Goal: Information Seeking & Learning: Learn about a topic

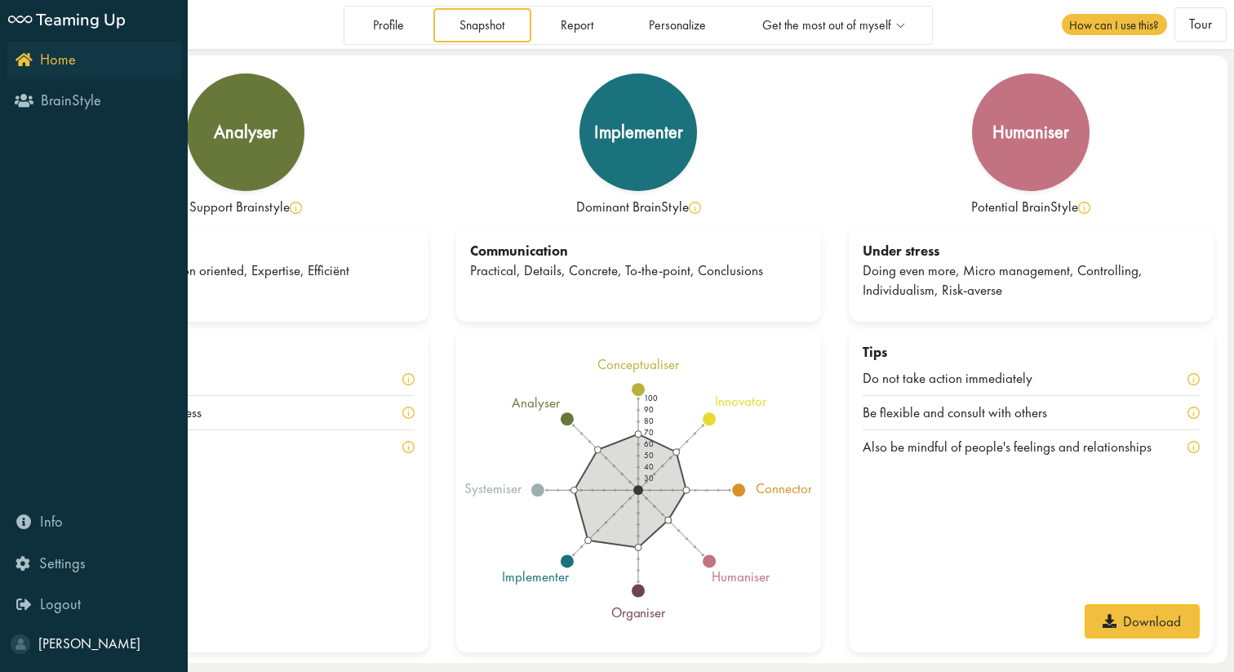
click at [22, 49] on link "Home" at bounding box center [94, 61] width 174 height 38
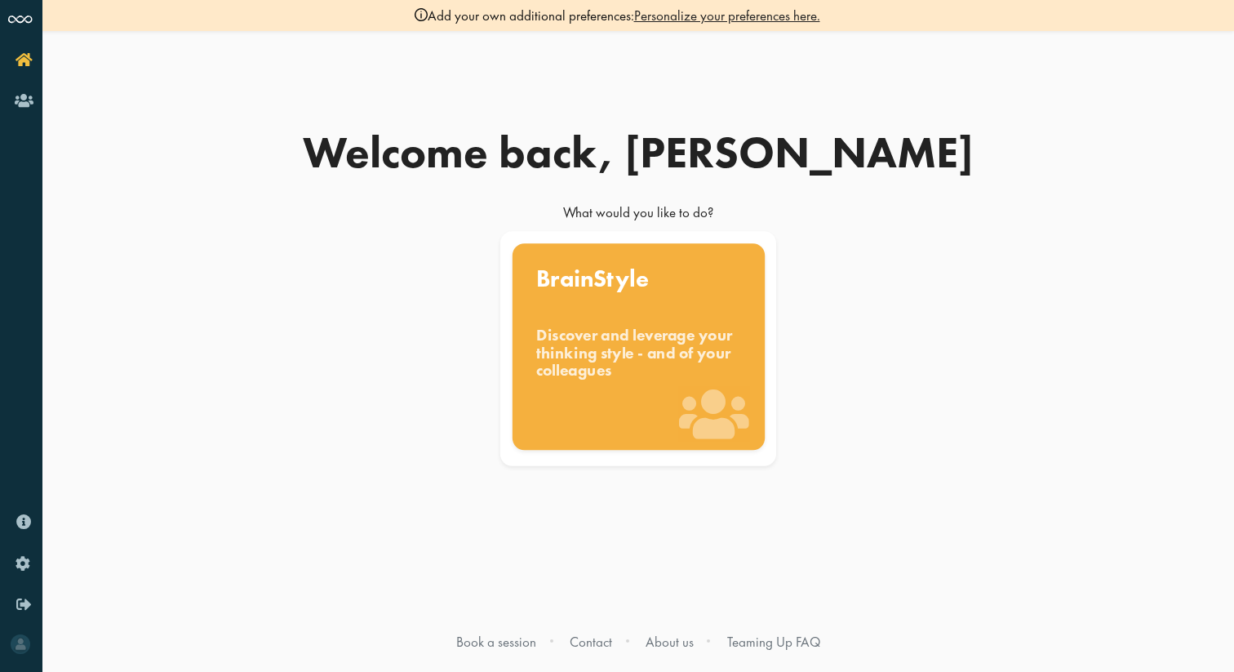
click at [690, 344] on div "Discover and leverage your thinking style - and of your colleagues" at bounding box center [638, 353] width 205 height 55
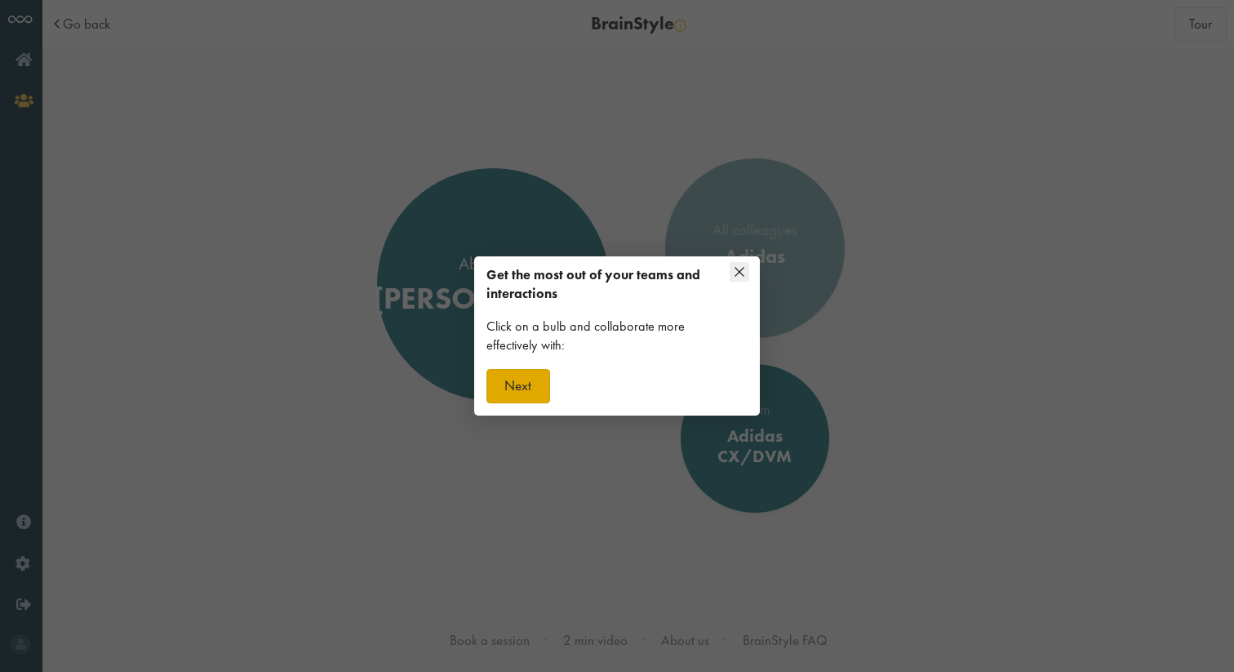
click at [539, 379] on button "Next" at bounding box center [519, 386] width 64 height 34
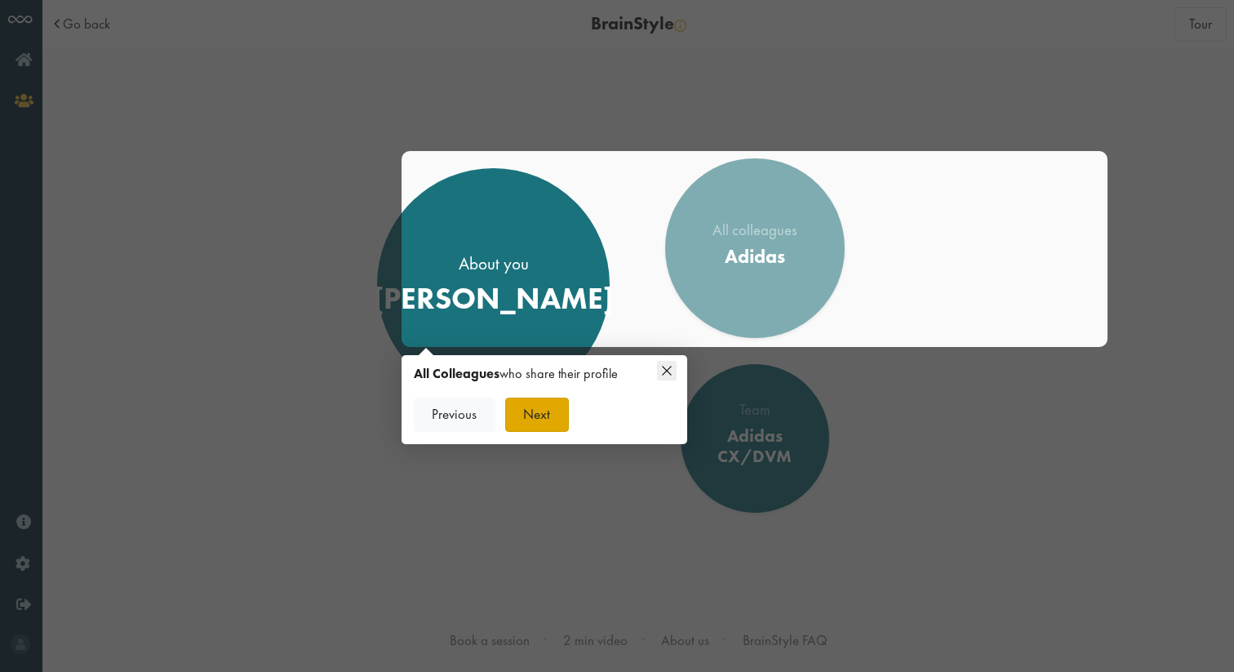
click at [538, 413] on button "Next" at bounding box center [537, 415] width 64 height 34
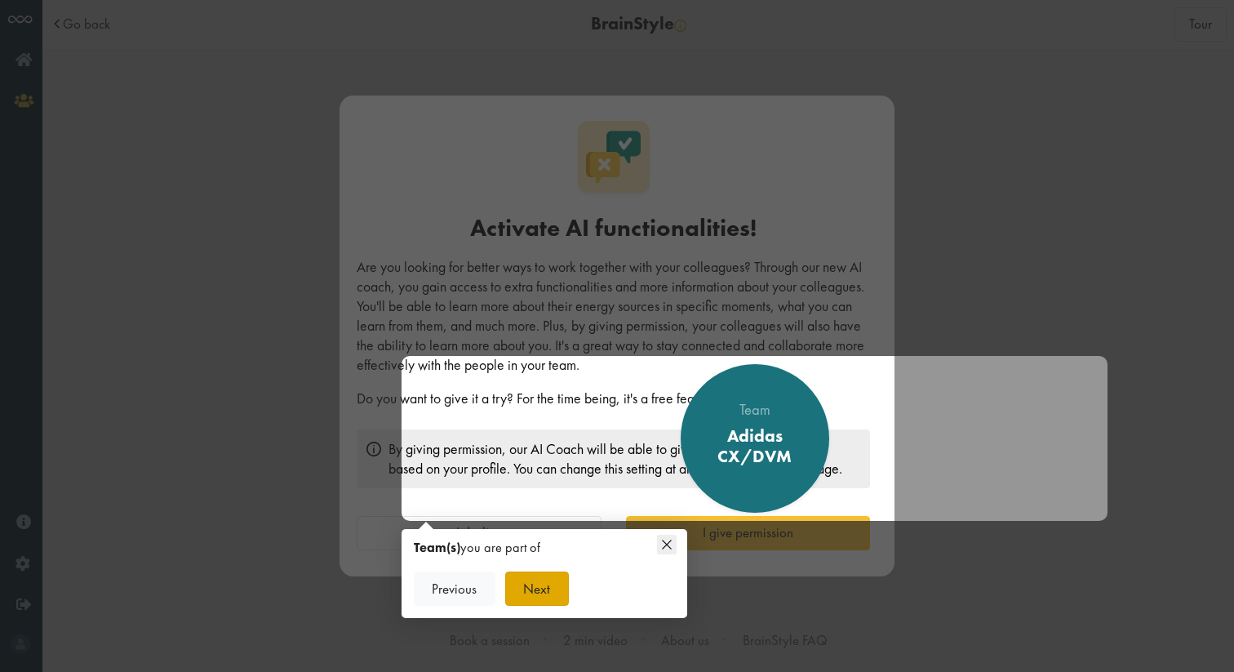
scroll to position [9, 0]
click at [549, 587] on button "Next" at bounding box center [537, 588] width 64 height 34
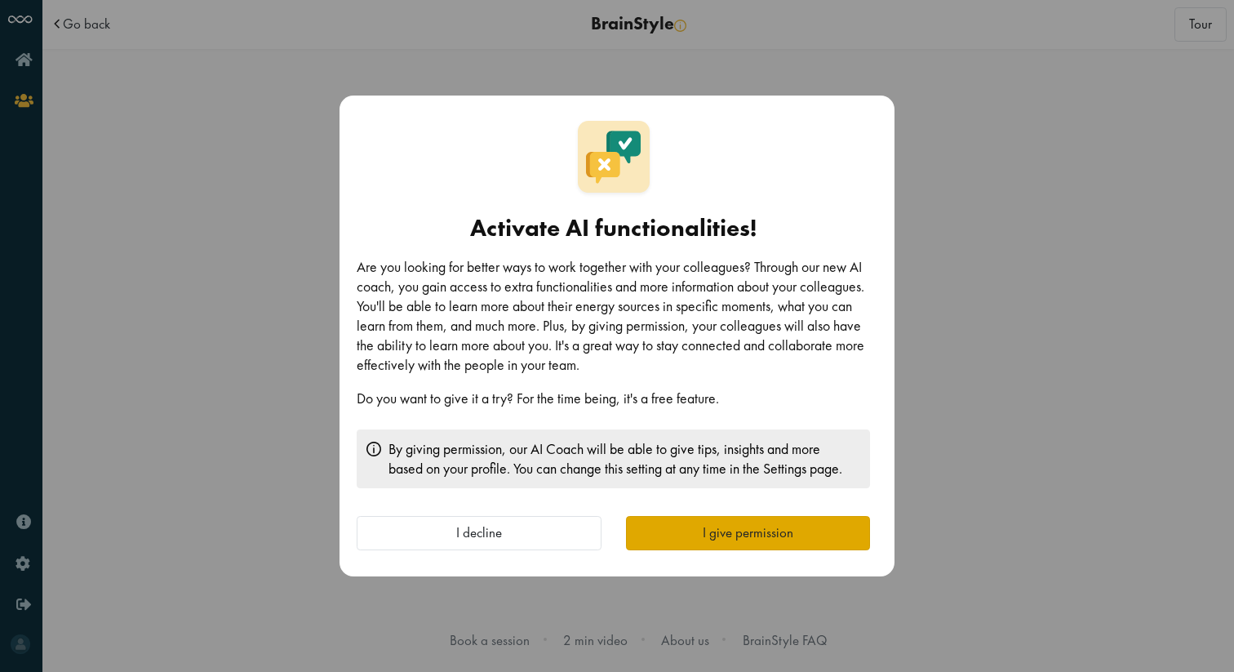
click at [672, 531] on button "I give permission" at bounding box center [748, 533] width 245 height 34
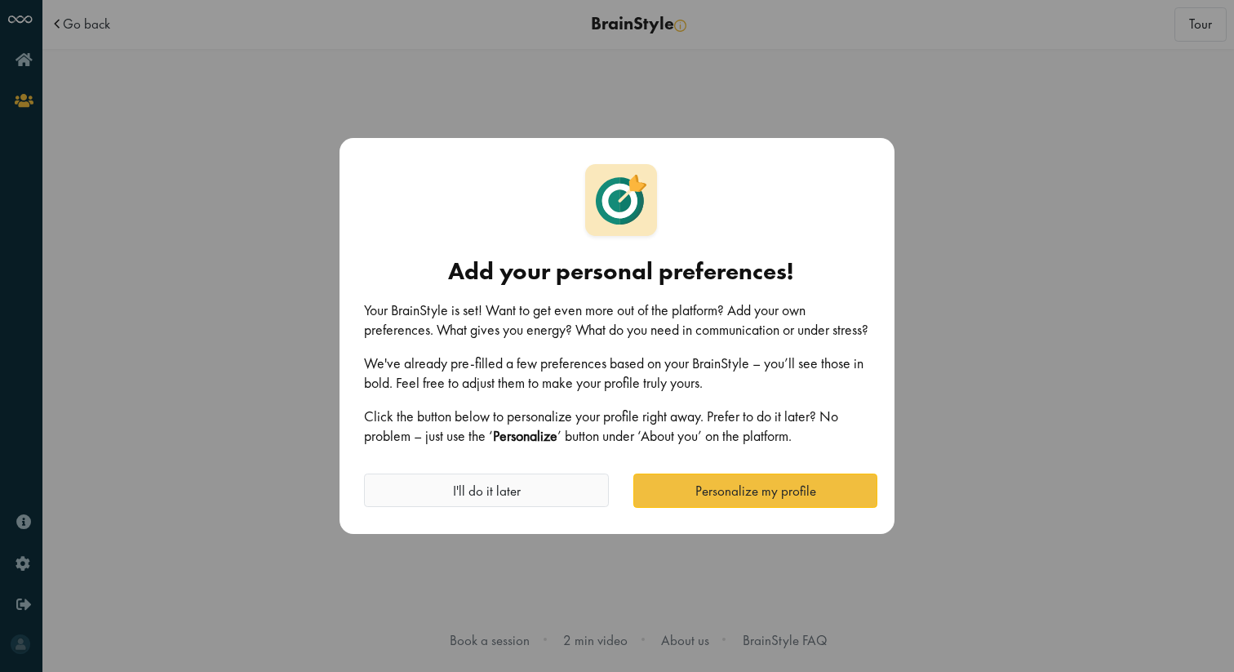
click at [563, 498] on button "I'll do it later" at bounding box center [486, 491] width 245 height 34
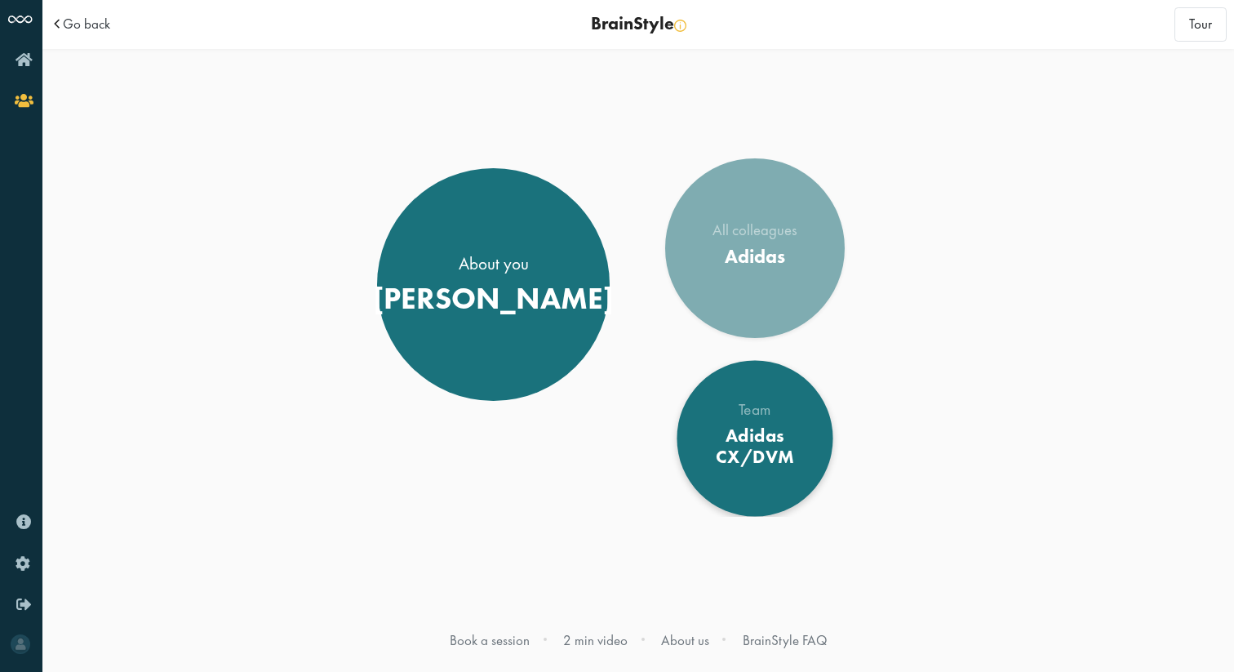
click at [745, 456] on div "Adidas CX/DVM" at bounding box center [755, 447] width 127 height 44
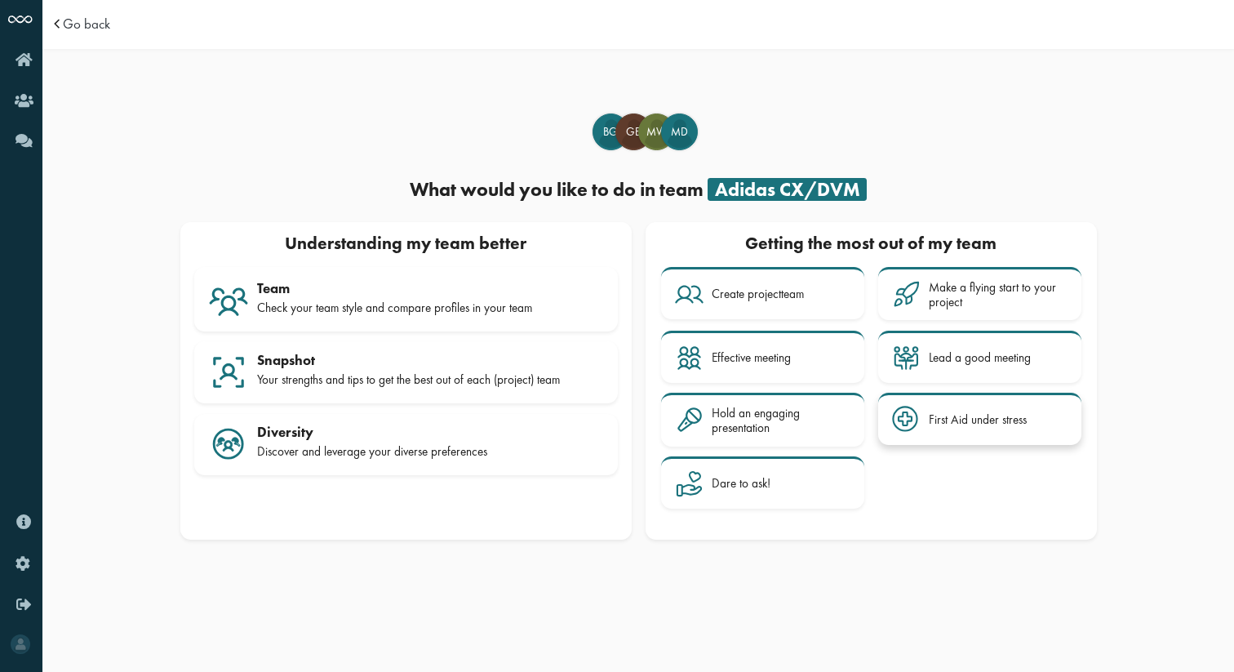
click at [938, 412] on div "First Aid under stress" at bounding box center [978, 419] width 98 height 15
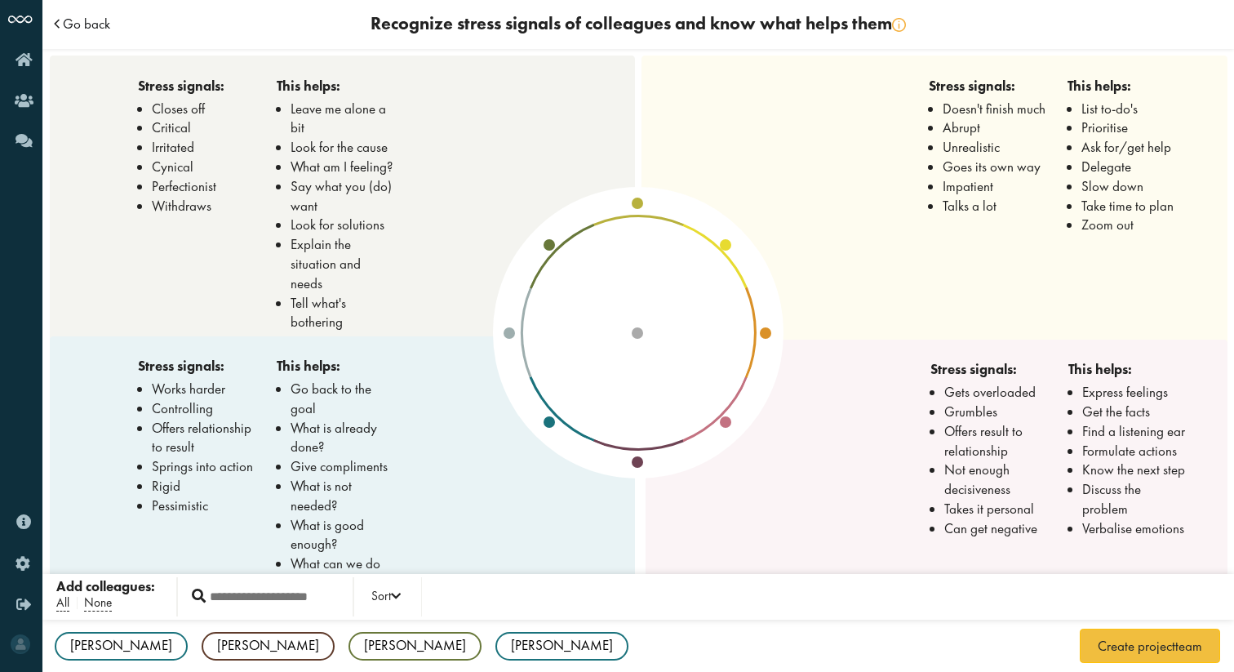
click at [97, 25] on span "Go back" at bounding box center [86, 24] width 47 height 14
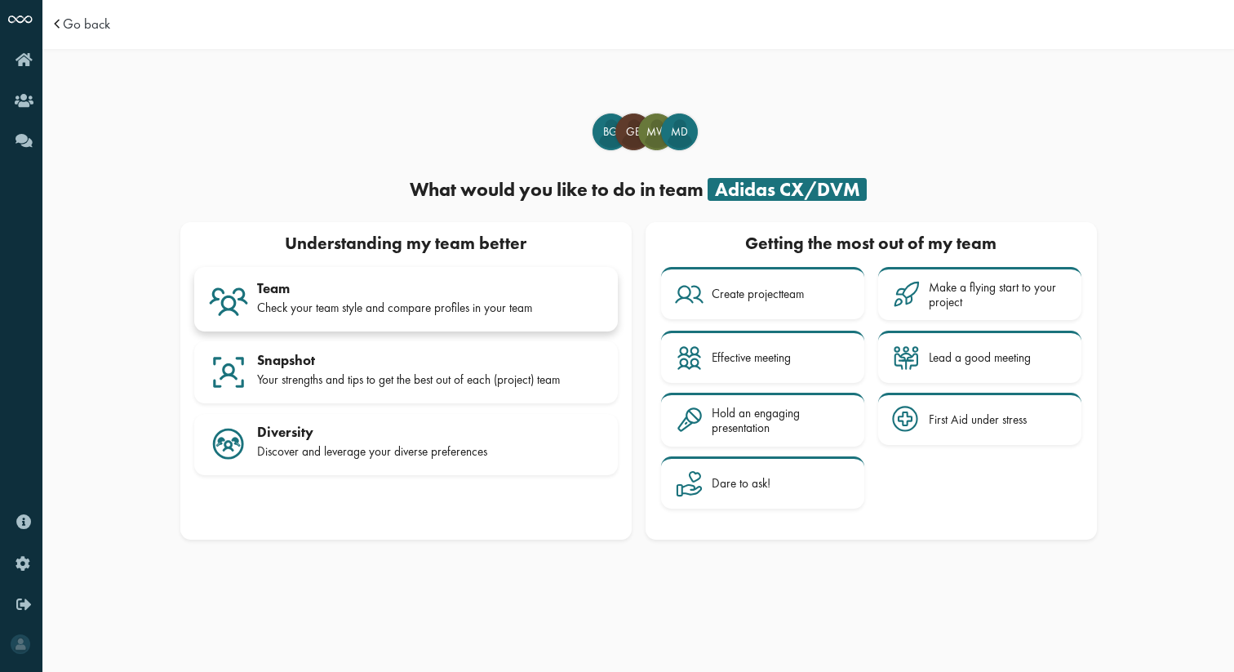
click at [448, 309] on div "Check your team style and compare profiles in your team" at bounding box center [430, 307] width 347 height 15
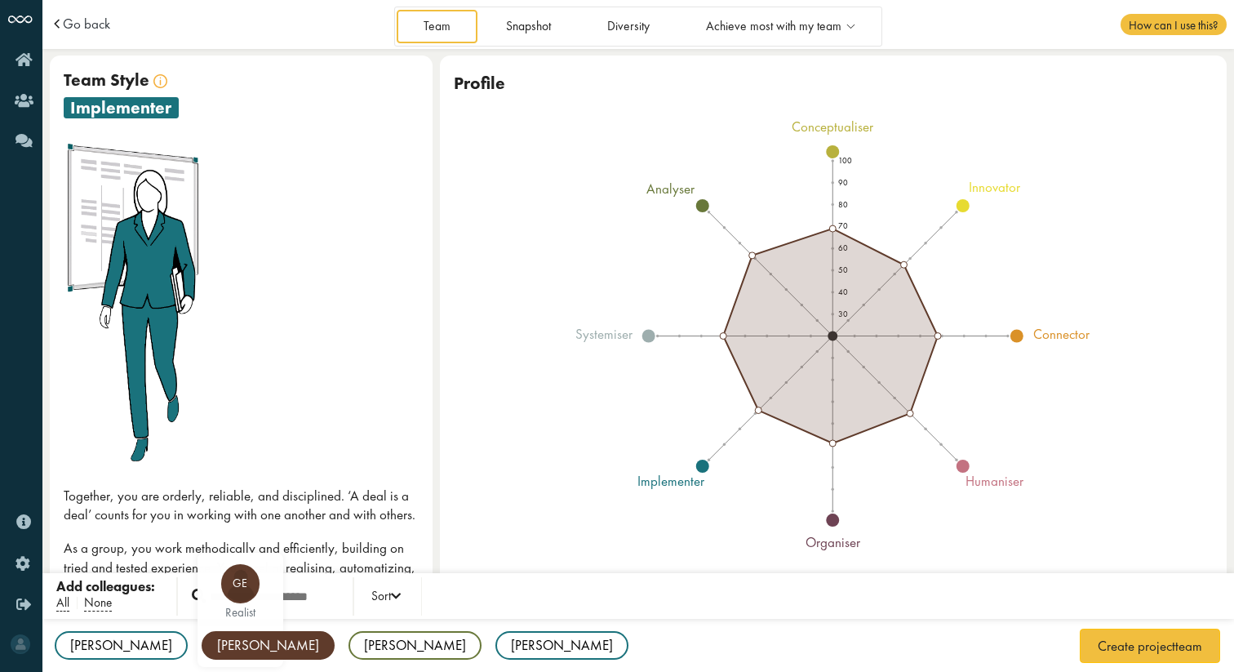
click at [202, 643] on div "[PERSON_NAME]" at bounding box center [268, 645] width 133 height 29
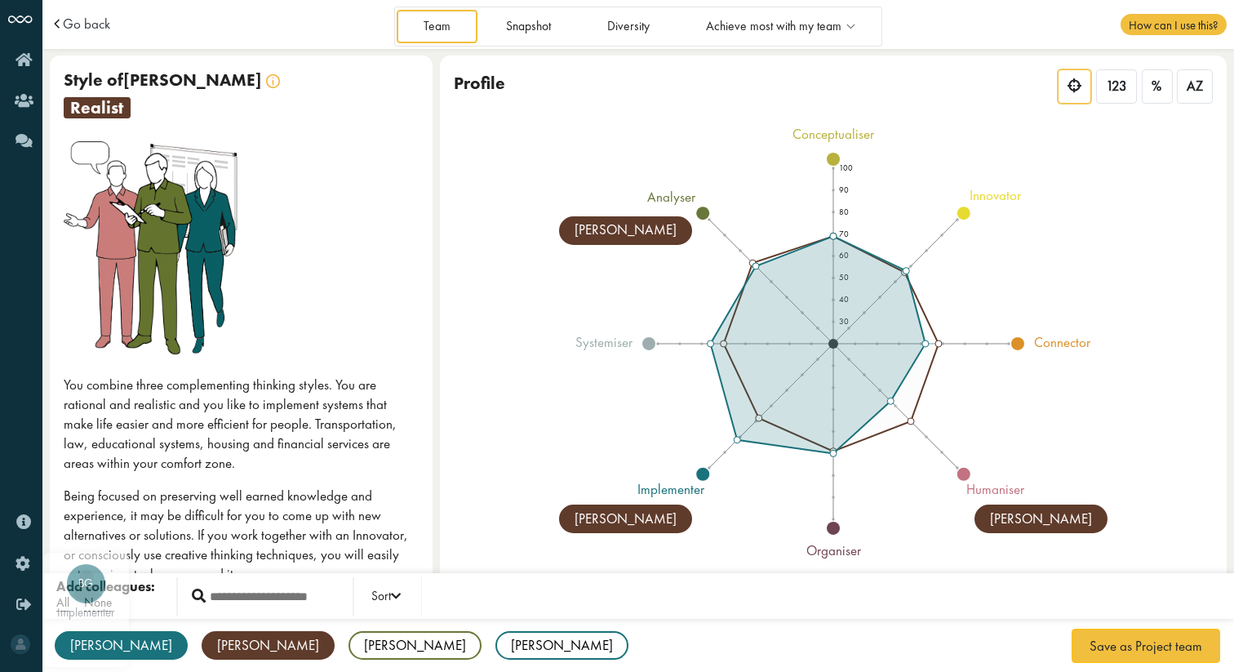
click at [102, 643] on div "[PERSON_NAME]" at bounding box center [121, 645] width 133 height 29
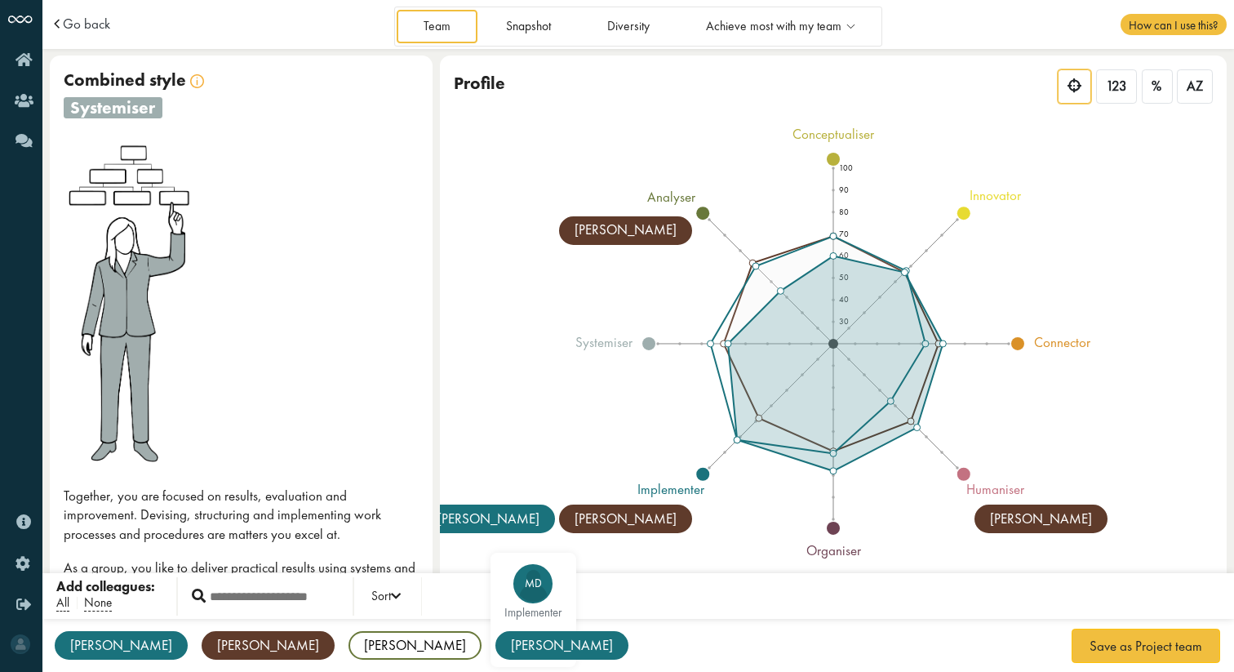
click at [496, 648] on div "[PERSON_NAME]" at bounding box center [562, 645] width 133 height 29
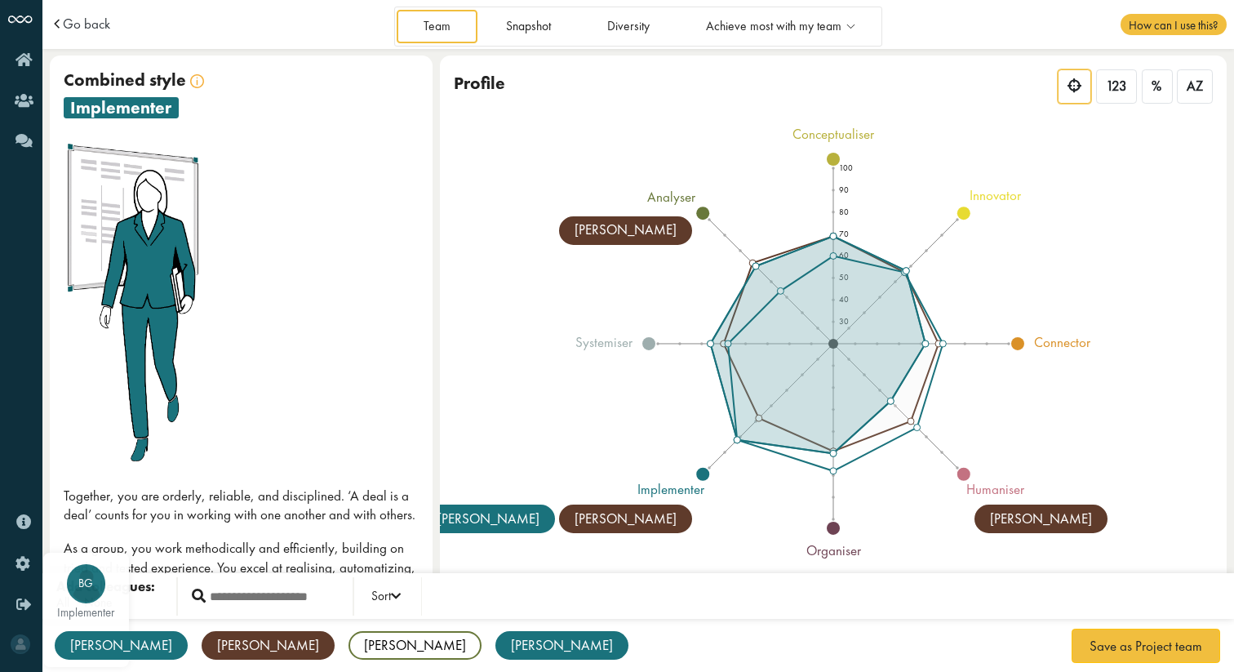
click at [105, 642] on div "[PERSON_NAME]" at bounding box center [121, 645] width 133 height 29
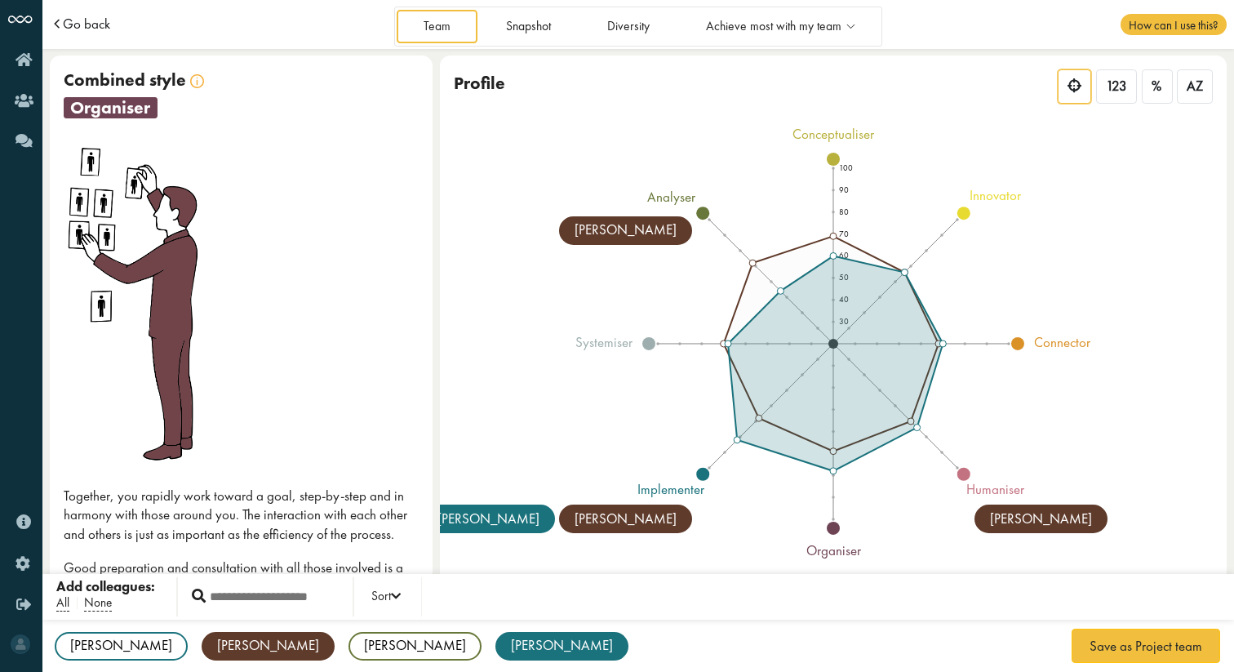
click at [78, 31] on span "Go back" at bounding box center [86, 24] width 47 height 14
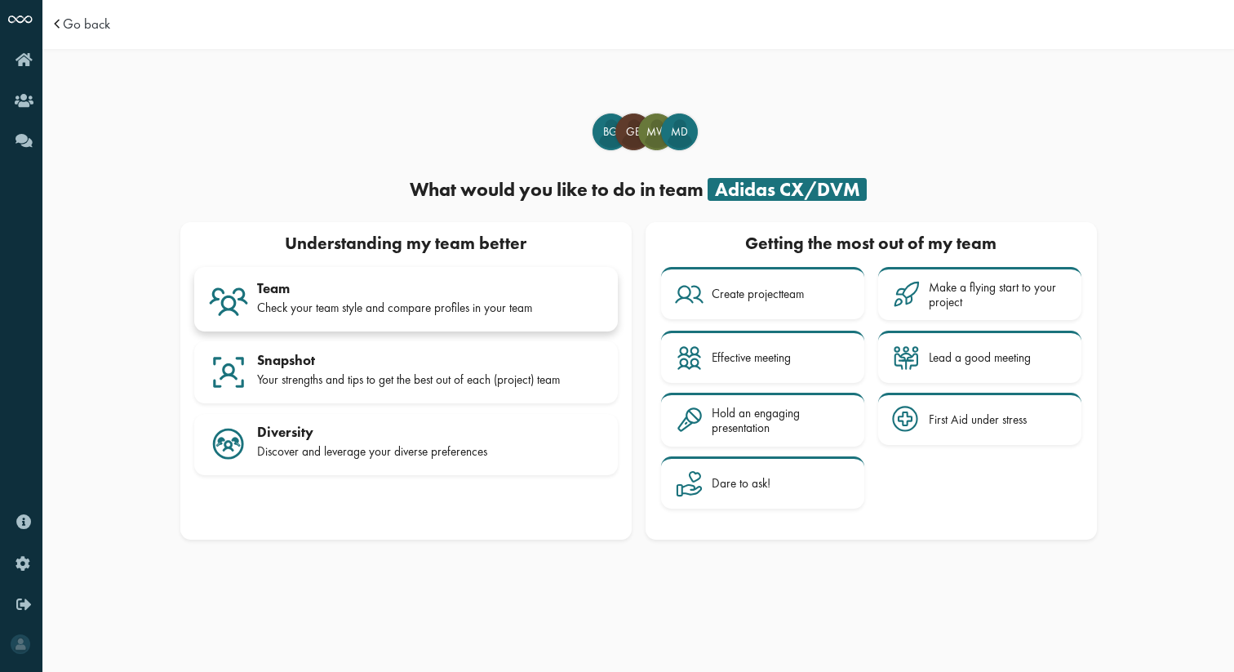
click at [382, 307] on div "Check your team style and compare profiles in your team" at bounding box center [430, 307] width 347 height 15
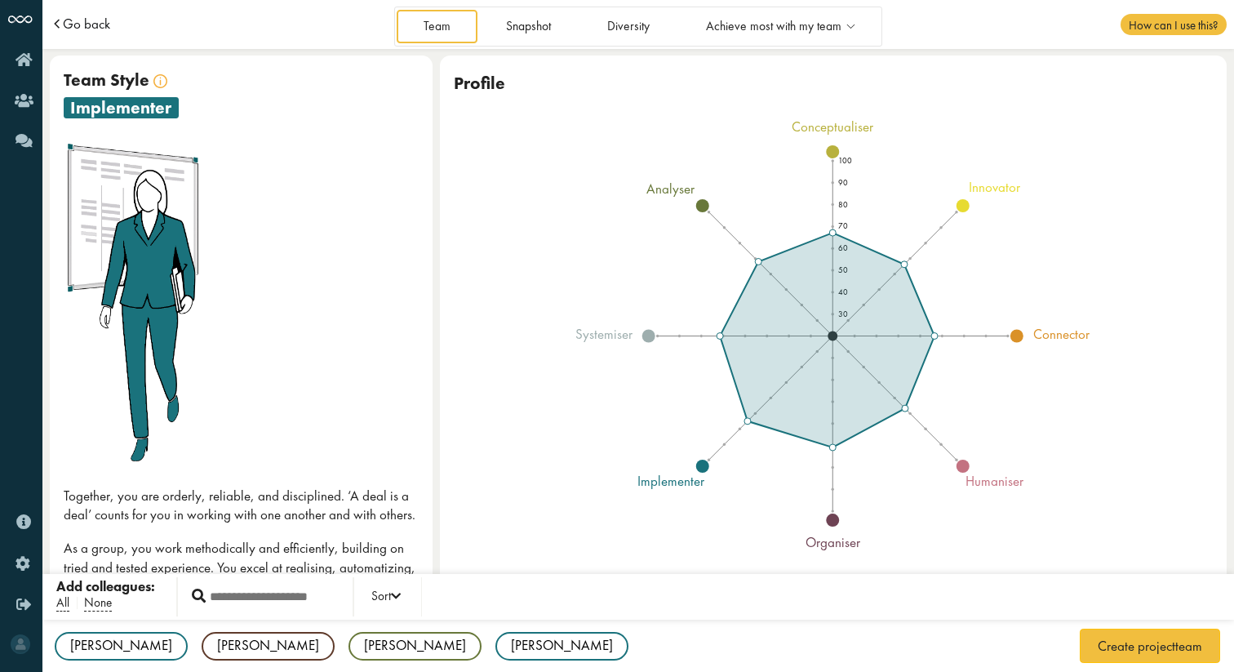
click at [69, 18] on span "Go back" at bounding box center [86, 24] width 47 height 14
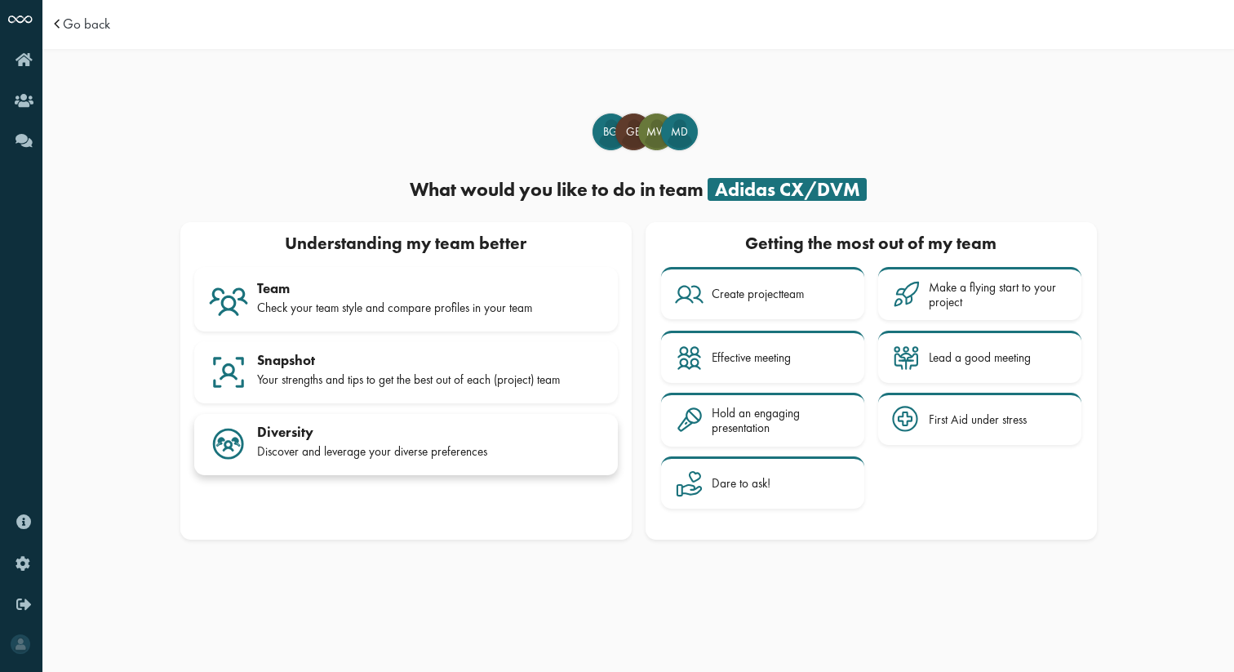
click at [474, 430] on div "Diversity" at bounding box center [430, 432] width 347 height 16
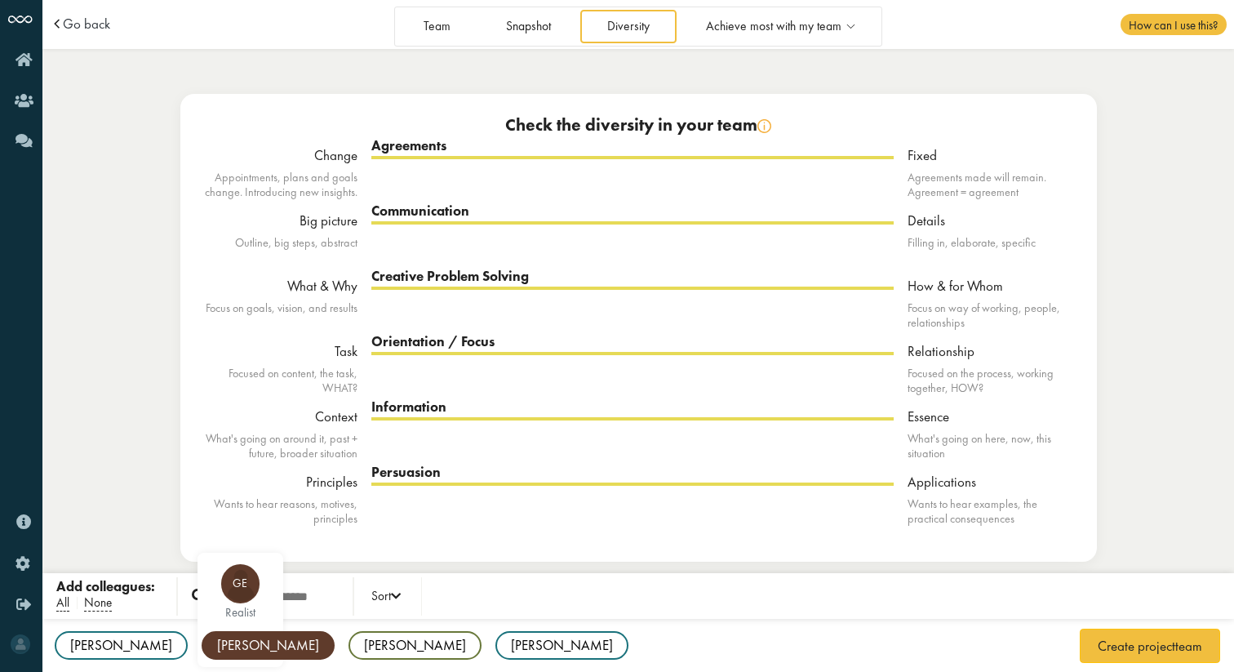
click at [202, 649] on div "[PERSON_NAME]" at bounding box center [268, 645] width 133 height 29
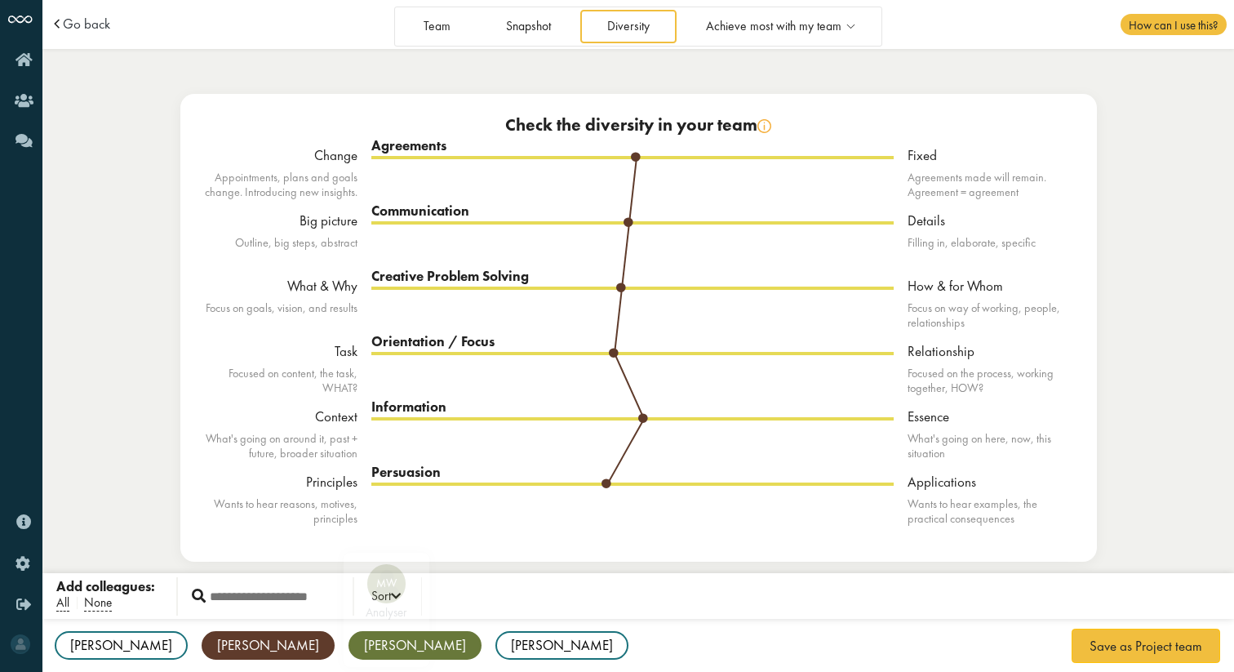
click at [349, 644] on div "[PERSON_NAME]" at bounding box center [415, 645] width 133 height 29
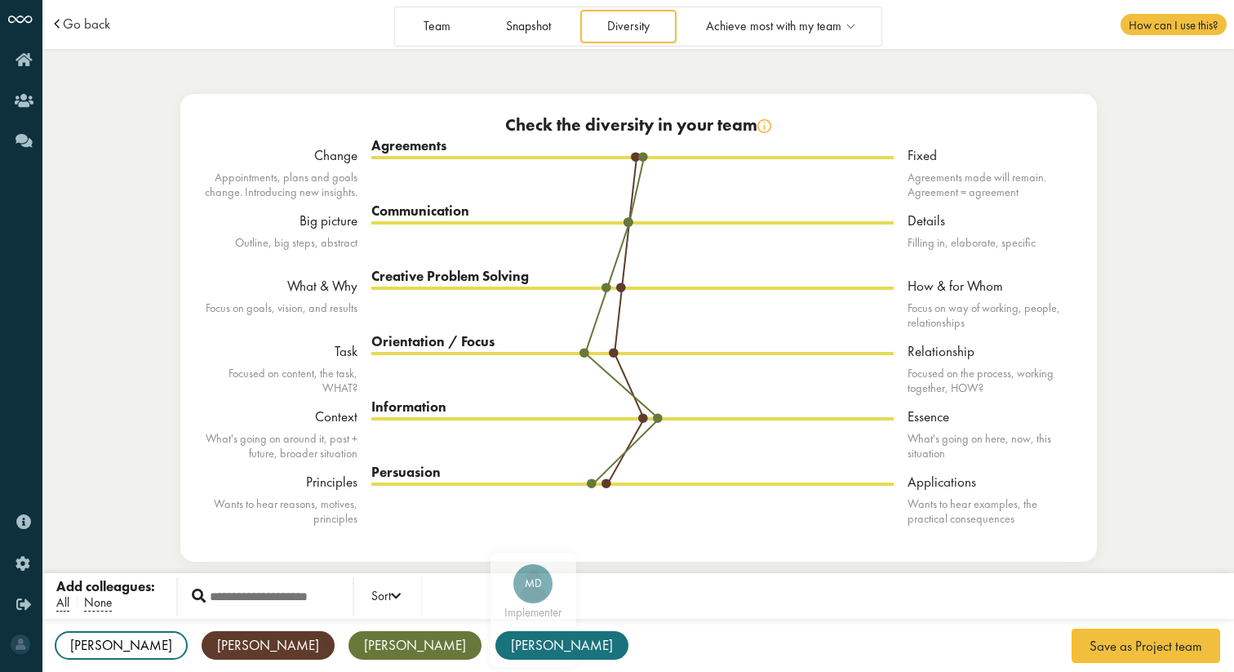
click at [496, 643] on div "[PERSON_NAME]" at bounding box center [562, 645] width 133 height 29
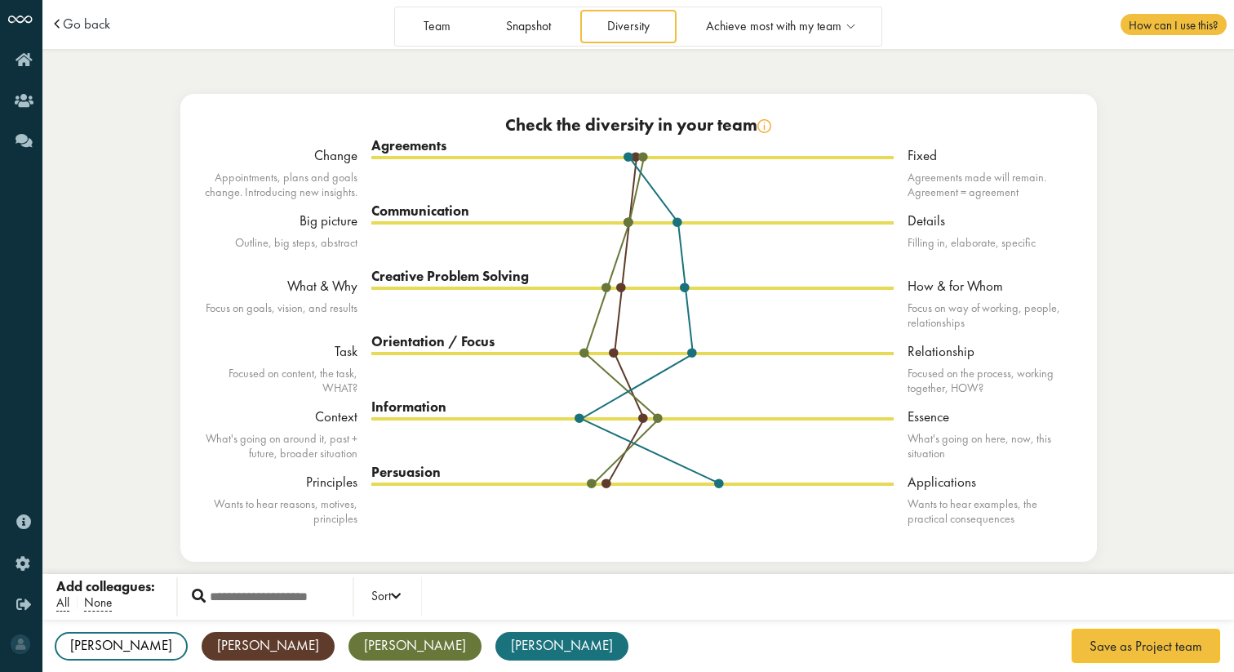
click at [60, 17] on span at bounding box center [59, 24] width 17 height 14
click at [66, 20] on span "Go back" at bounding box center [86, 24] width 47 height 14
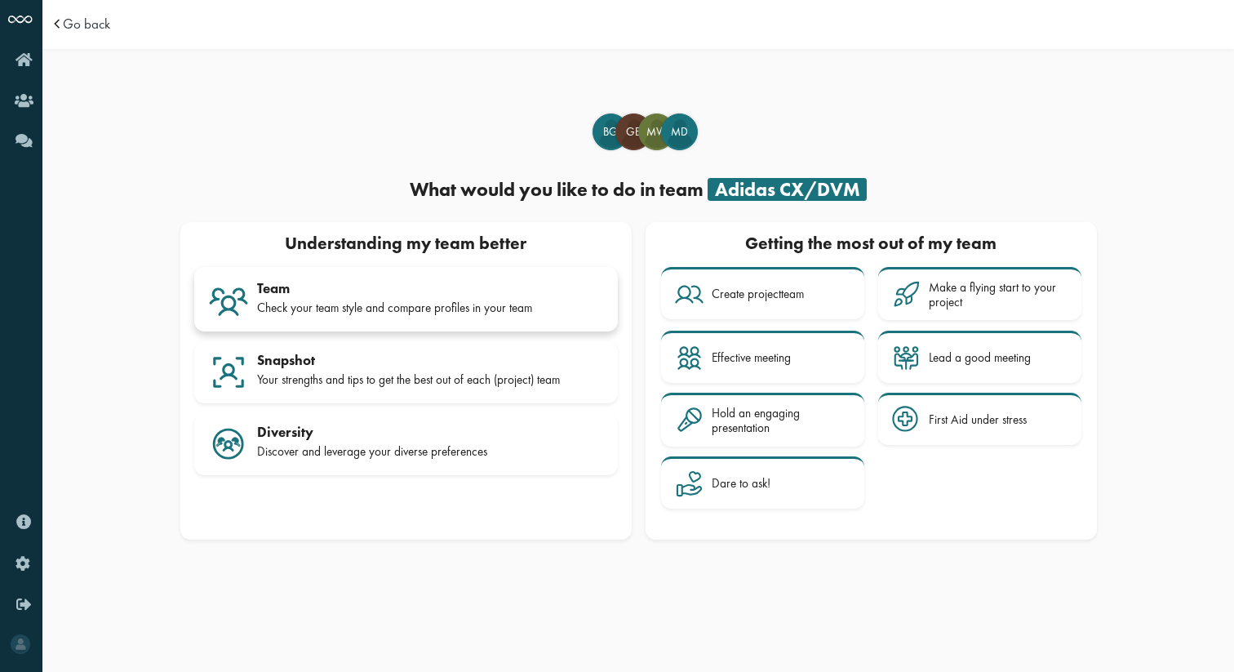
click at [372, 278] on link "Team Check your team style and compare profiles in your team" at bounding box center [406, 299] width 424 height 64
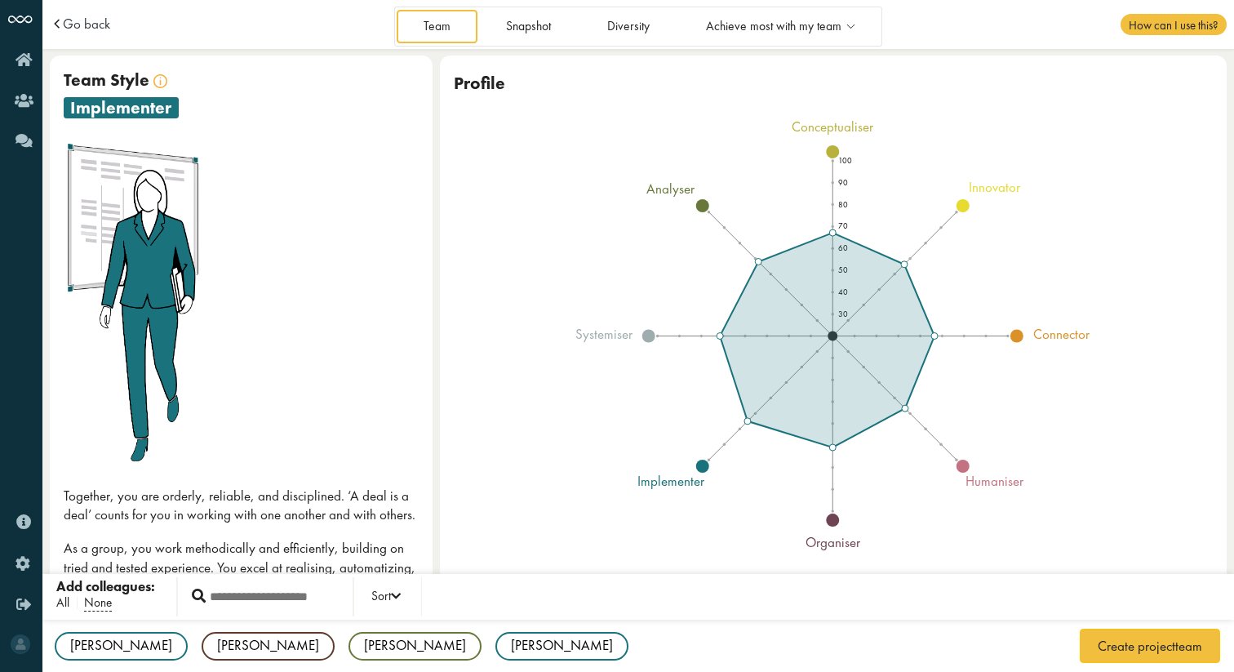
click at [63, 606] on span "All" at bounding box center [62, 602] width 13 height 17
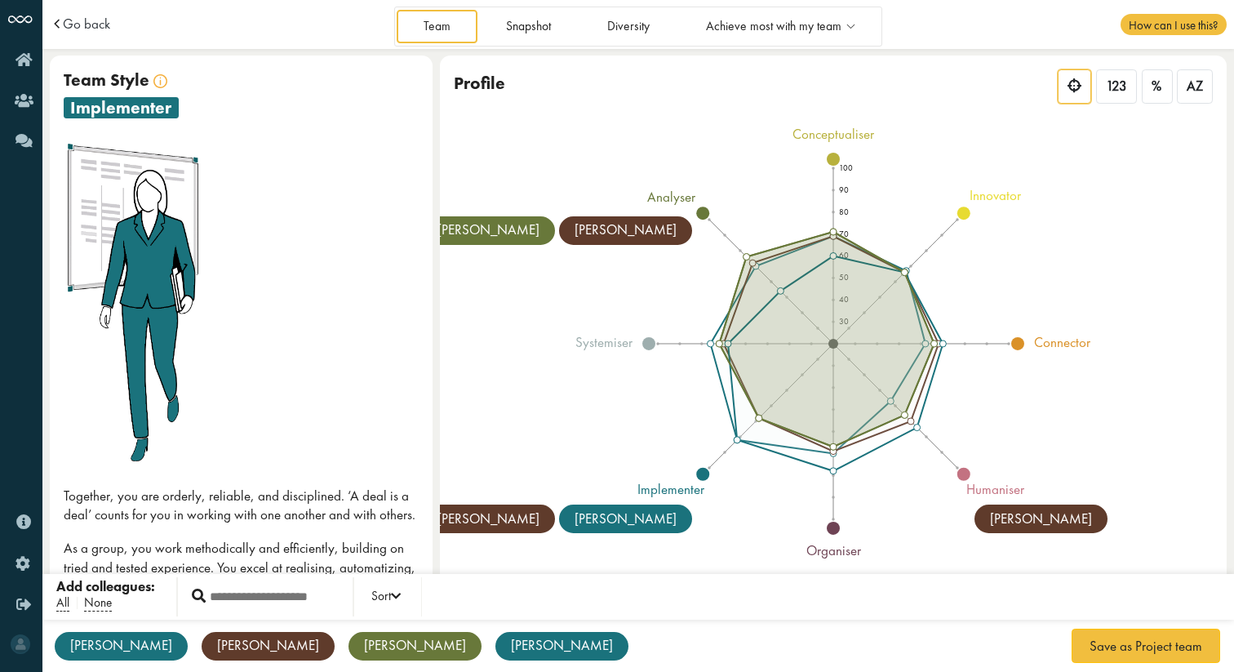
click at [349, 647] on div "[PERSON_NAME]" at bounding box center [415, 646] width 133 height 29
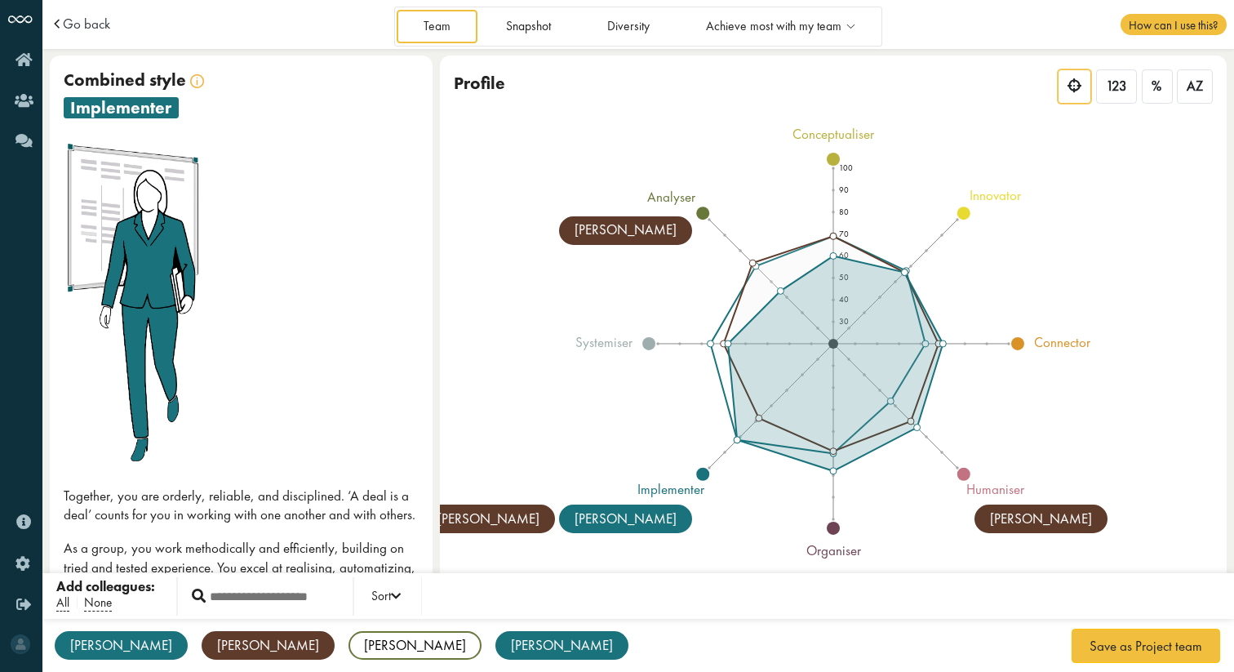
click at [202, 645] on div "[PERSON_NAME]" at bounding box center [268, 645] width 133 height 29
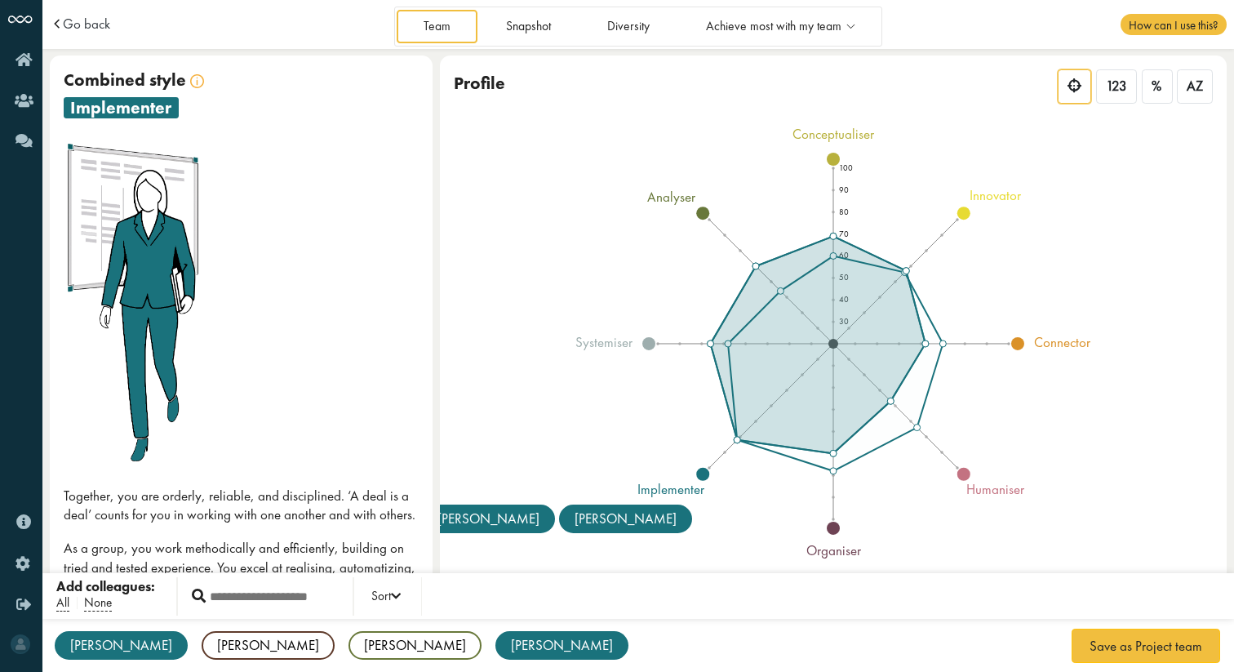
click at [108, 653] on div "[PERSON_NAME]" at bounding box center [121, 645] width 133 height 29
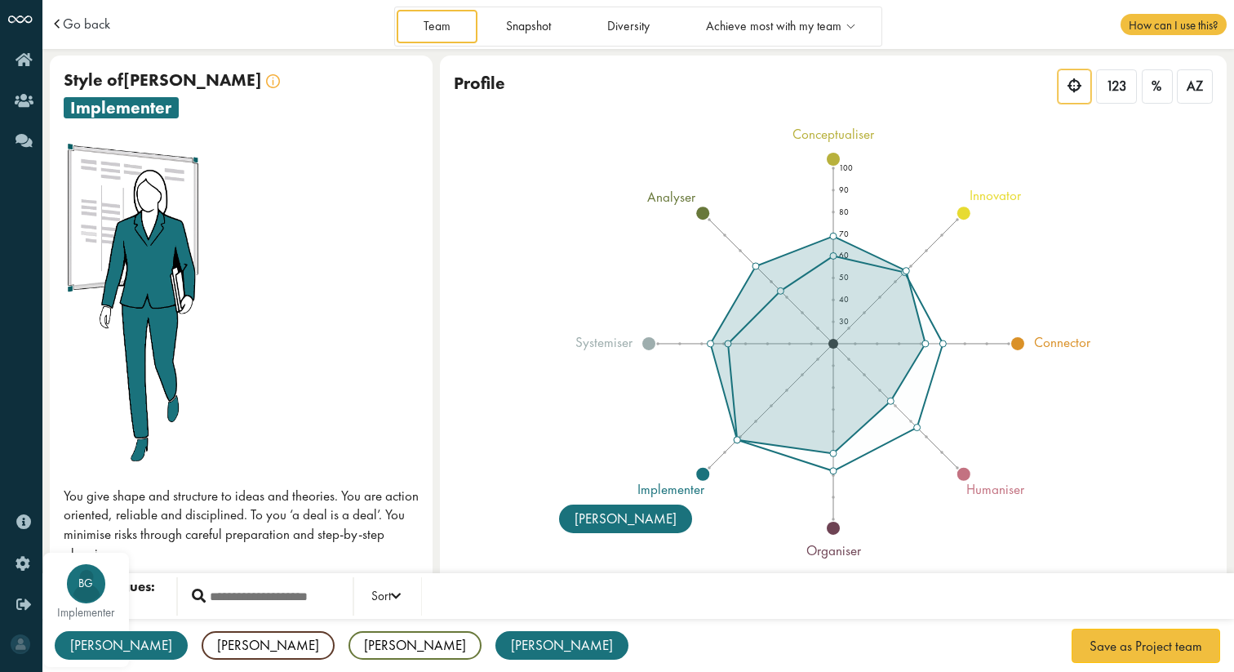
click at [82, 645] on div "[PERSON_NAME]" at bounding box center [121, 645] width 133 height 29
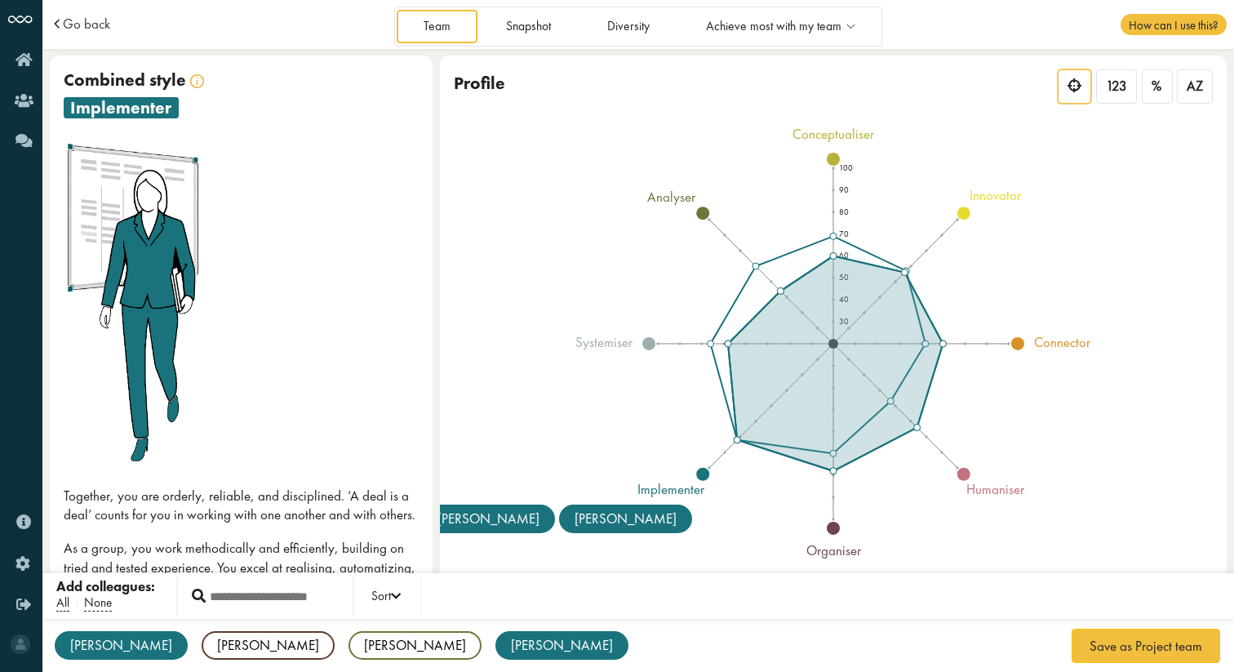
click at [496, 652] on div "[PERSON_NAME]" at bounding box center [562, 645] width 133 height 29
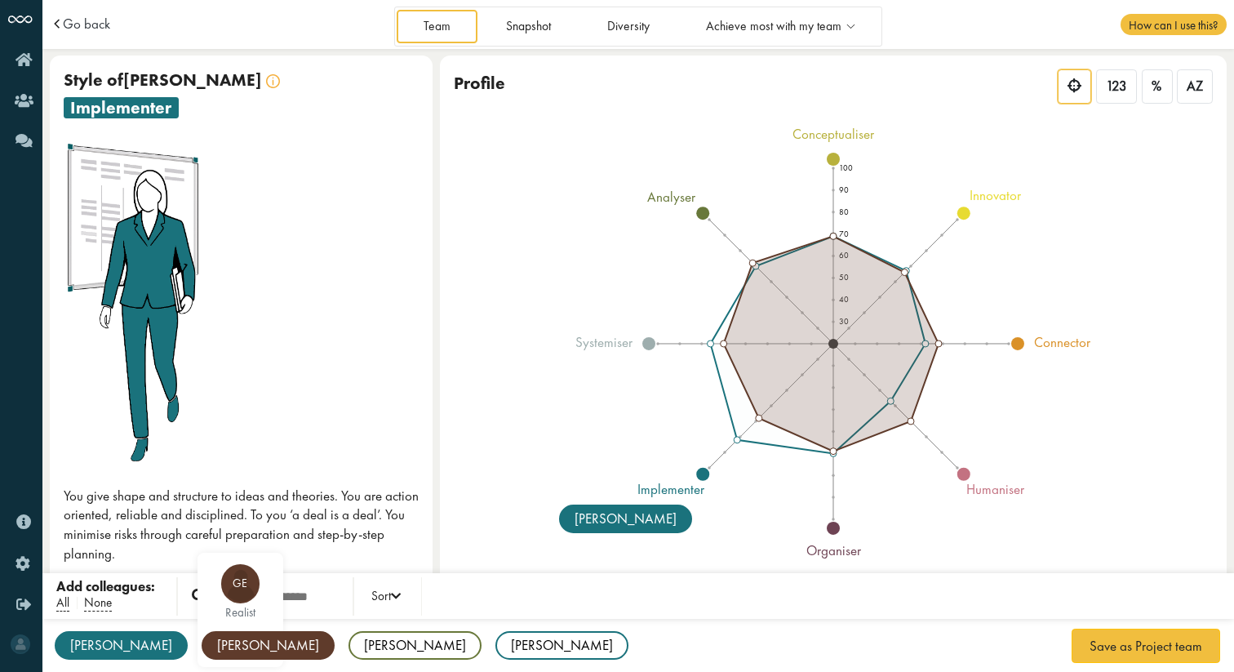
click at [202, 649] on div "[PERSON_NAME]" at bounding box center [268, 645] width 133 height 29
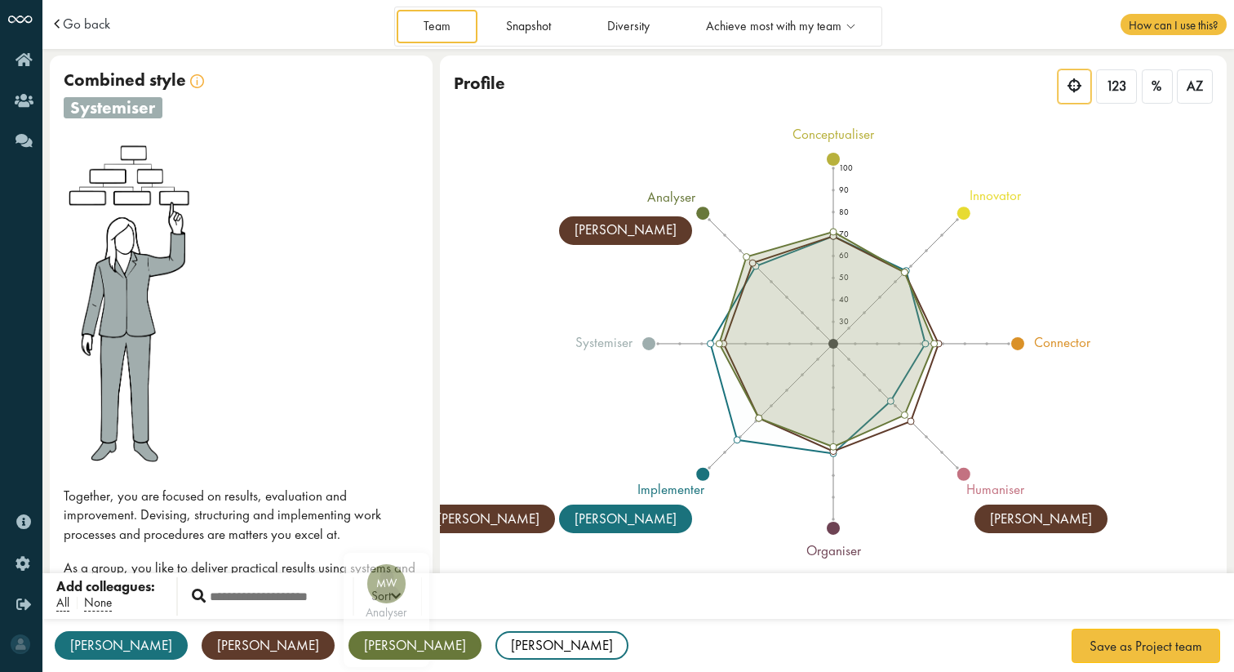
click at [349, 647] on div "[PERSON_NAME]" at bounding box center [415, 645] width 133 height 29
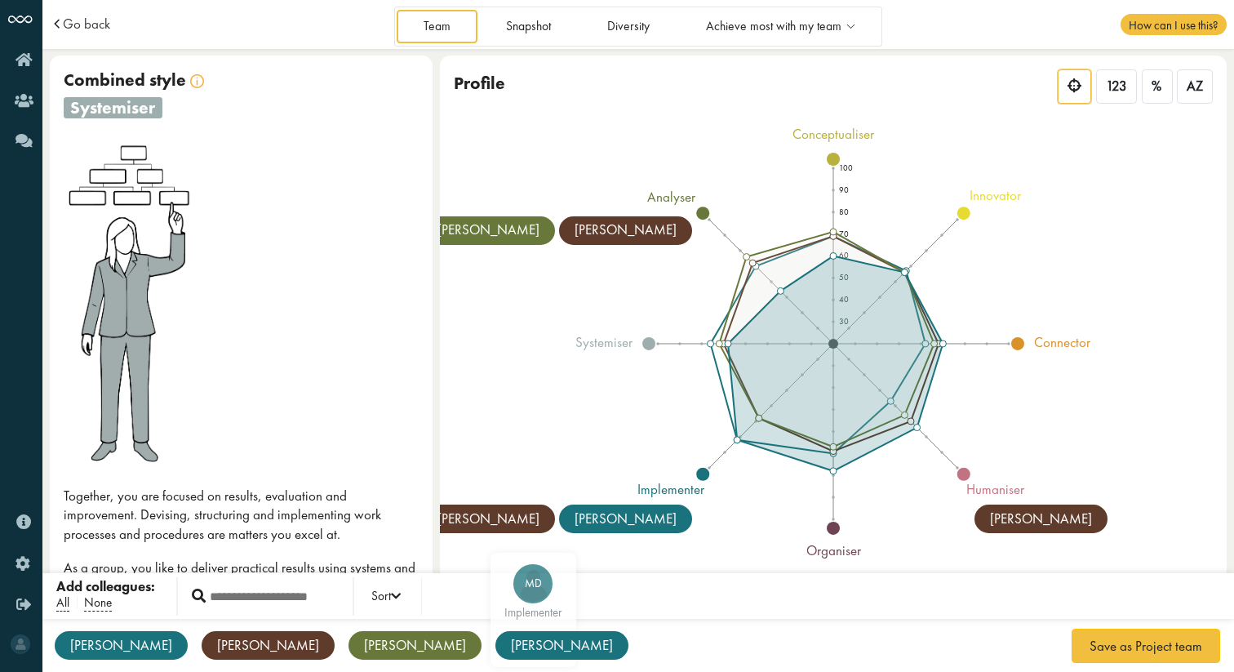
click at [496, 645] on div "[PERSON_NAME]" at bounding box center [562, 645] width 133 height 29
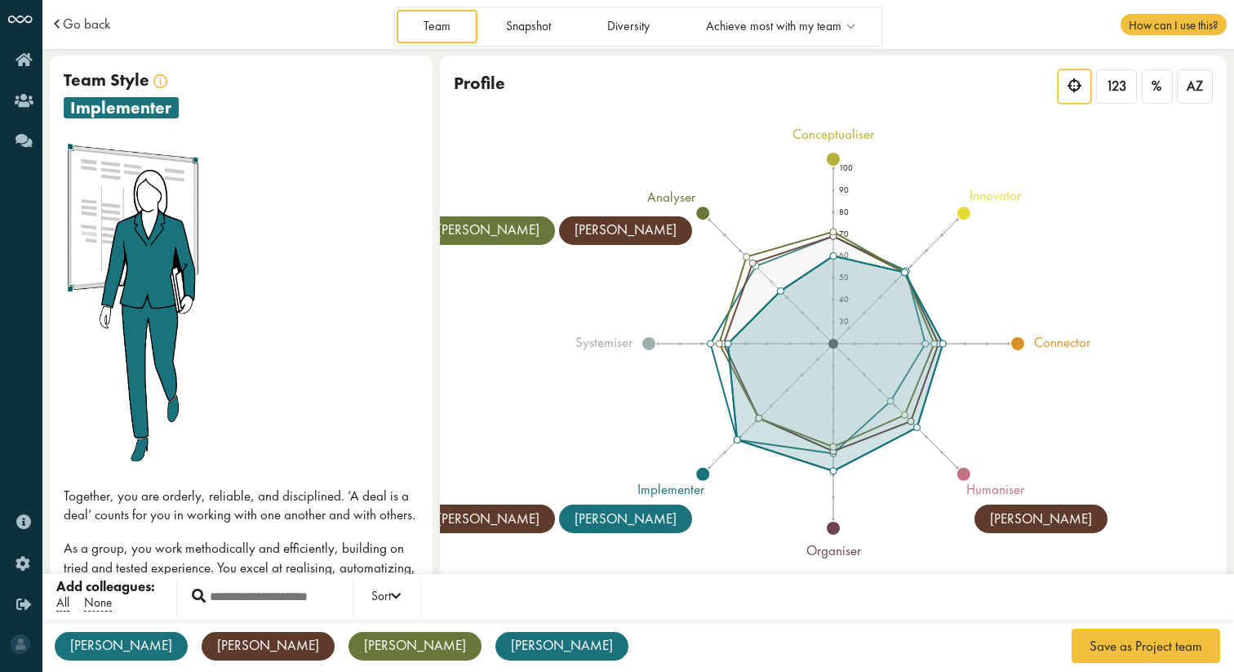
click at [496, 652] on div "[PERSON_NAME]" at bounding box center [562, 646] width 133 height 29
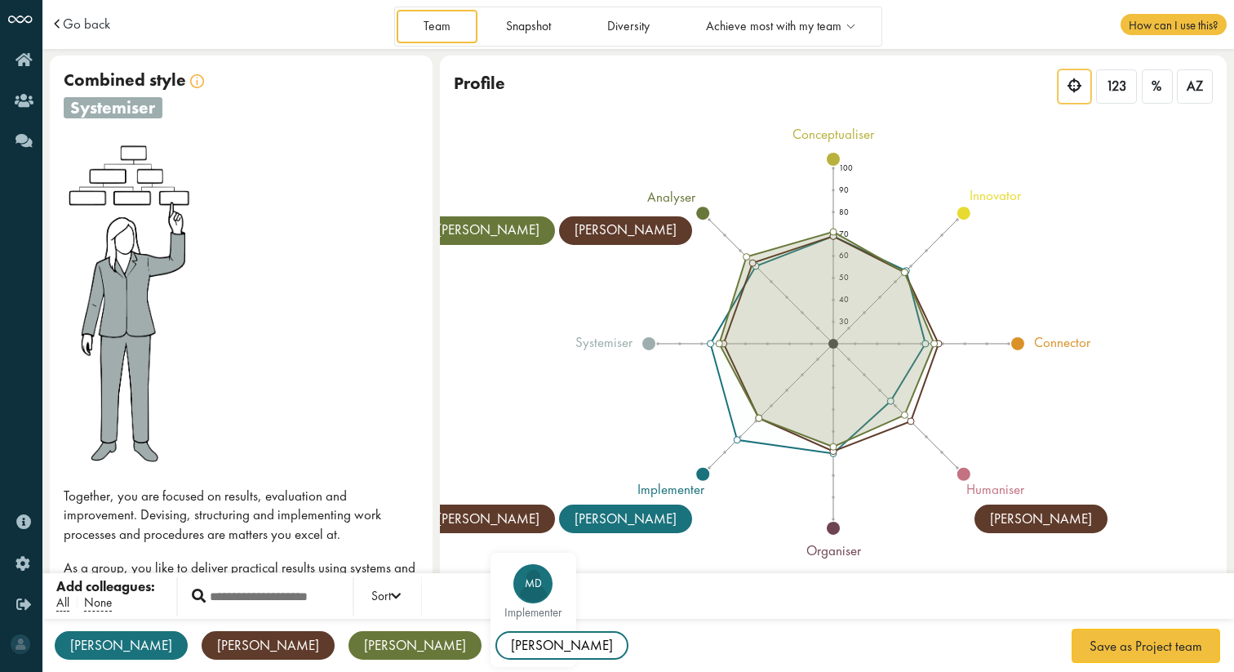
click at [496, 652] on div "[PERSON_NAME]" at bounding box center [562, 645] width 133 height 29
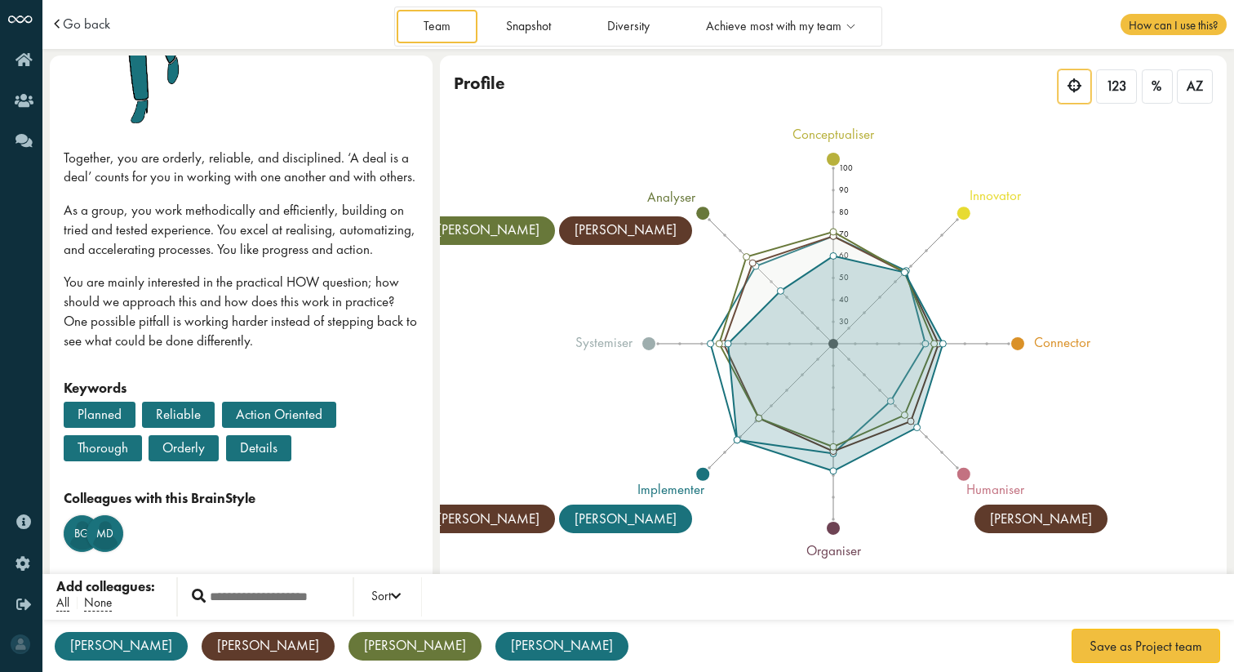
scroll to position [341, 0]
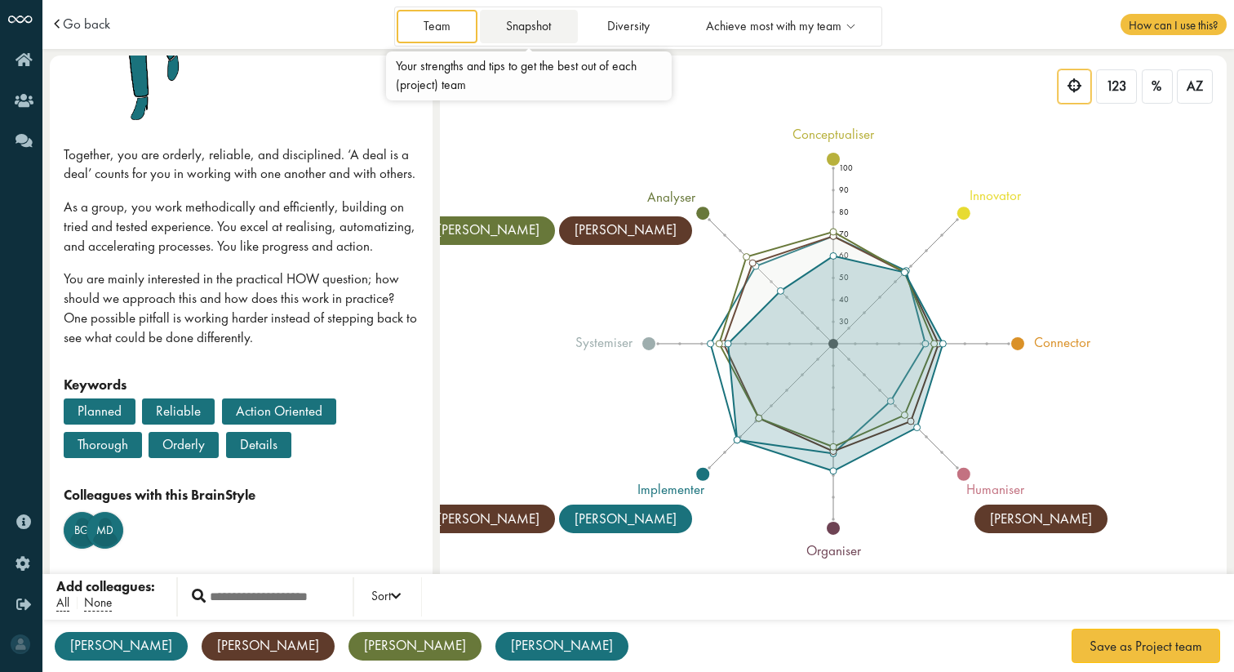
click at [510, 31] on link "Snapshot" at bounding box center [529, 26] width 98 height 33
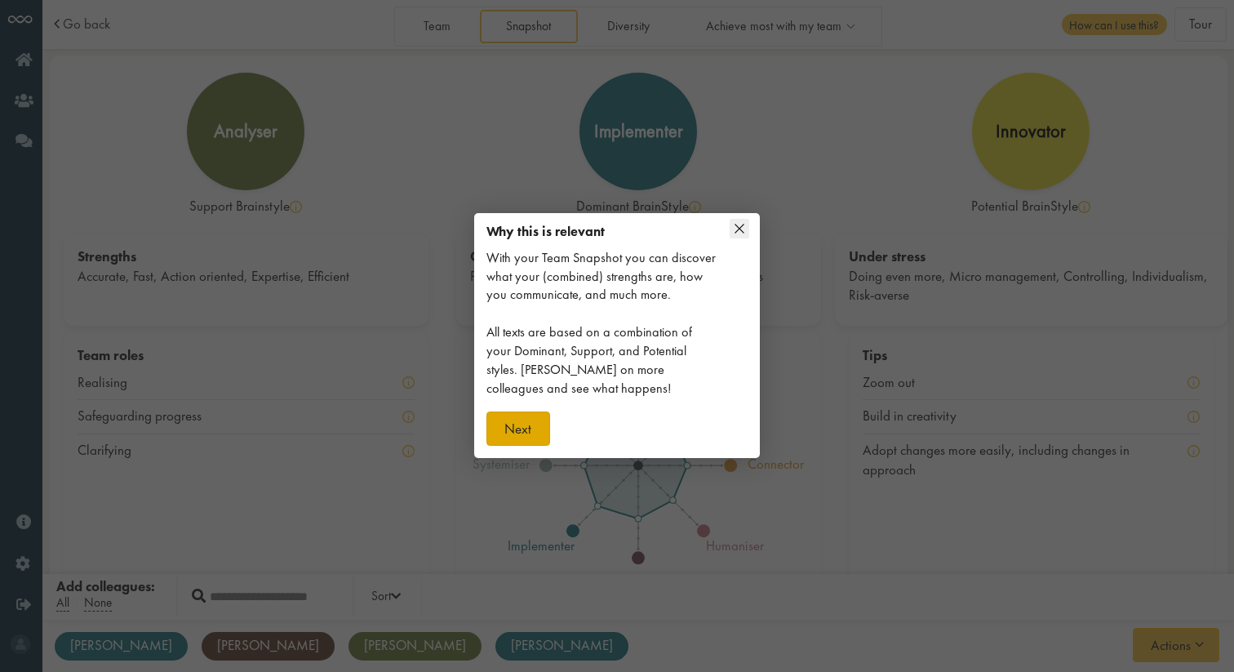
click at [505, 422] on button "Next" at bounding box center [519, 428] width 64 height 34
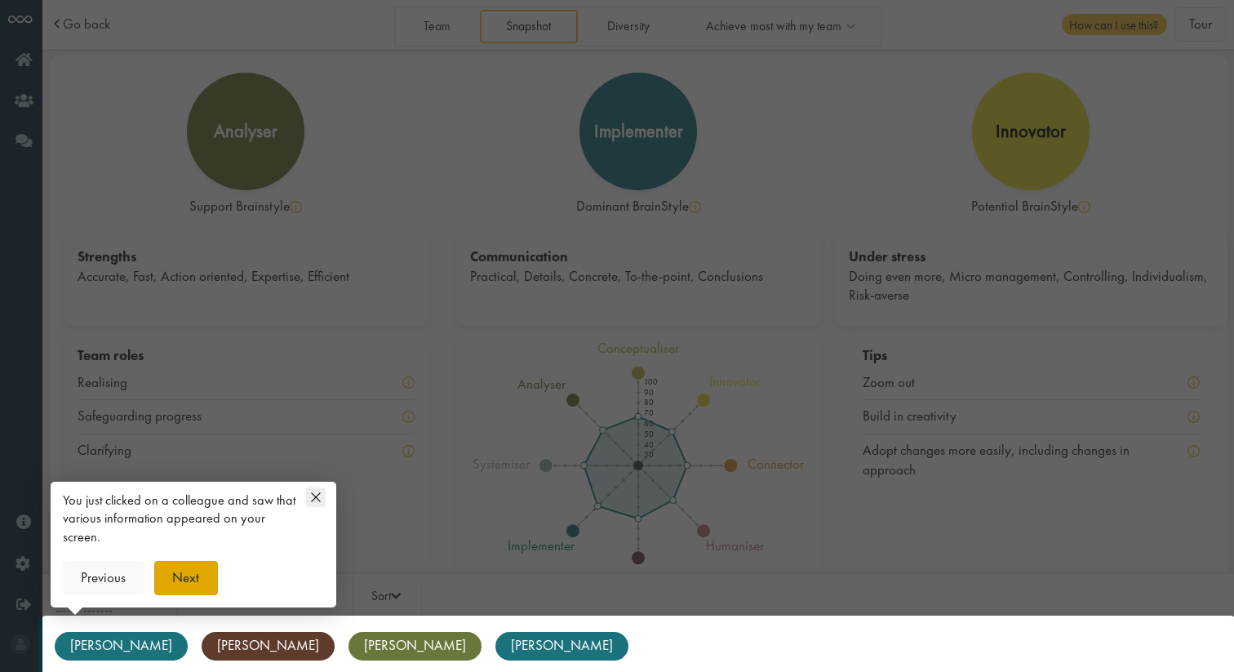
click at [203, 576] on button "Next" at bounding box center [186, 578] width 64 height 34
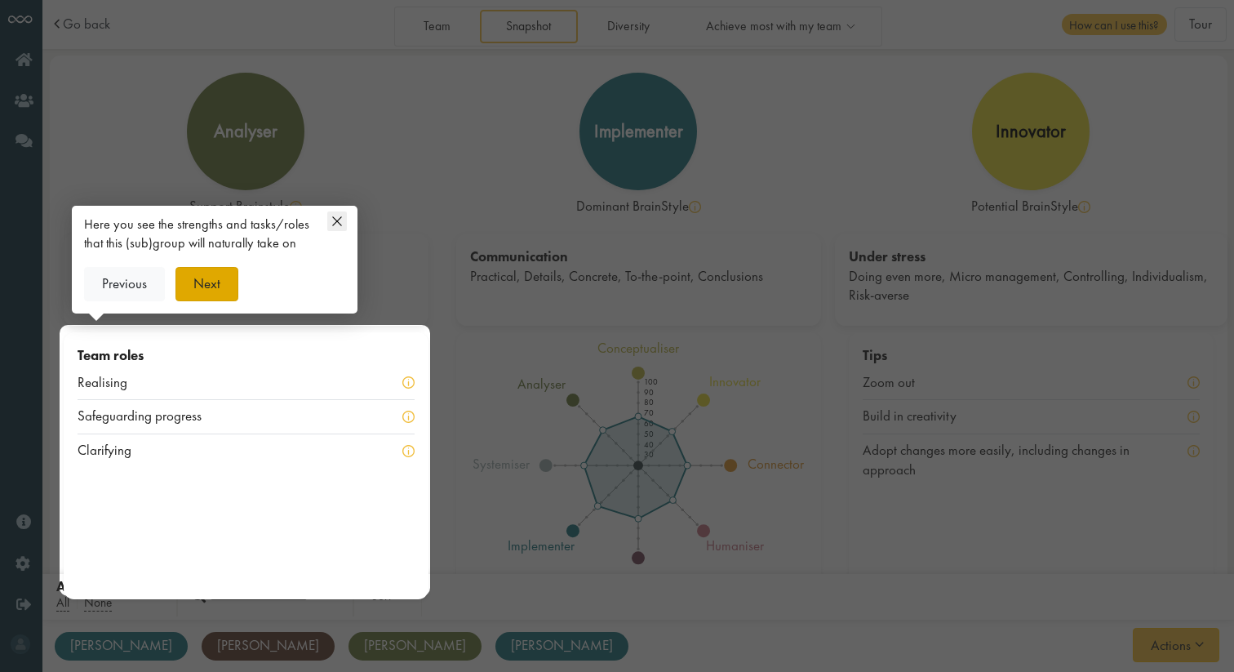
click at [211, 277] on button "Next" at bounding box center [208, 284] width 64 height 34
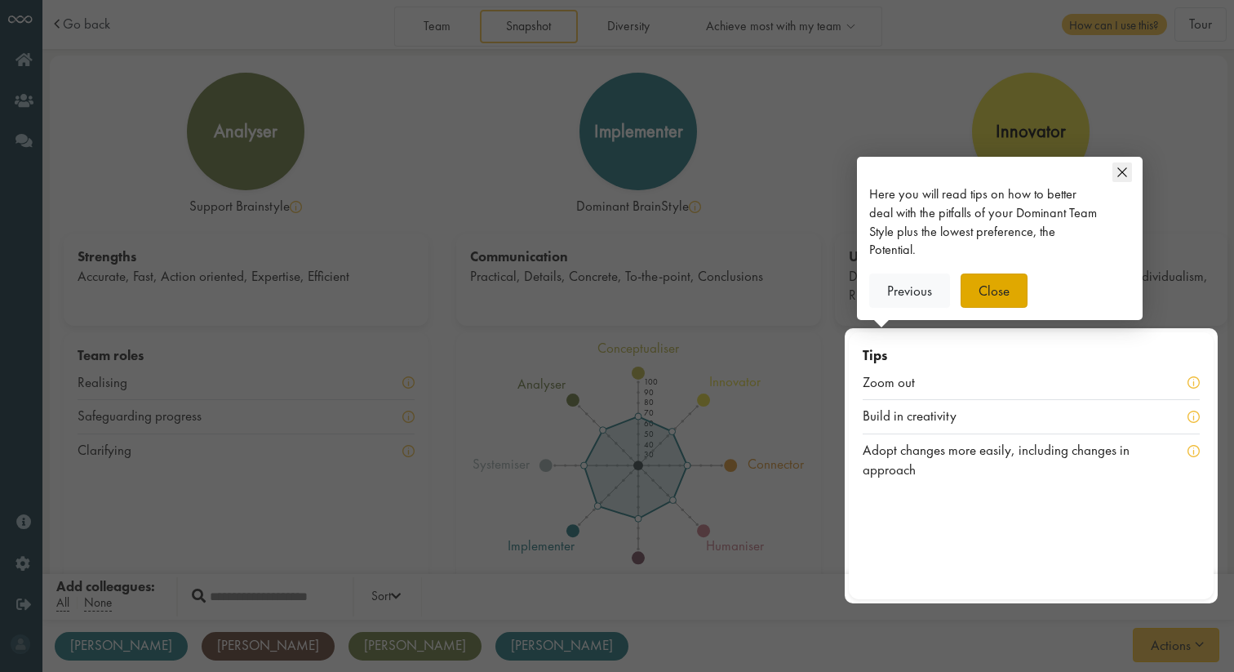
click at [989, 296] on button "Close" at bounding box center [995, 291] width 68 height 34
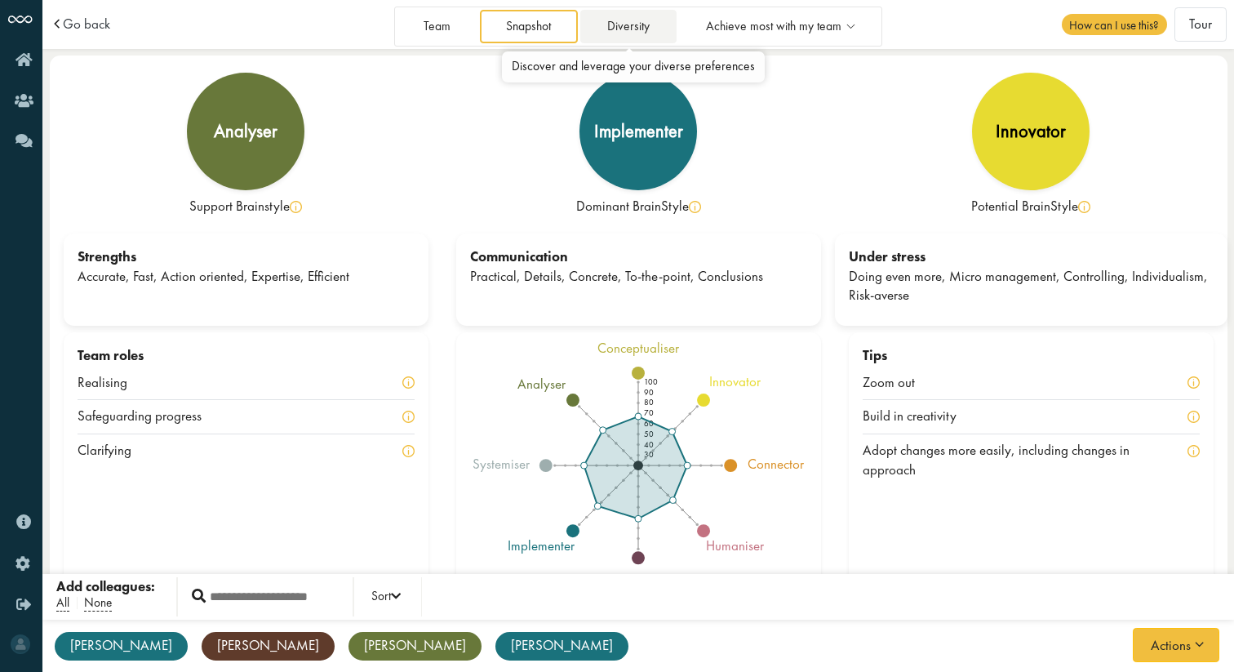
click at [638, 30] on link "Diversity" at bounding box center [628, 26] width 96 height 33
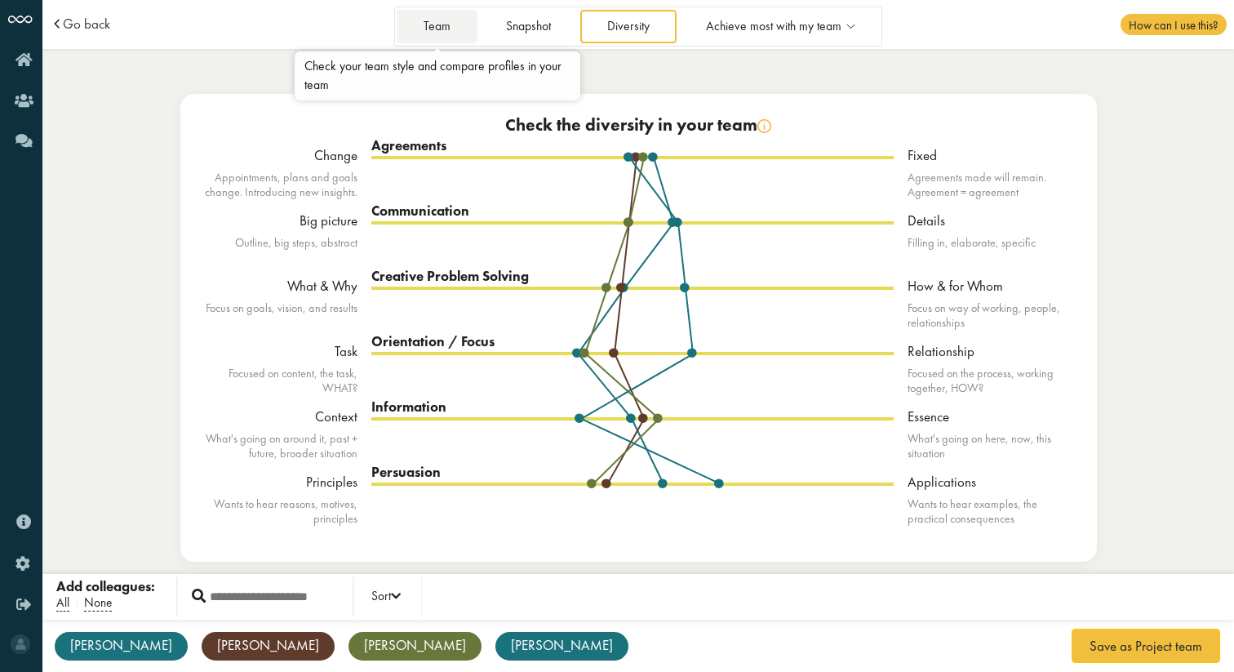
click at [443, 32] on link "Team" at bounding box center [437, 26] width 80 height 33
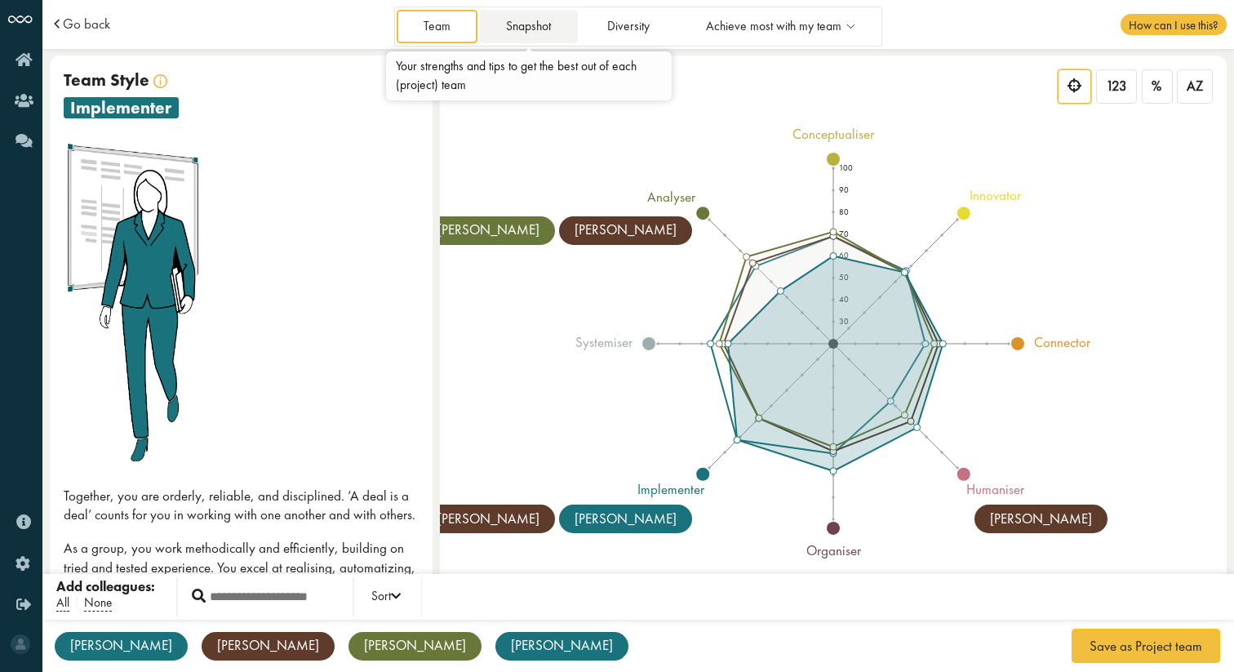
click at [524, 37] on link "Snapshot" at bounding box center [529, 26] width 98 height 33
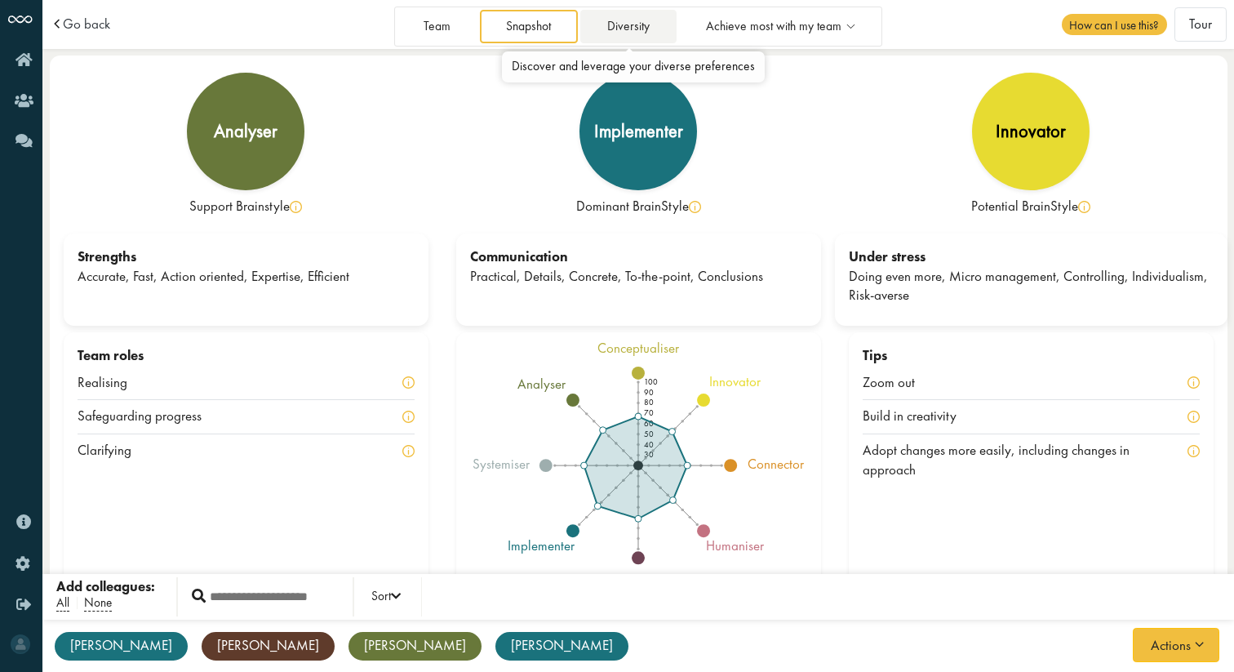
click at [606, 15] on link "Diversity" at bounding box center [628, 26] width 96 height 33
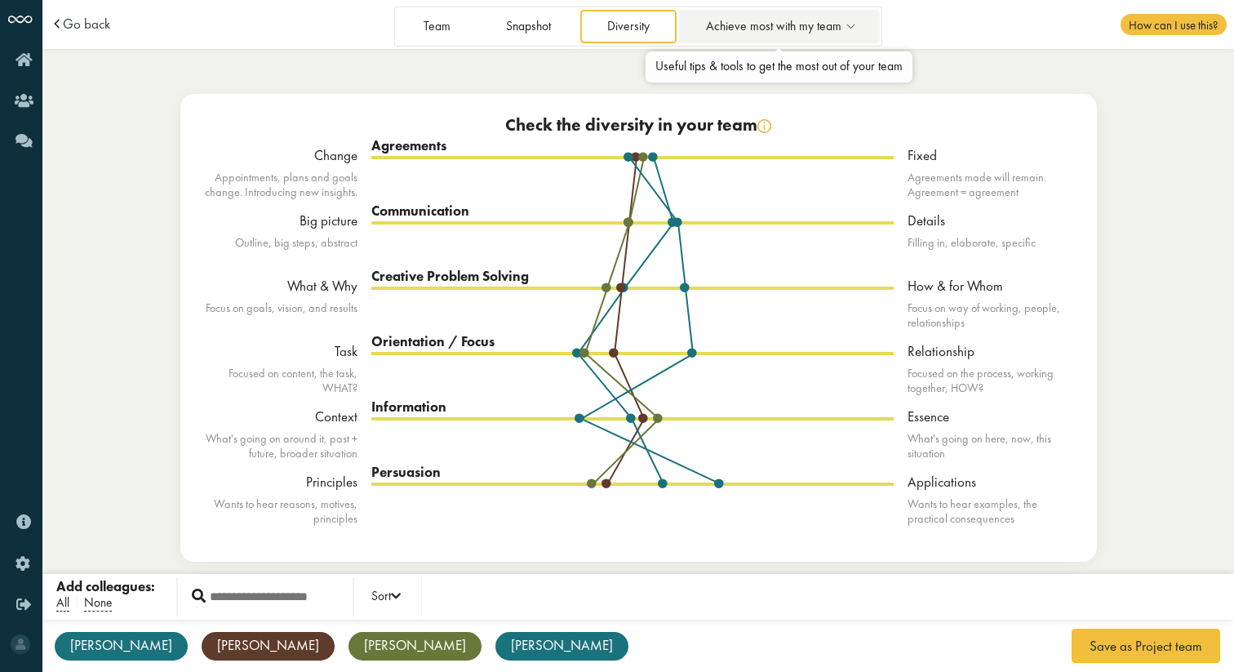
click at [860, 31] on link "Achieve most with my team" at bounding box center [779, 26] width 201 height 33
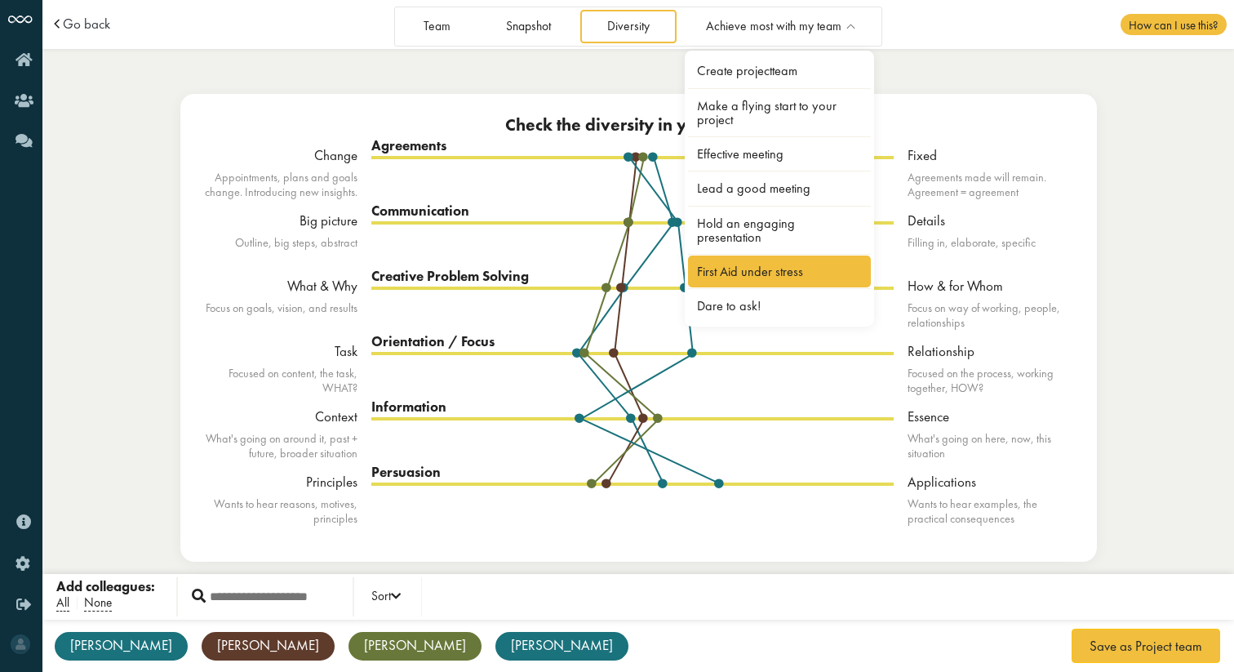
click at [753, 256] on link "First Aid under stress" at bounding box center [779, 272] width 183 height 32
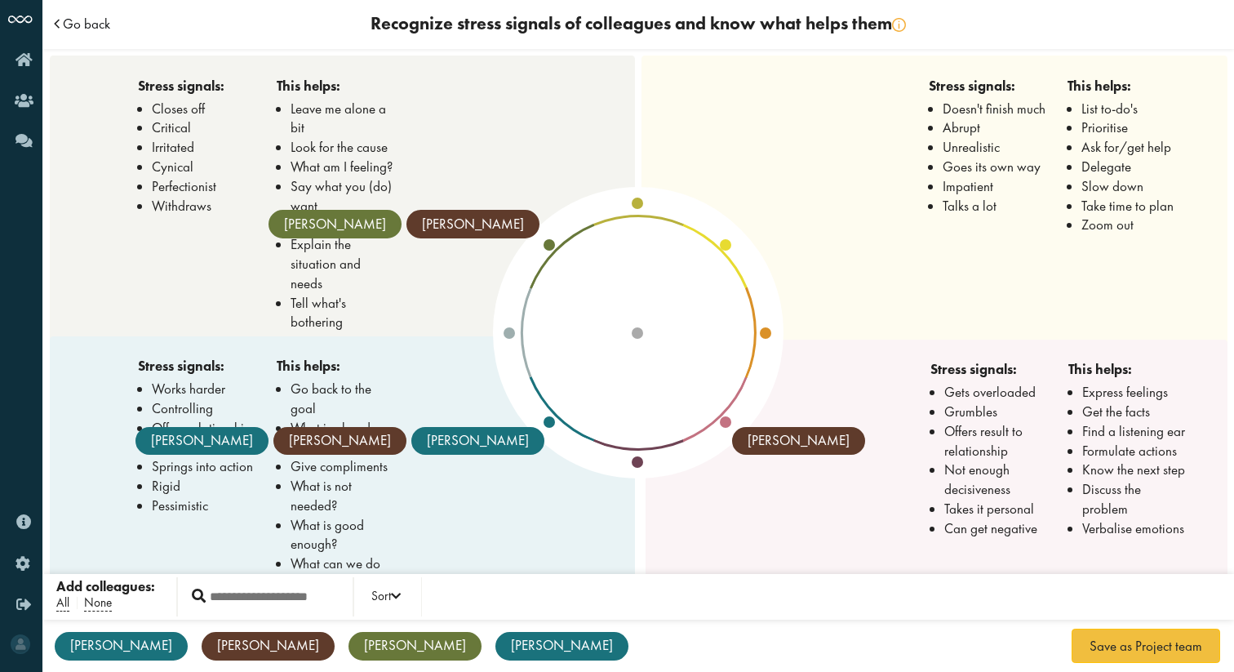
click at [91, 24] on span "Go back" at bounding box center [86, 24] width 47 height 14
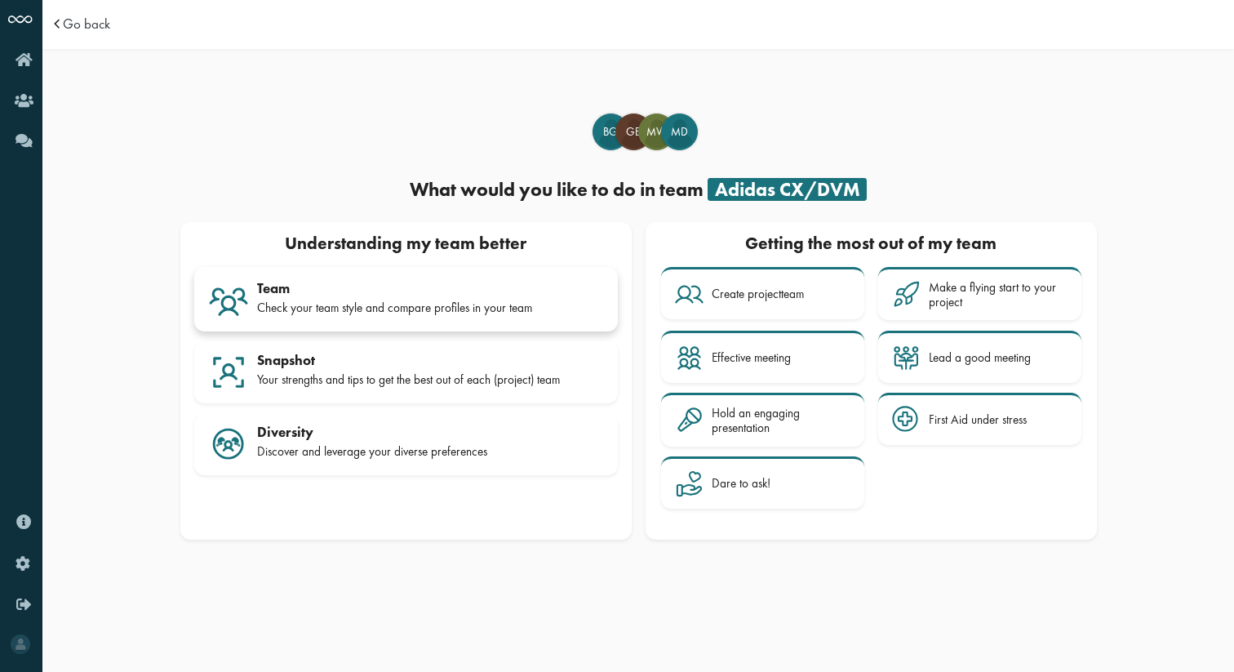
click at [447, 286] on div "Team" at bounding box center [430, 288] width 347 height 16
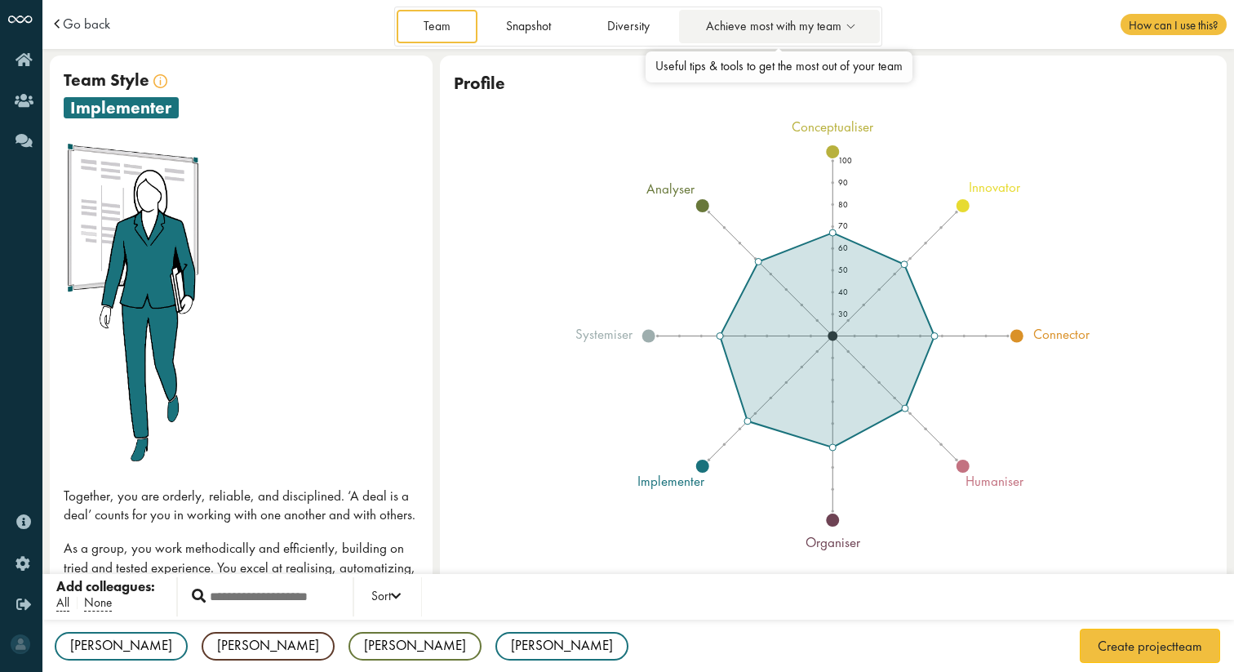
click at [807, 22] on span "Achieve most with my team" at bounding box center [774, 27] width 136 height 14
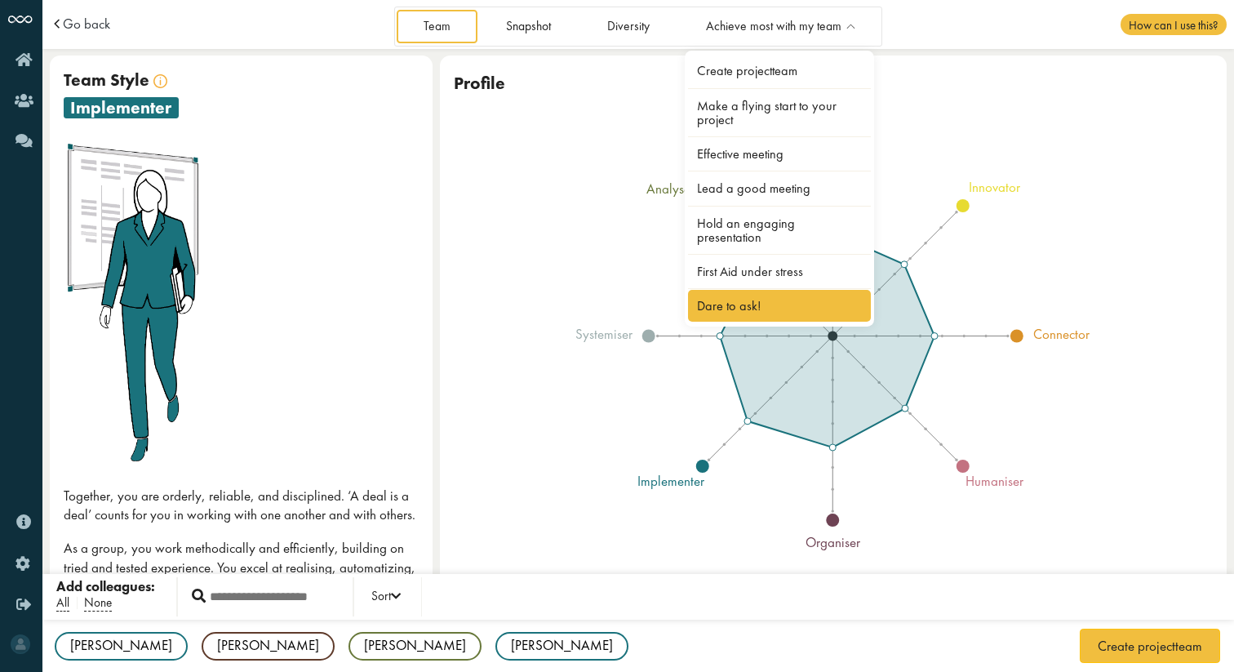
click at [748, 291] on link "Dare to ask!" at bounding box center [779, 306] width 183 height 32
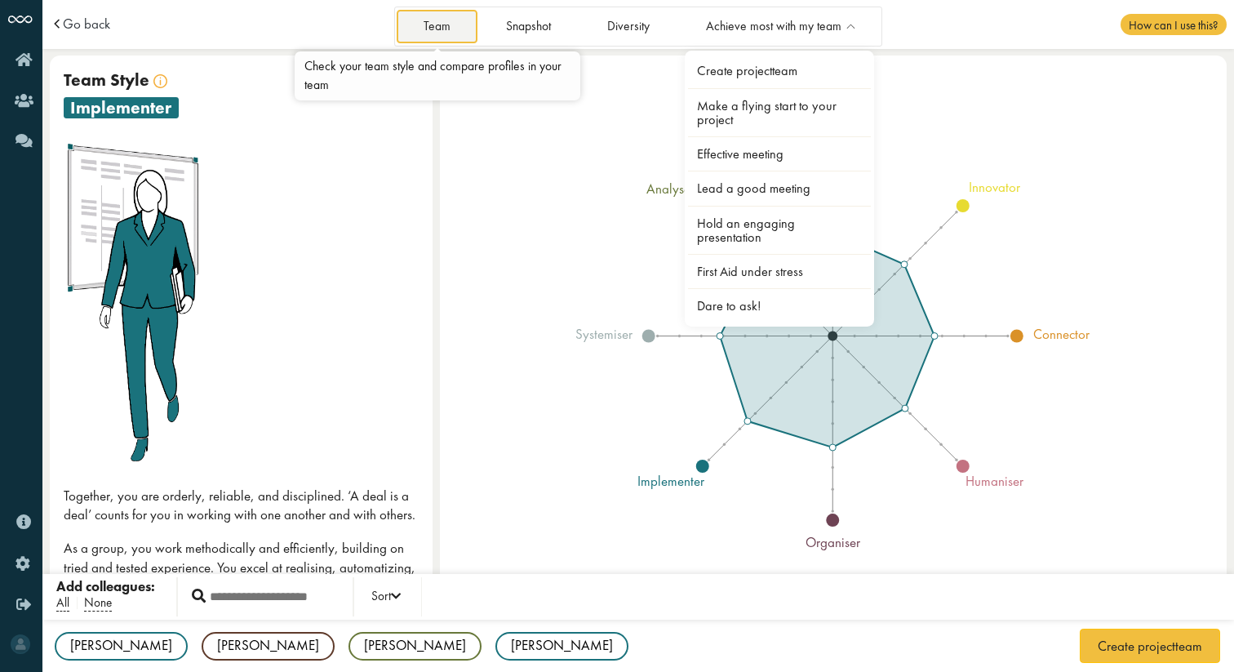
click at [422, 29] on link "Team" at bounding box center [437, 26] width 80 height 33
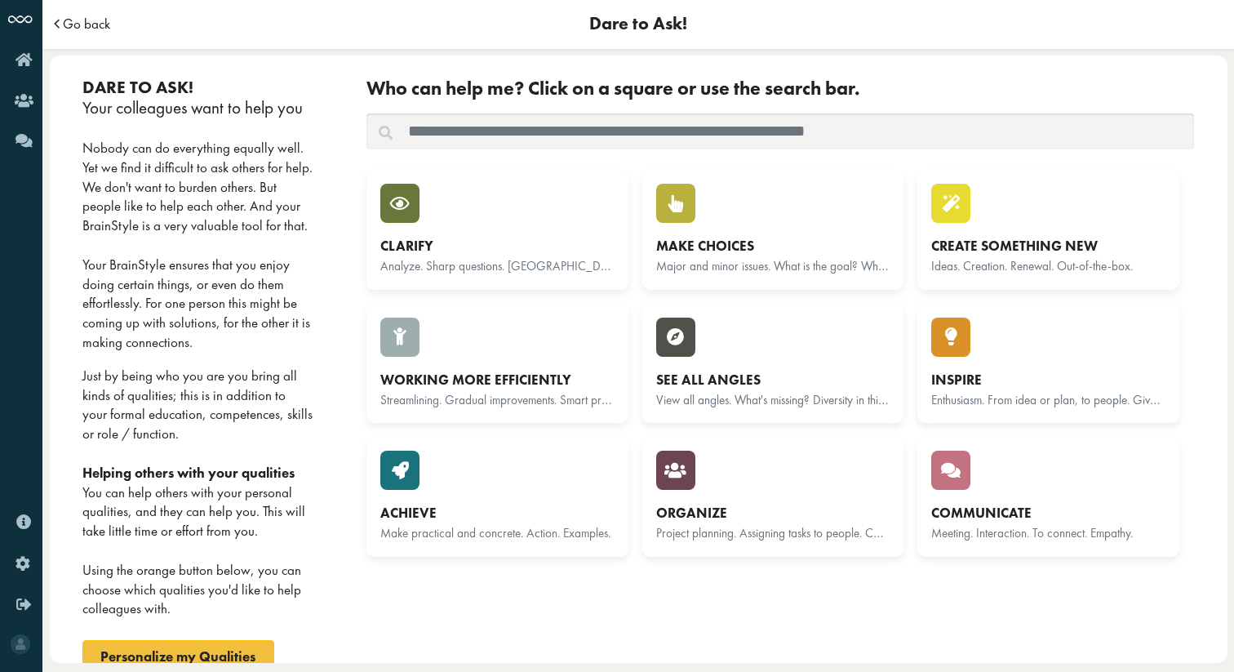
click at [94, 28] on span "Go back" at bounding box center [86, 24] width 47 height 14
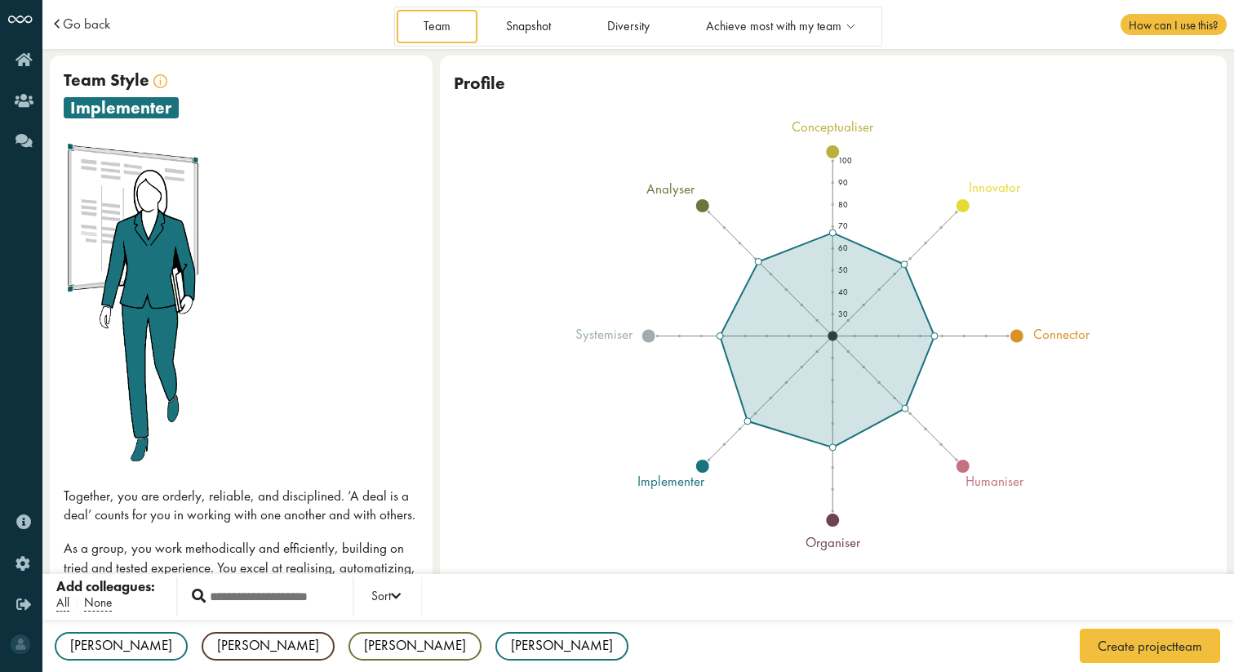
click at [101, 33] on td "Go back" at bounding box center [168, 24] width 236 height 49
click at [86, 26] on span "Go back" at bounding box center [86, 24] width 47 height 14
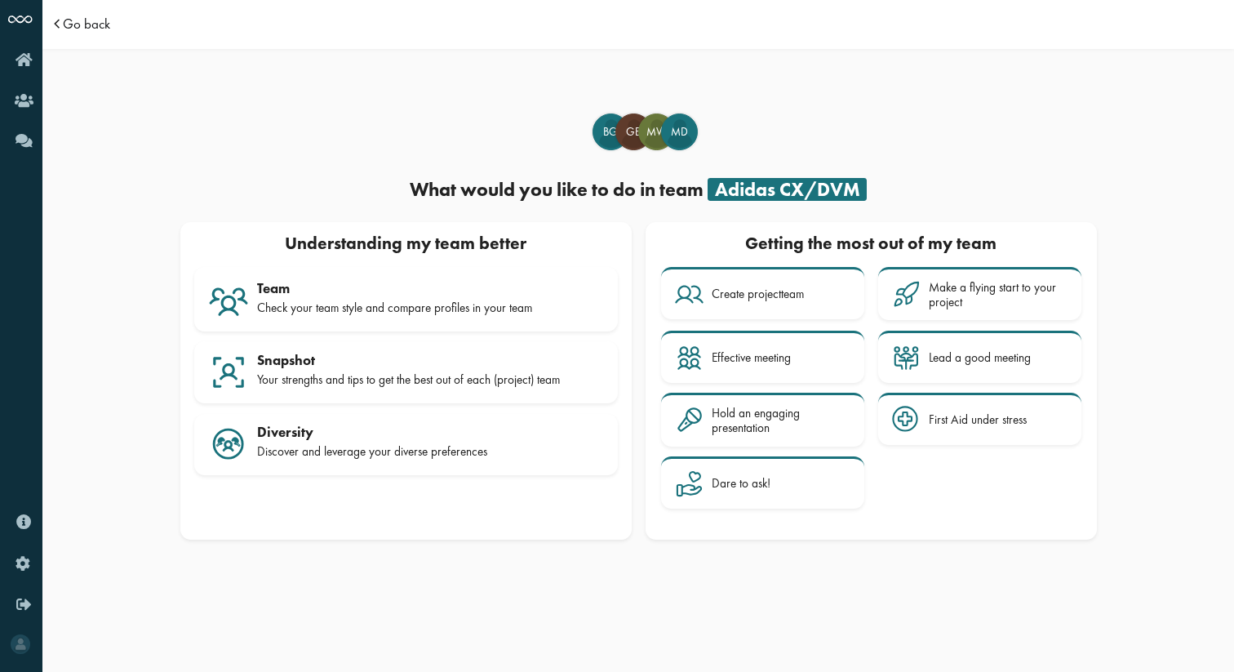
click at [82, 17] on span "Go back" at bounding box center [86, 24] width 47 height 14
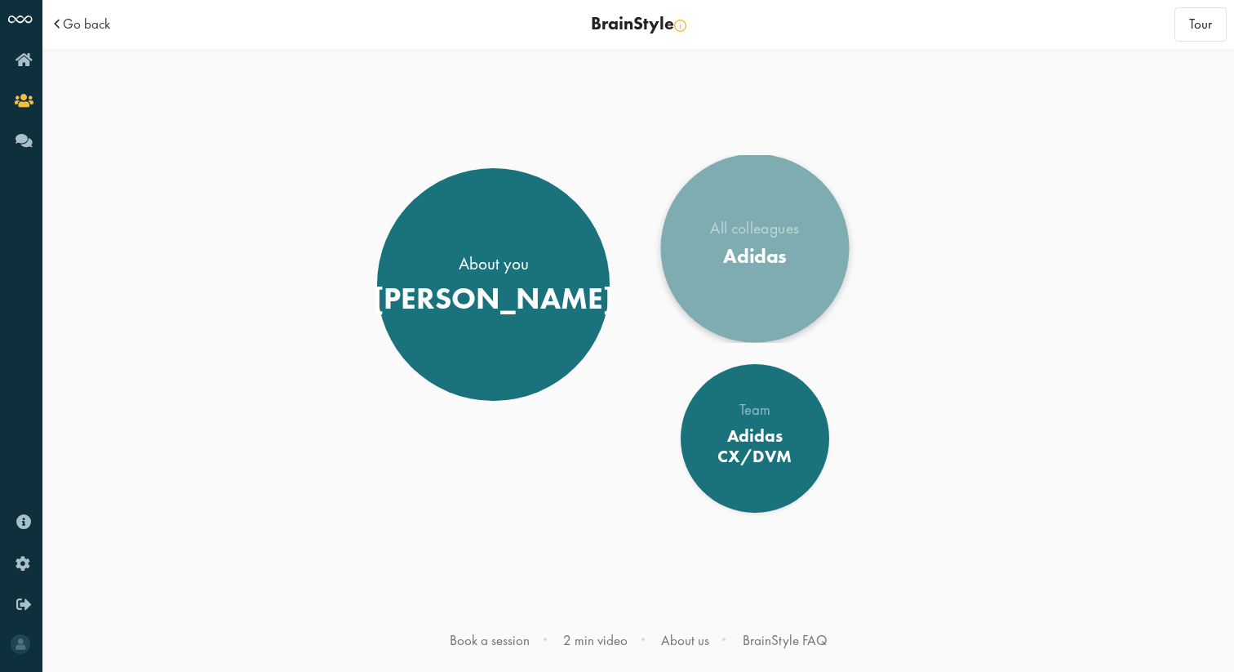
click at [775, 262] on div "Adidas" at bounding box center [754, 256] width 89 height 24
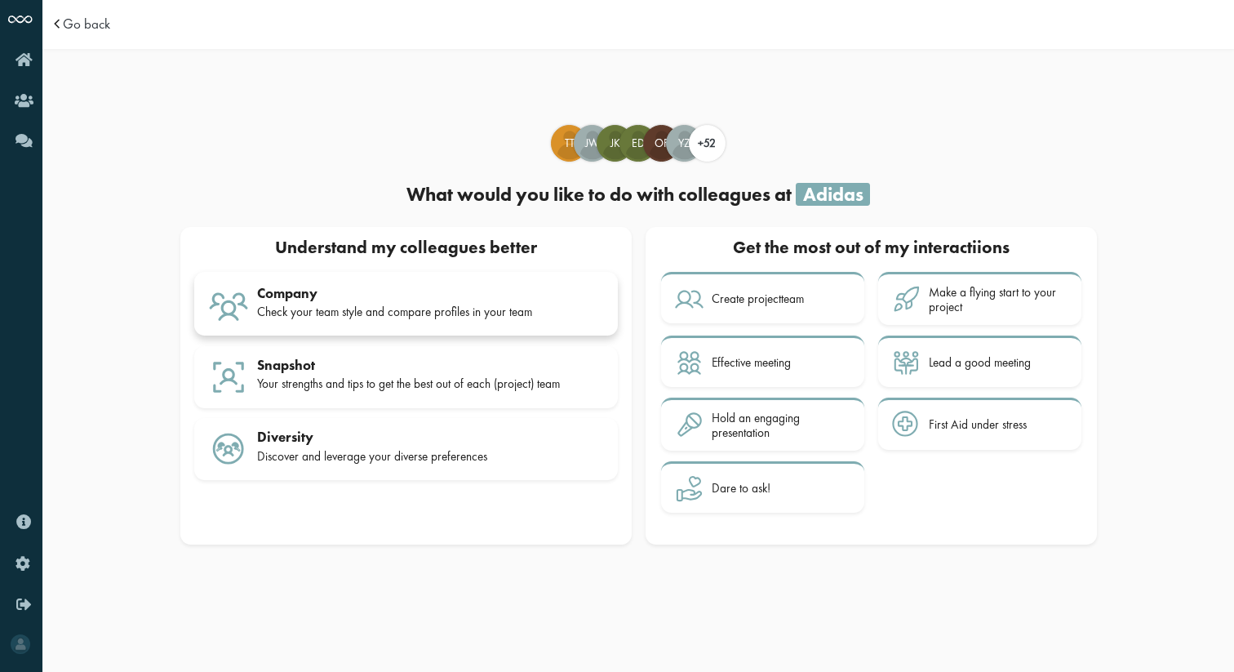
click at [511, 288] on div "Company" at bounding box center [430, 293] width 347 height 16
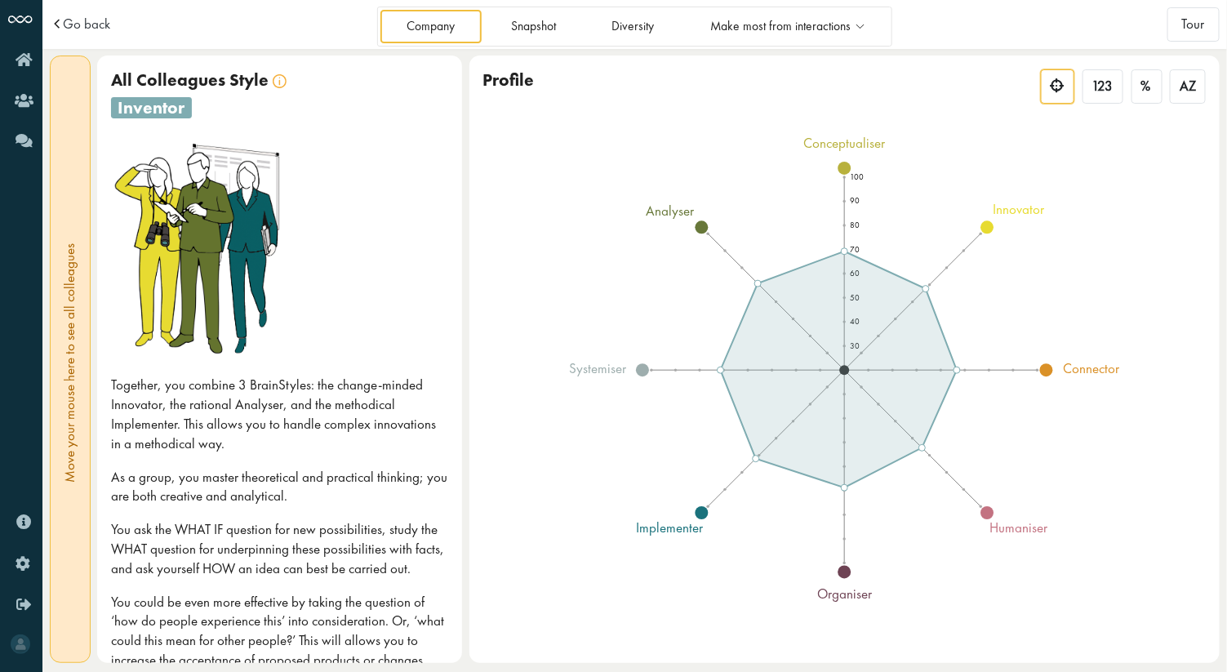
scroll to position [2, 0]
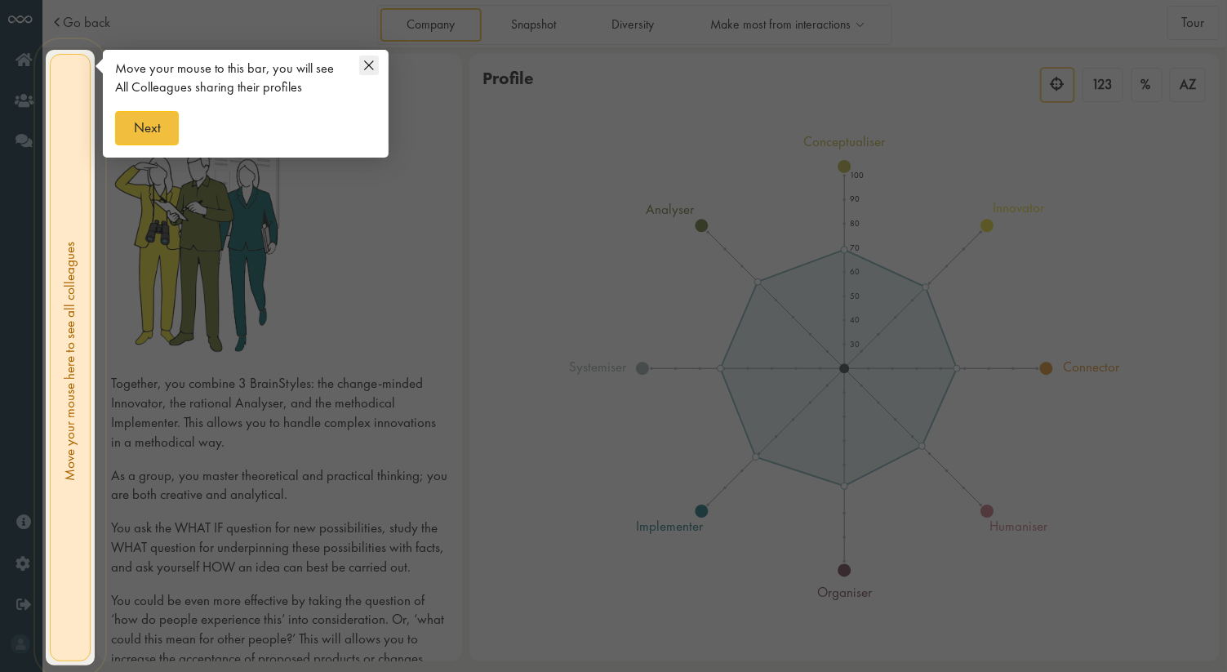
click at [371, 60] on icon at bounding box center [369, 66] width 20 height 20
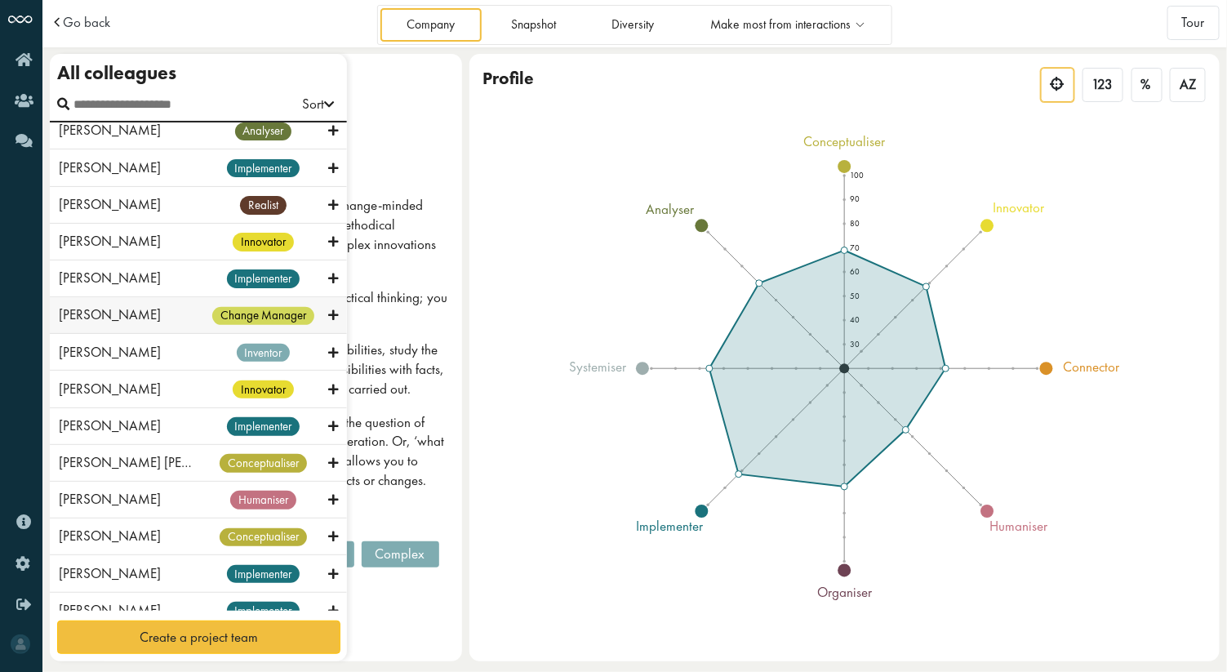
scroll to position [0, 0]
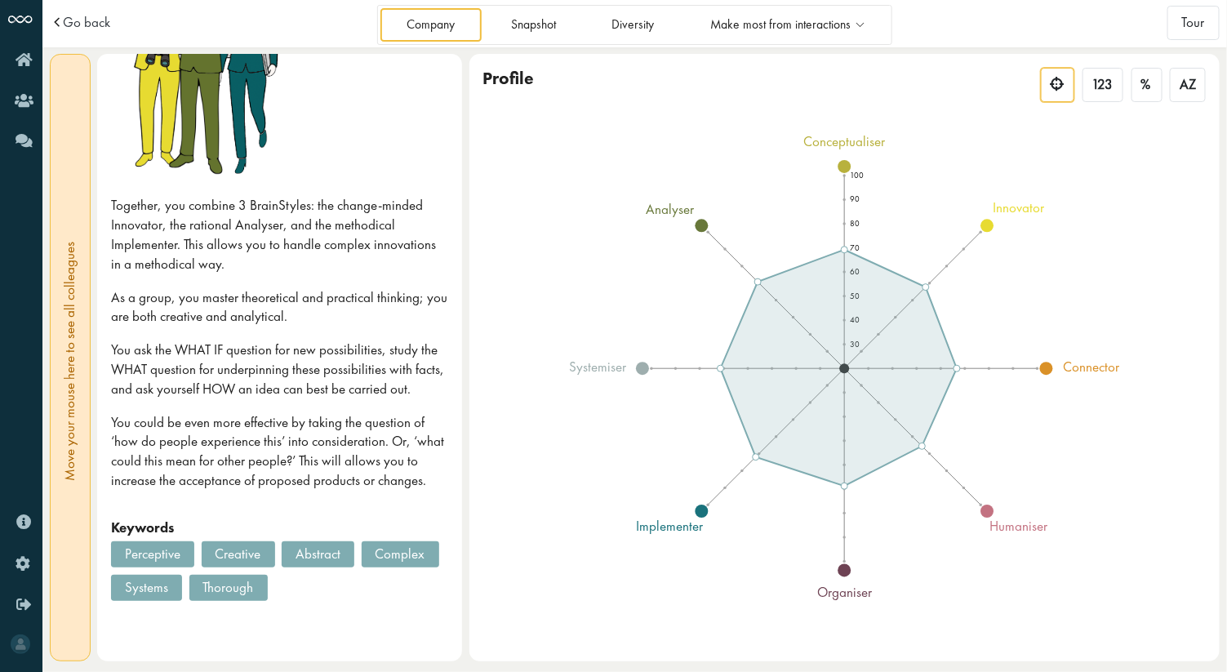
click at [385, 125] on div at bounding box center [279, 67] width 337 height 216
click at [104, 24] on span "Go back" at bounding box center [86, 23] width 47 height 14
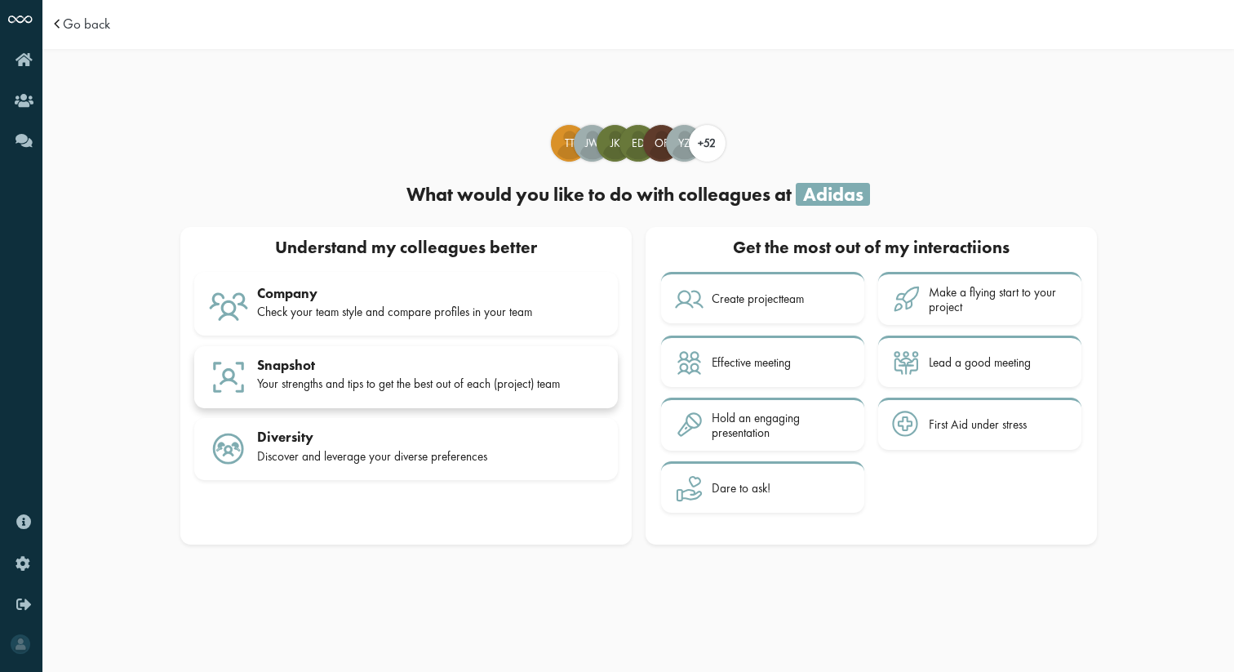
click at [495, 385] on div "Your strengths and tips to get the best out of each (project) team" at bounding box center [430, 383] width 347 height 15
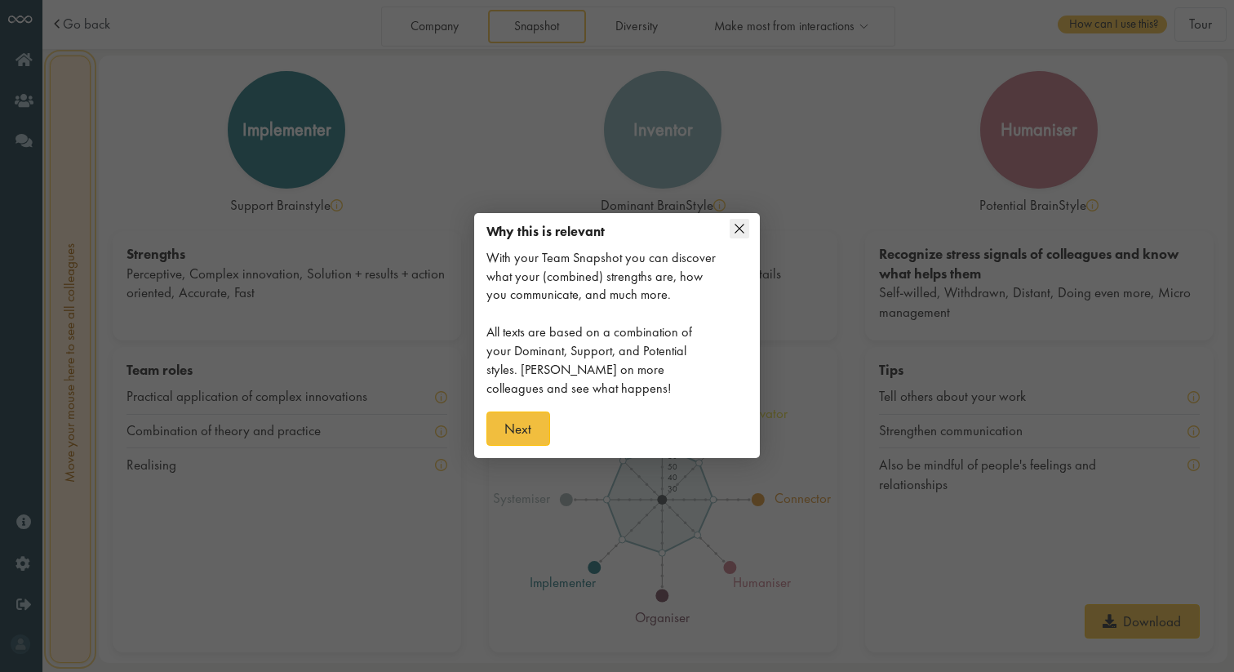
click at [745, 227] on icon at bounding box center [740, 229] width 20 height 20
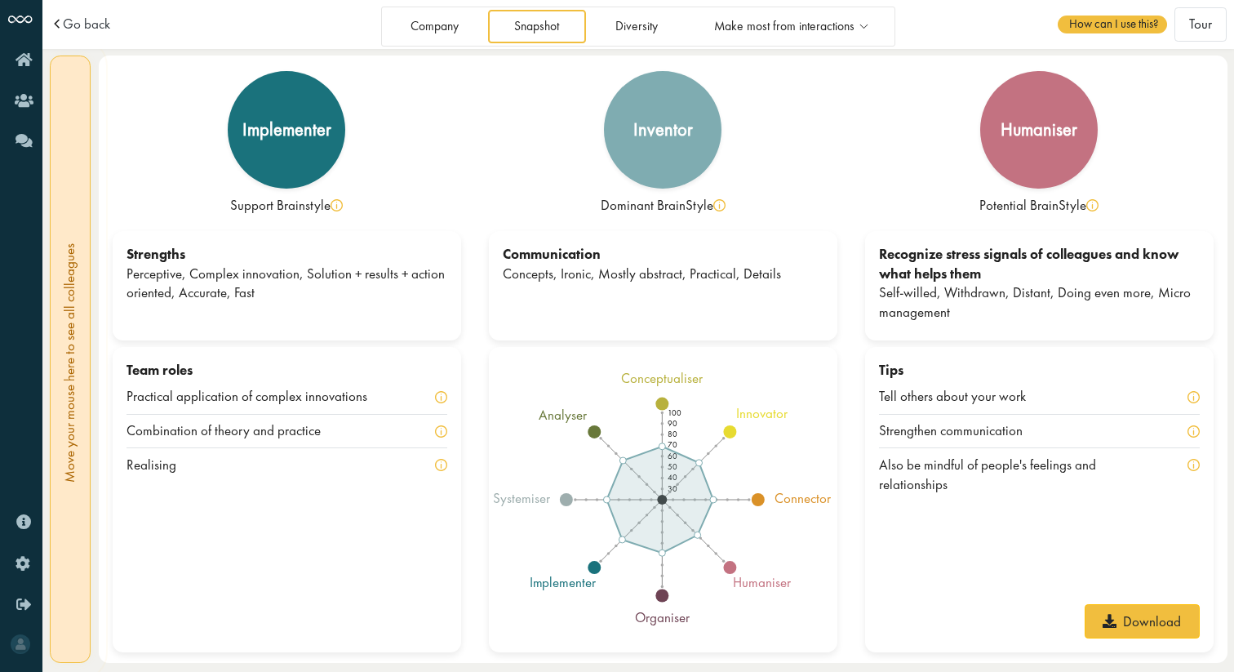
click at [115, 30] on div "Go back" at bounding box center [197, 24] width 293 height 14
click at [96, 26] on span "Go back" at bounding box center [86, 24] width 47 height 14
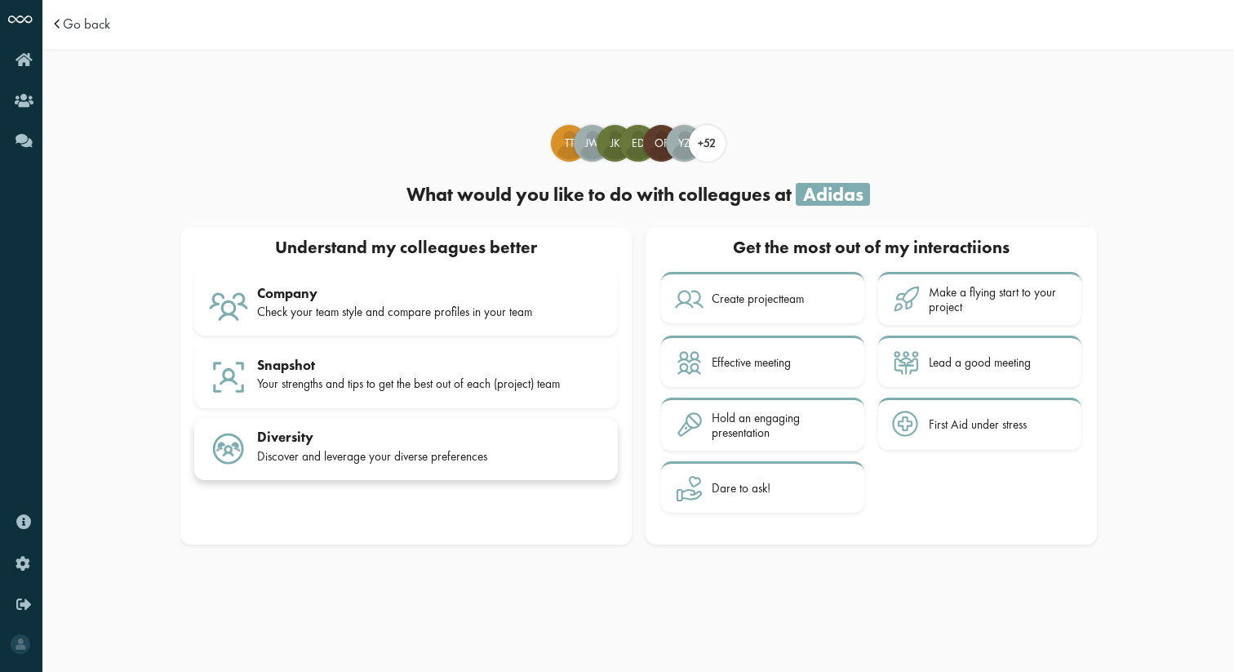
click at [357, 452] on div "Discover and leverage your diverse preferences" at bounding box center [430, 456] width 347 height 15
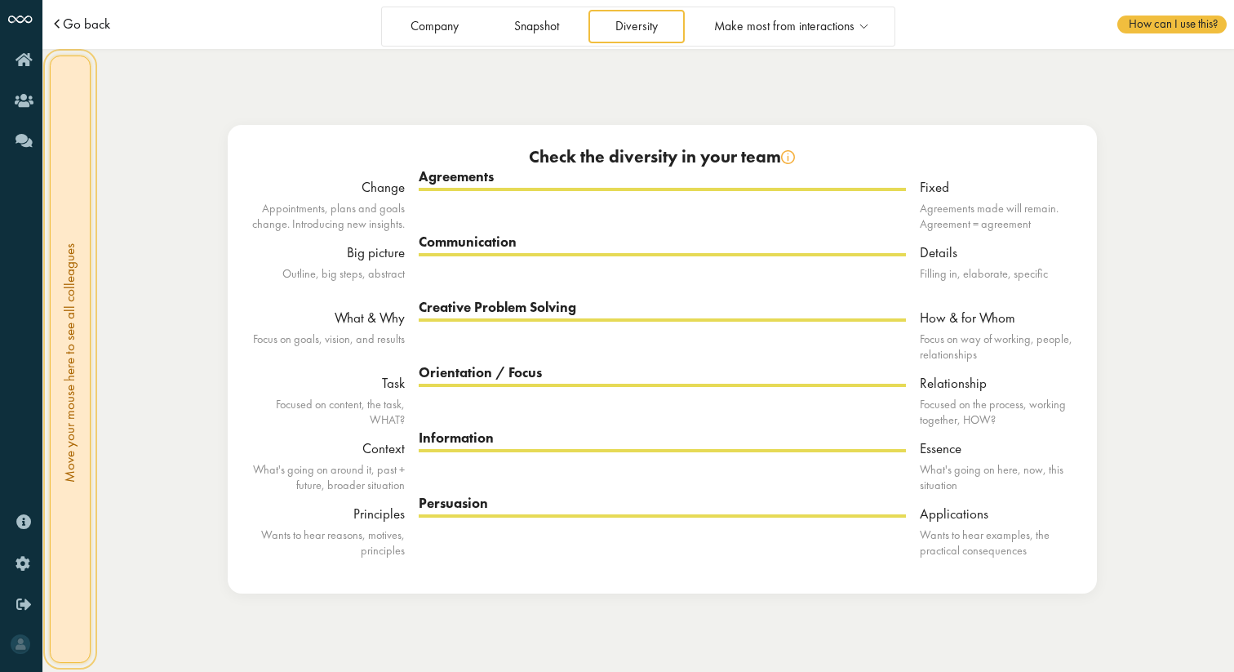
click at [81, 24] on span "Go back" at bounding box center [86, 24] width 47 height 14
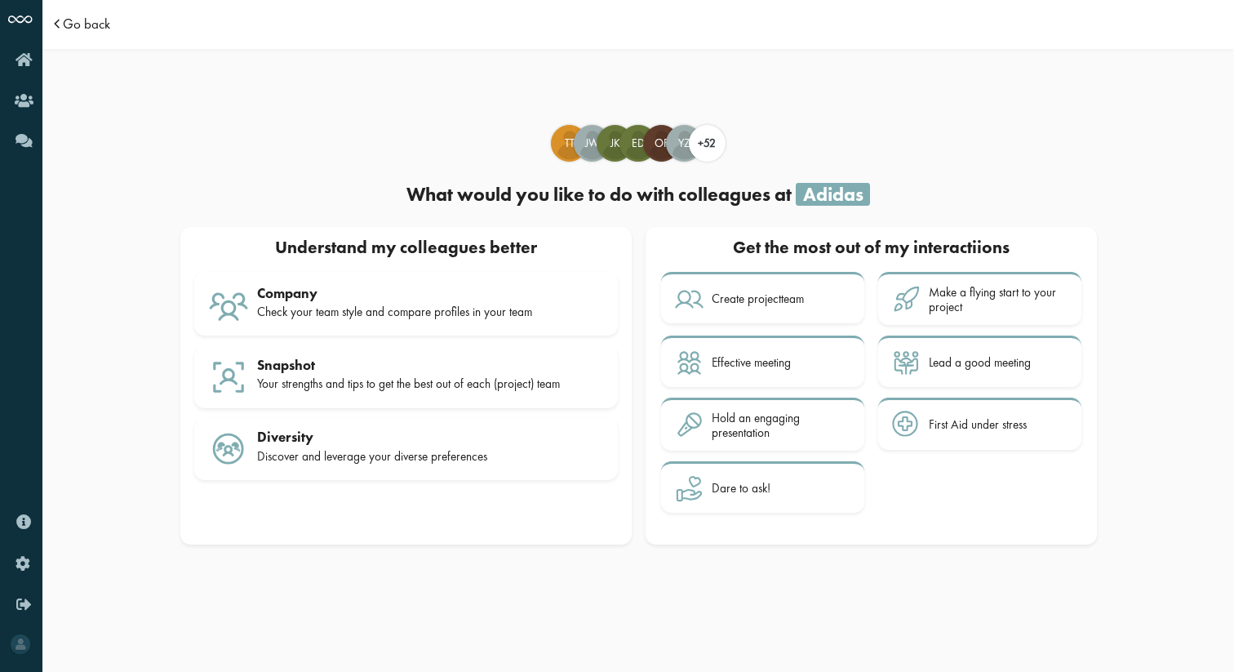
click at [81, 24] on span "Go back" at bounding box center [86, 24] width 47 height 14
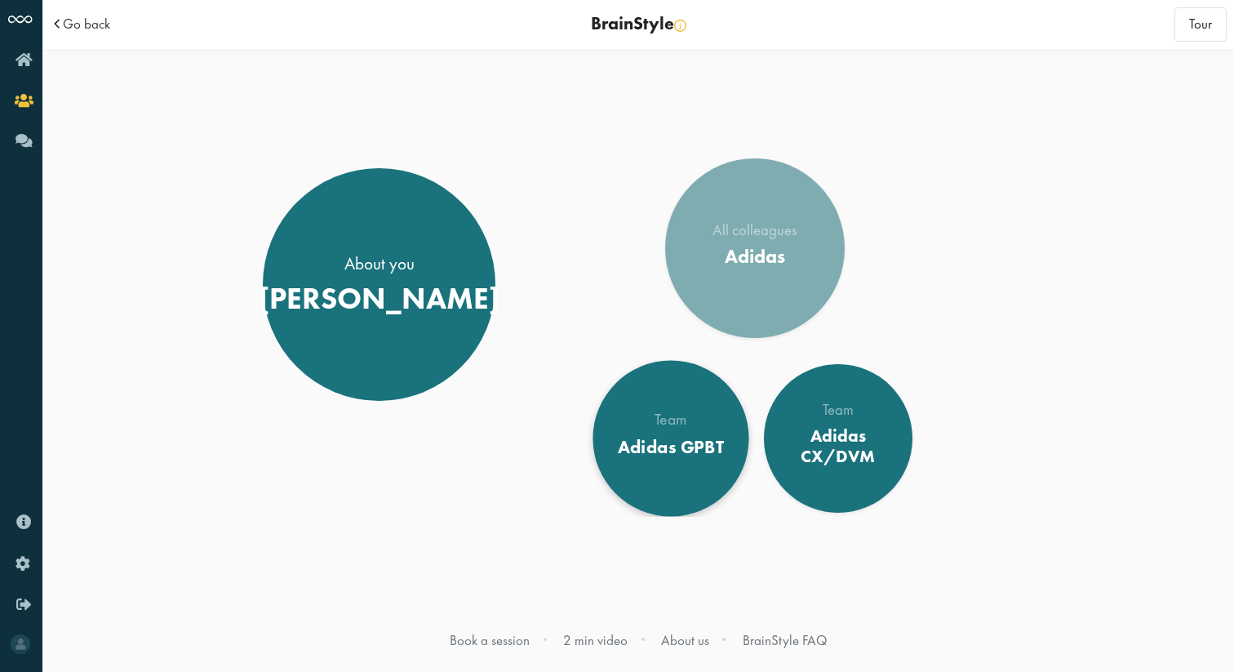
click at [653, 401] on link "Team Adidas GPBT" at bounding box center [672, 438] width 156 height 156
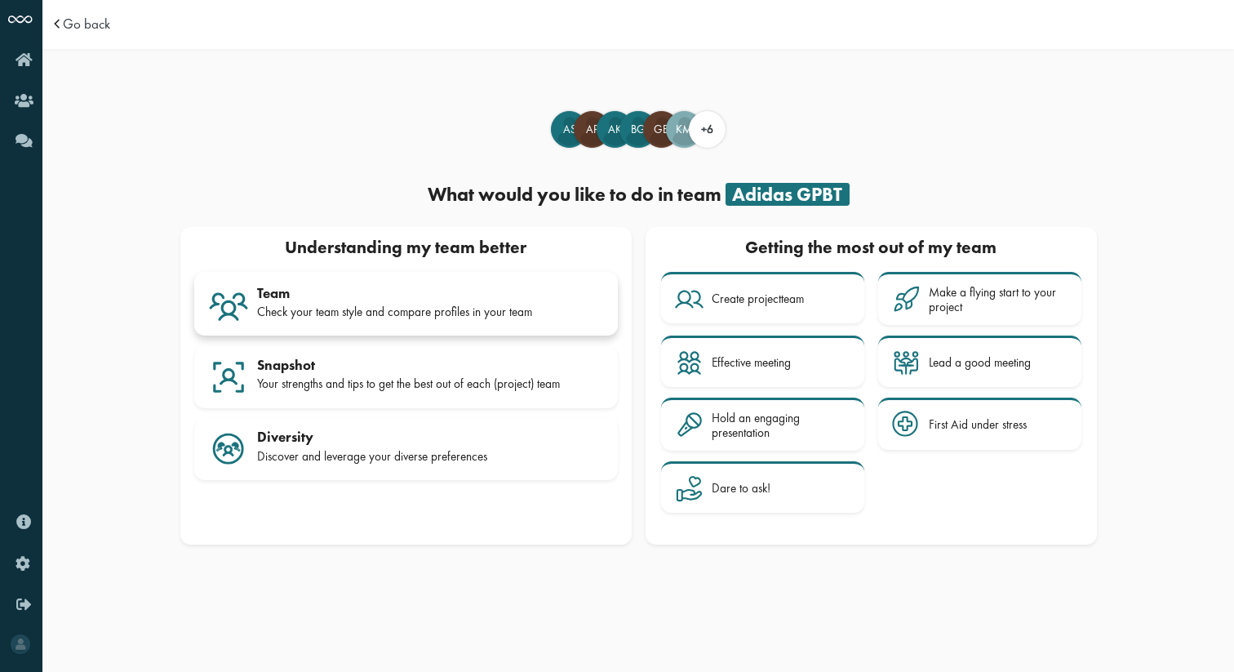
click at [425, 294] on div "Team" at bounding box center [430, 293] width 347 height 16
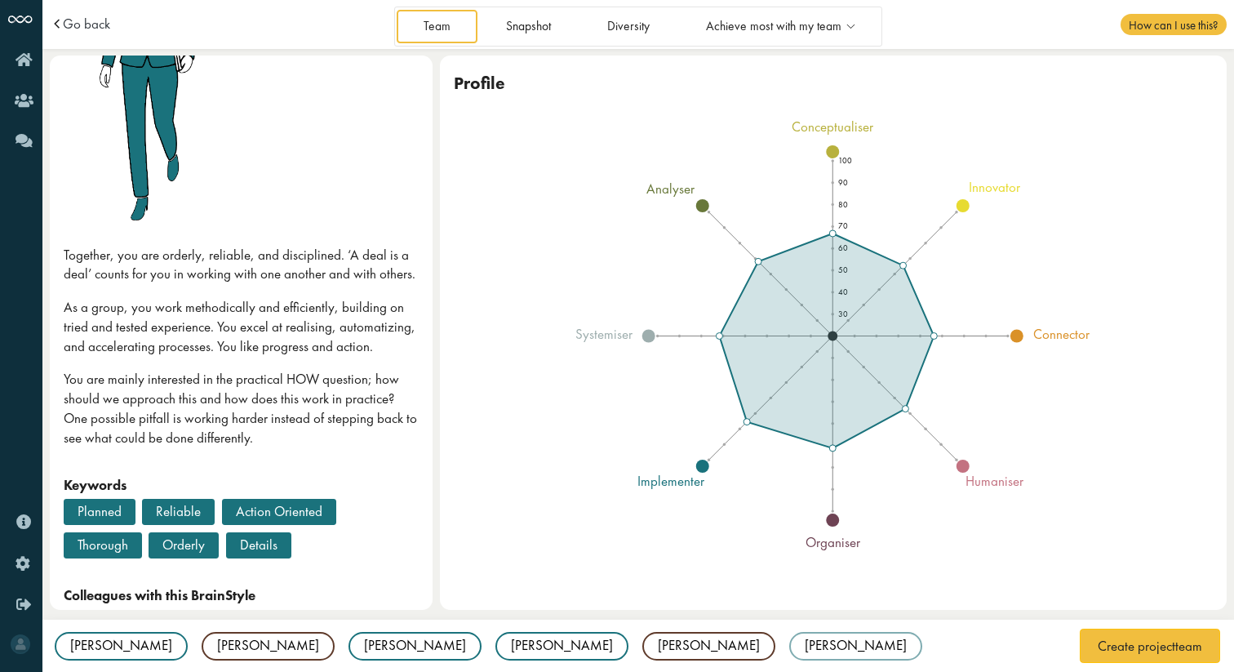
scroll to position [341, 0]
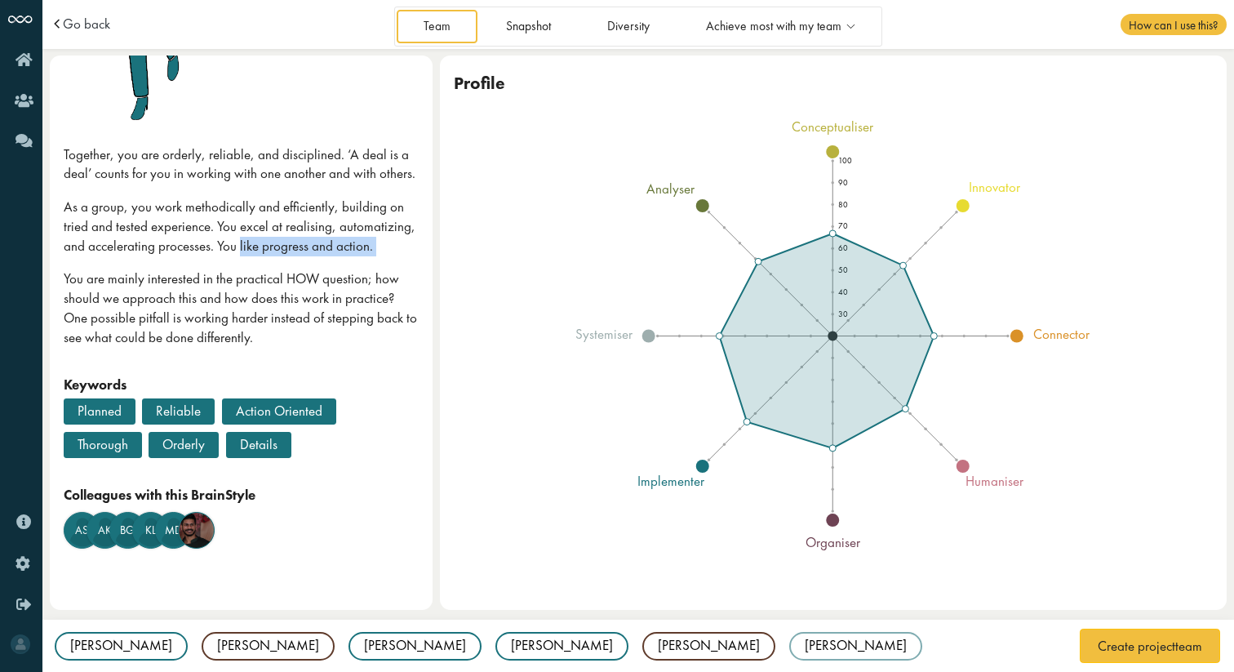
drag, startPoint x: 238, startPoint y: 254, endPoint x: 211, endPoint y: 275, distance: 33.7
click at [211, 275] on div "Together, you are orderly, reliable, and disciplined. ‘A deal is a deal’ counts…" at bounding box center [242, 260] width 356 height 230
click at [312, 234] on p "As a group, you work methodically and efficiently, building on tried and tested…" at bounding box center [242, 227] width 356 height 58
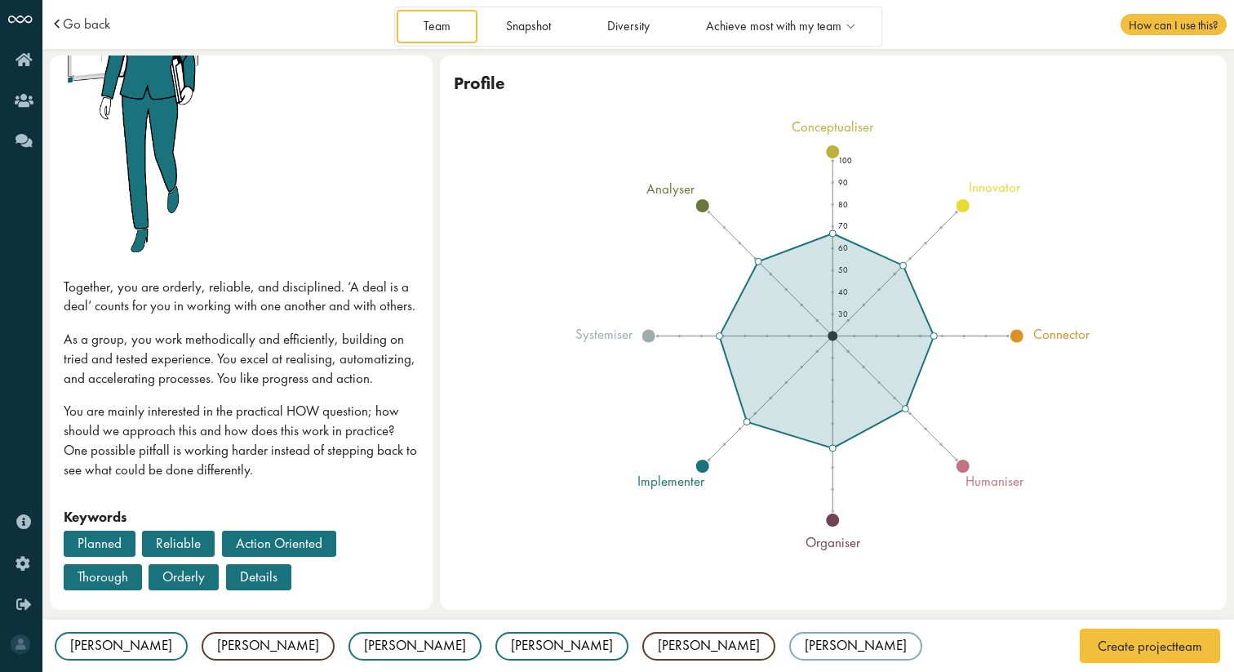
scroll to position [0, 0]
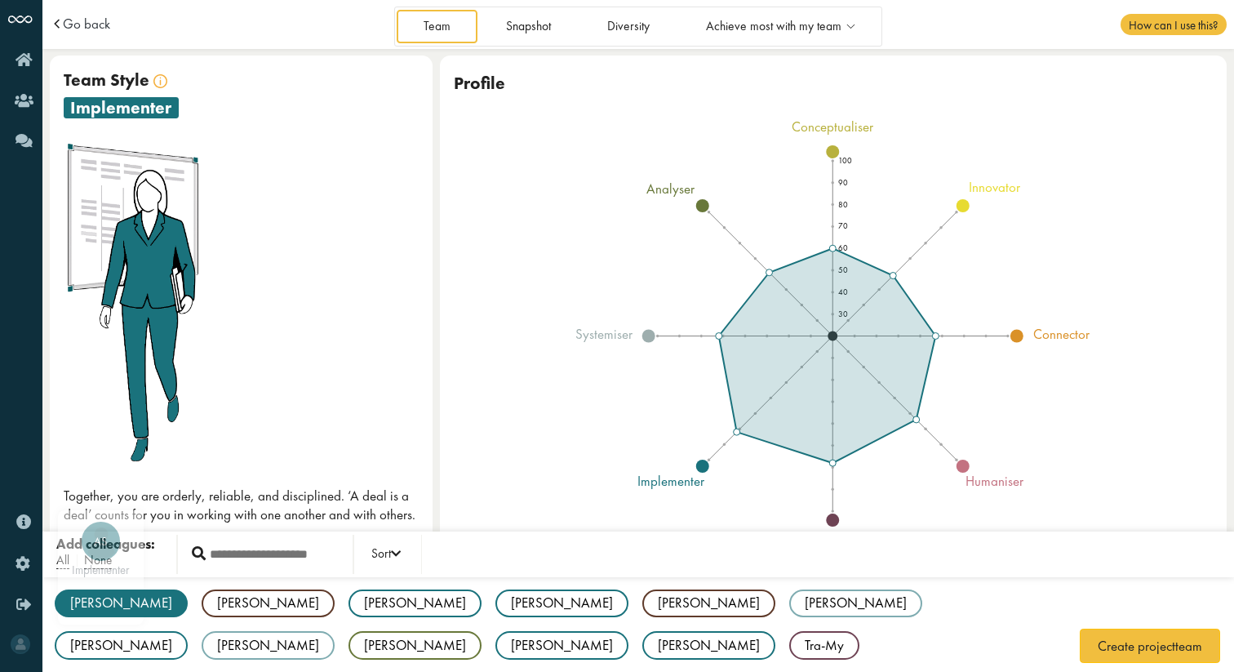
click at [98, 604] on div "[PERSON_NAME]" at bounding box center [121, 603] width 133 height 29
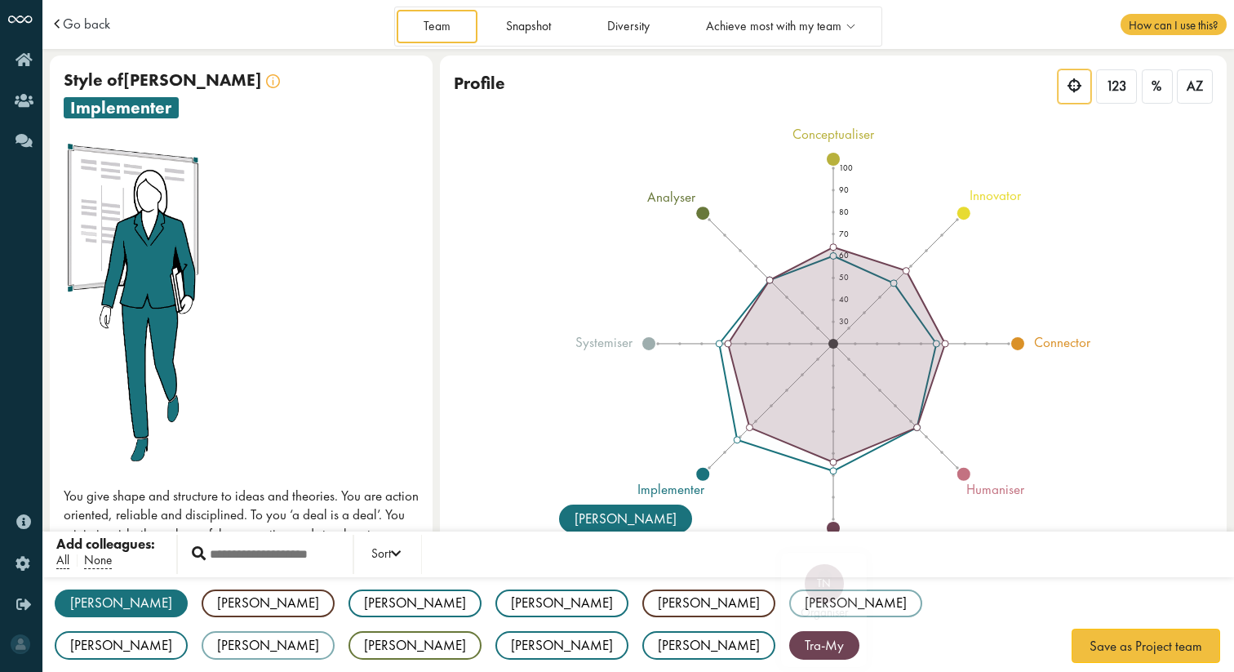
click at [789, 632] on div "Tra-My" at bounding box center [824, 645] width 70 height 29
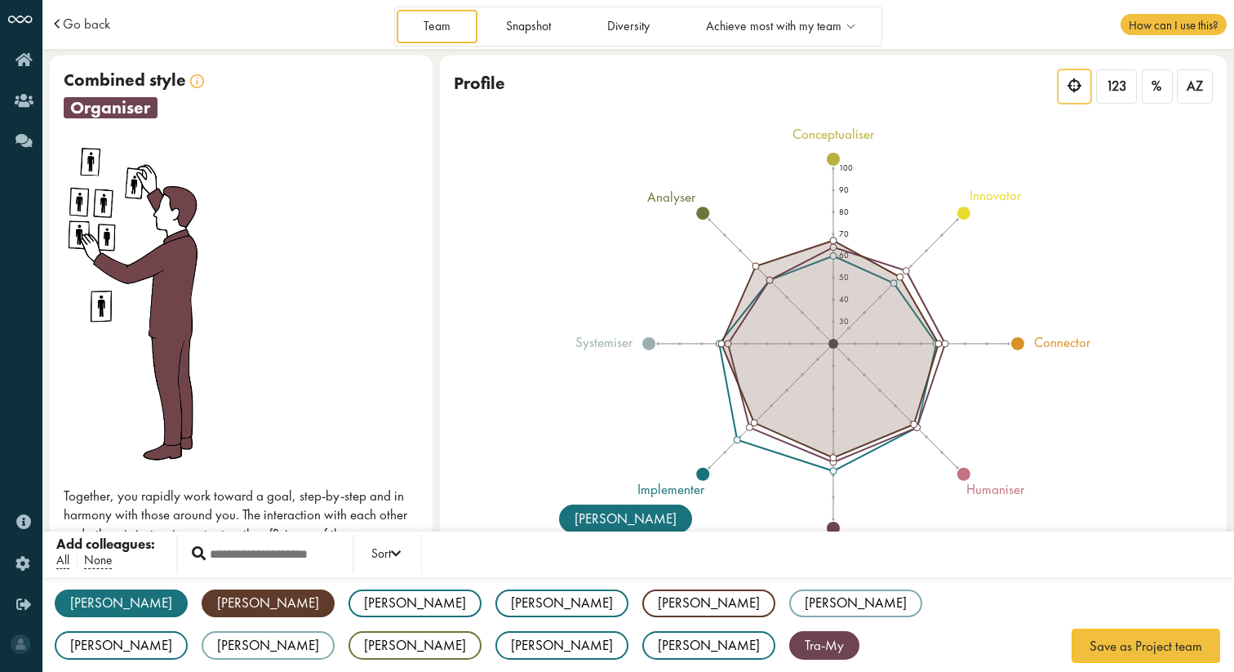
click at [224, 605] on div "Aleksandra AS implementer Anne AP realist Archit AK implementer Bruno BG implem…" at bounding box center [638, 625] width 1192 height 96
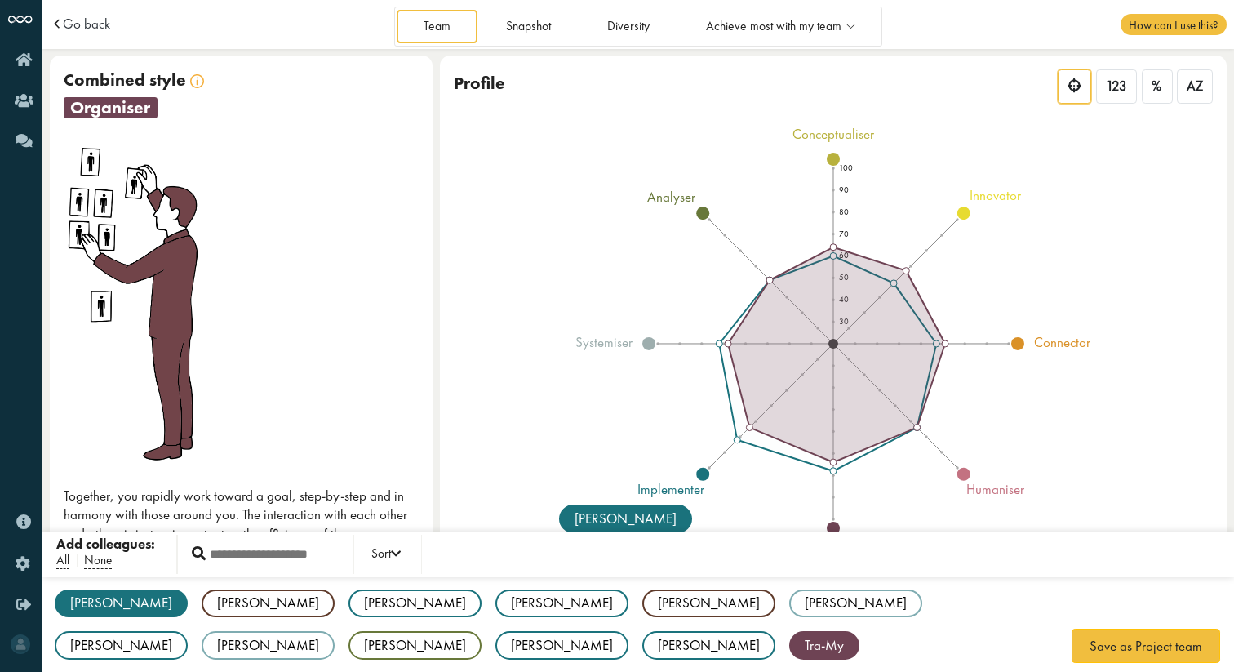
click at [207, 604] on div "[PERSON_NAME]" at bounding box center [268, 603] width 133 height 29
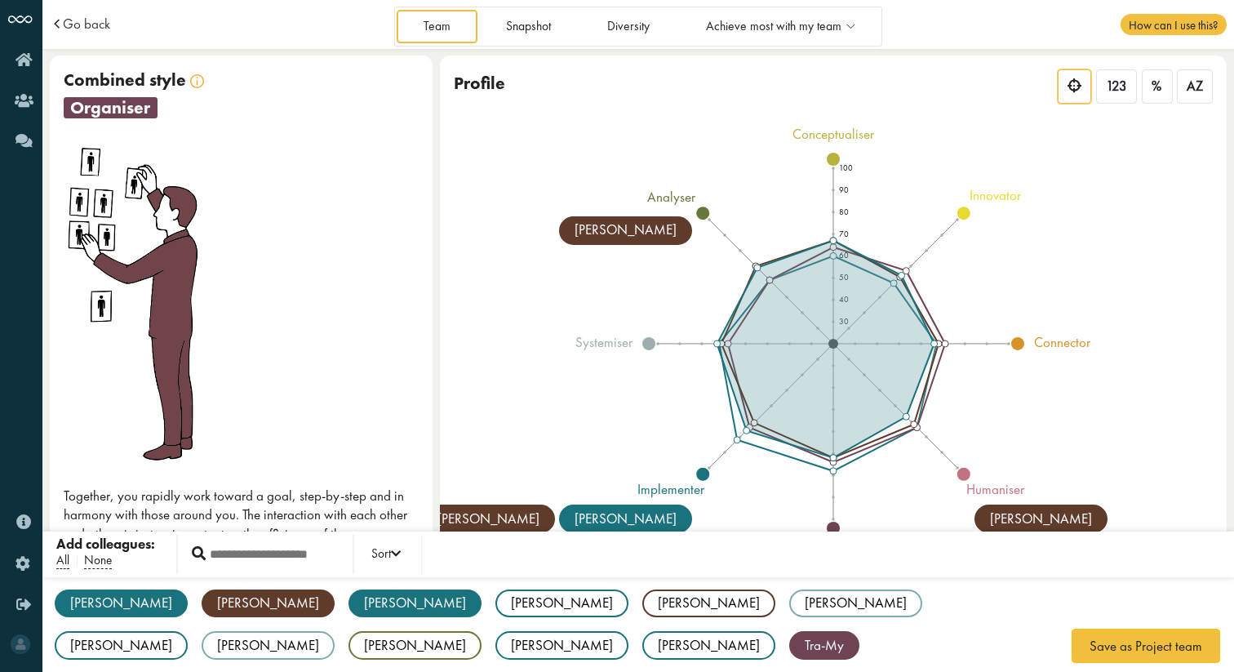
click at [349, 603] on div "[PERSON_NAME]" at bounding box center [415, 603] width 133 height 29
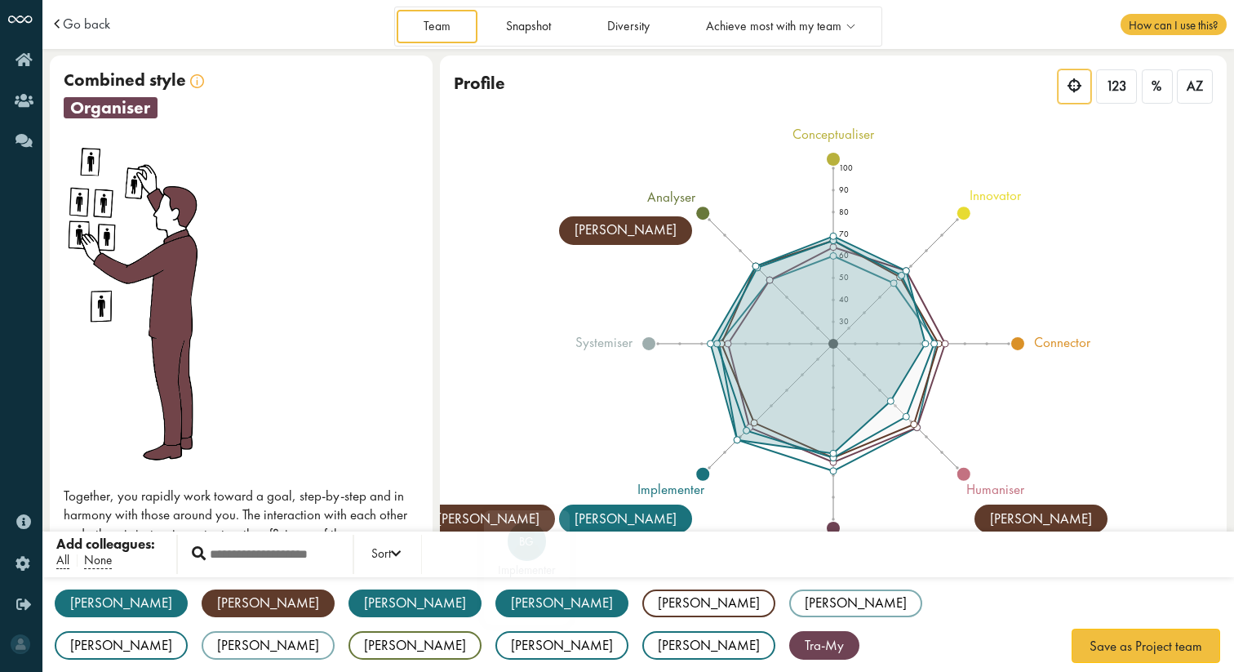
click at [496, 601] on div "[PERSON_NAME]" at bounding box center [562, 603] width 133 height 29
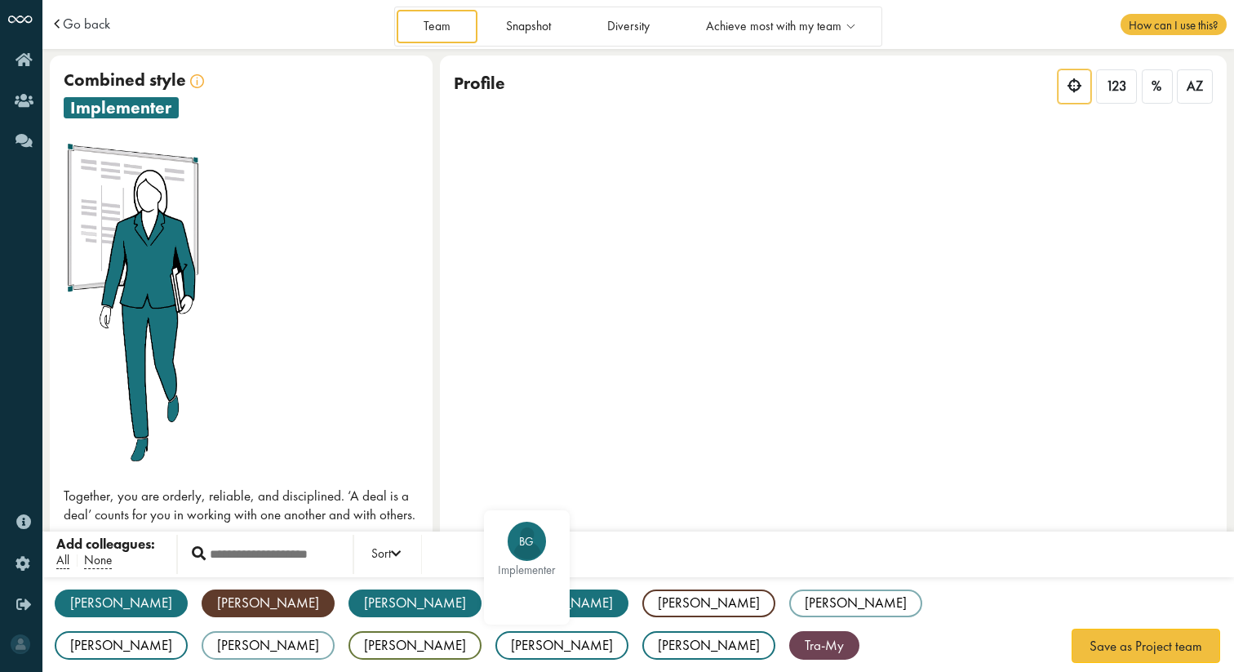
click at [643, 603] on div "[PERSON_NAME]" at bounding box center [709, 603] width 133 height 29
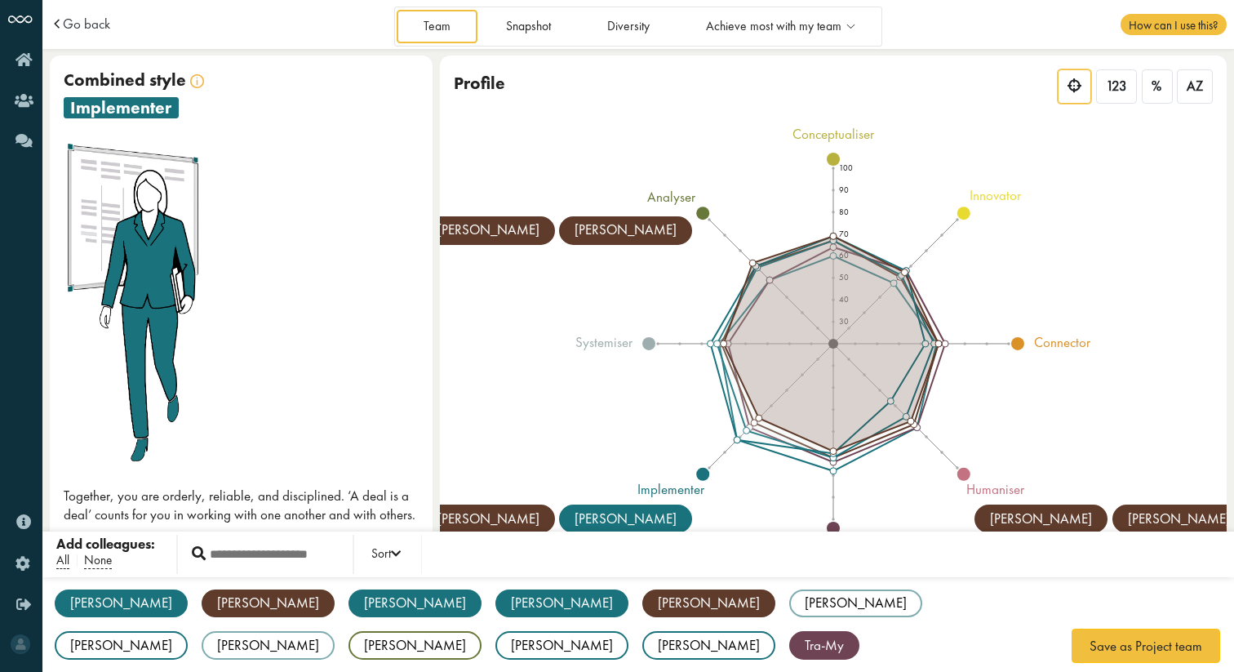
click at [543, 606] on div "Aleksandra AS implementer Anne AP realist Archit AK implementer Bruno BG implem…" at bounding box center [638, 625] width 1192 height 96
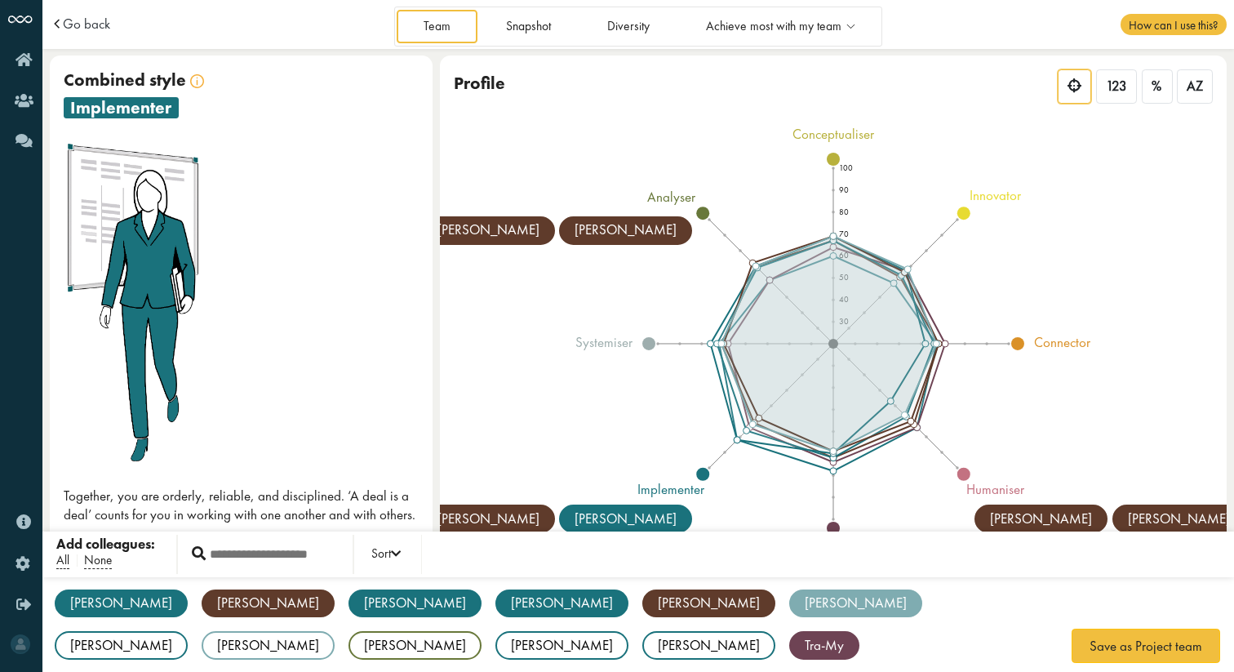
click at [789, 603] on div "[PERSON_NAME]" at bounding box center [855, 603] width 133 height 29
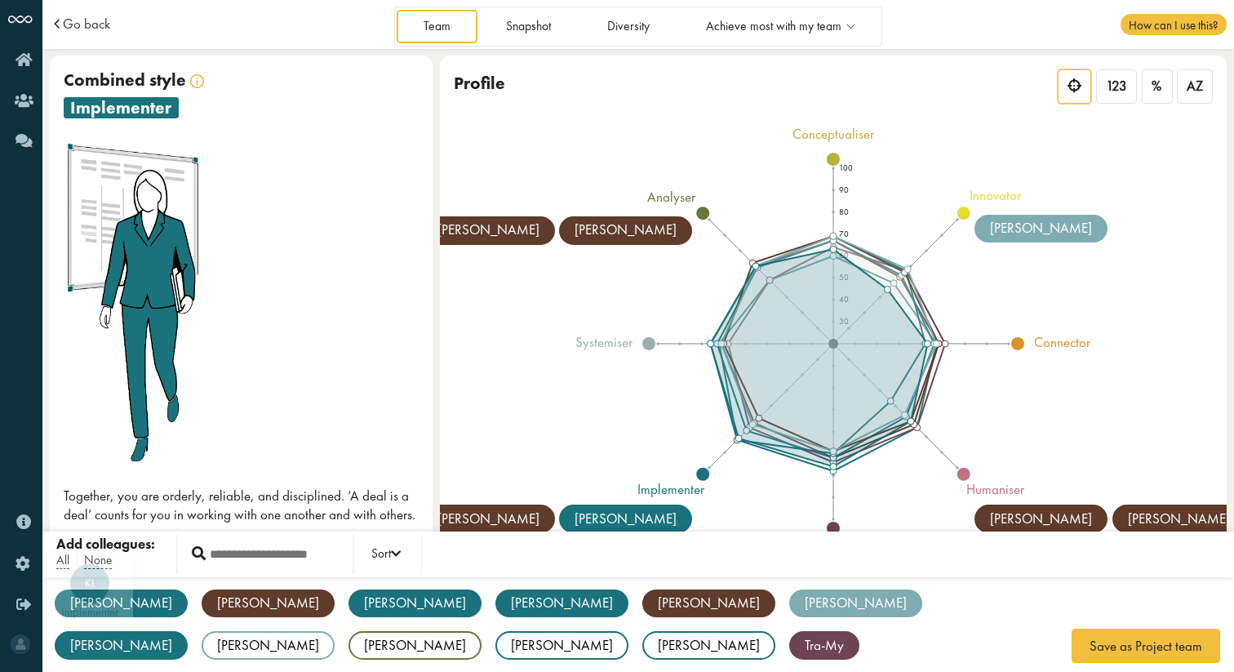
click at [188, 631] on div "[PERSON_NAME]" at bounding box center [121, 645] width 133 height 29
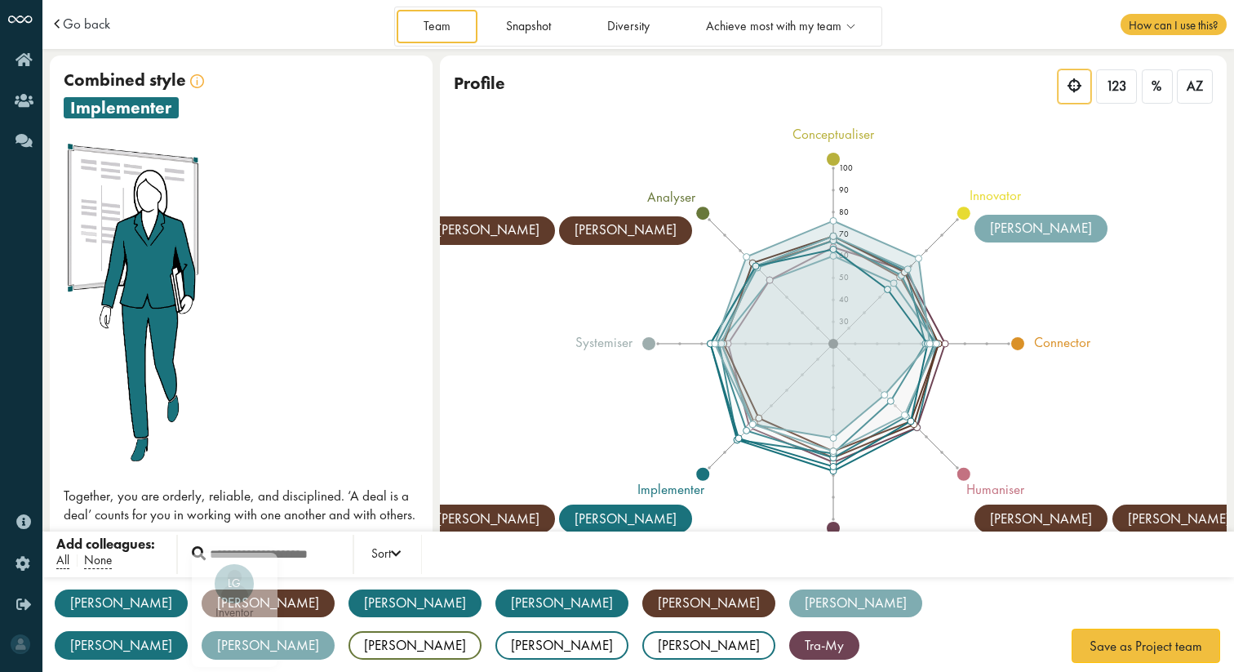
click at [335, 631] on div "[PERSON_NAME]" at bounding box center [268, 645] width 133 height 29
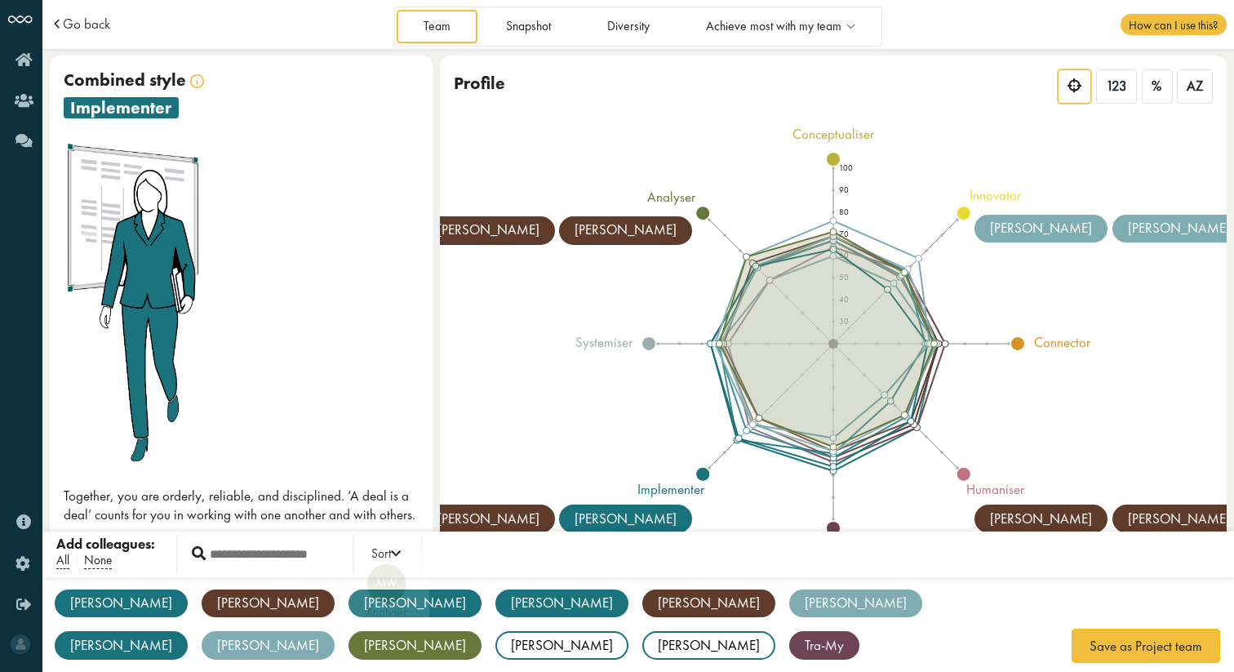
click at [482, 631] on div "[PERSON_NAME]" at bounding box center [415, 645] width 133 height 29
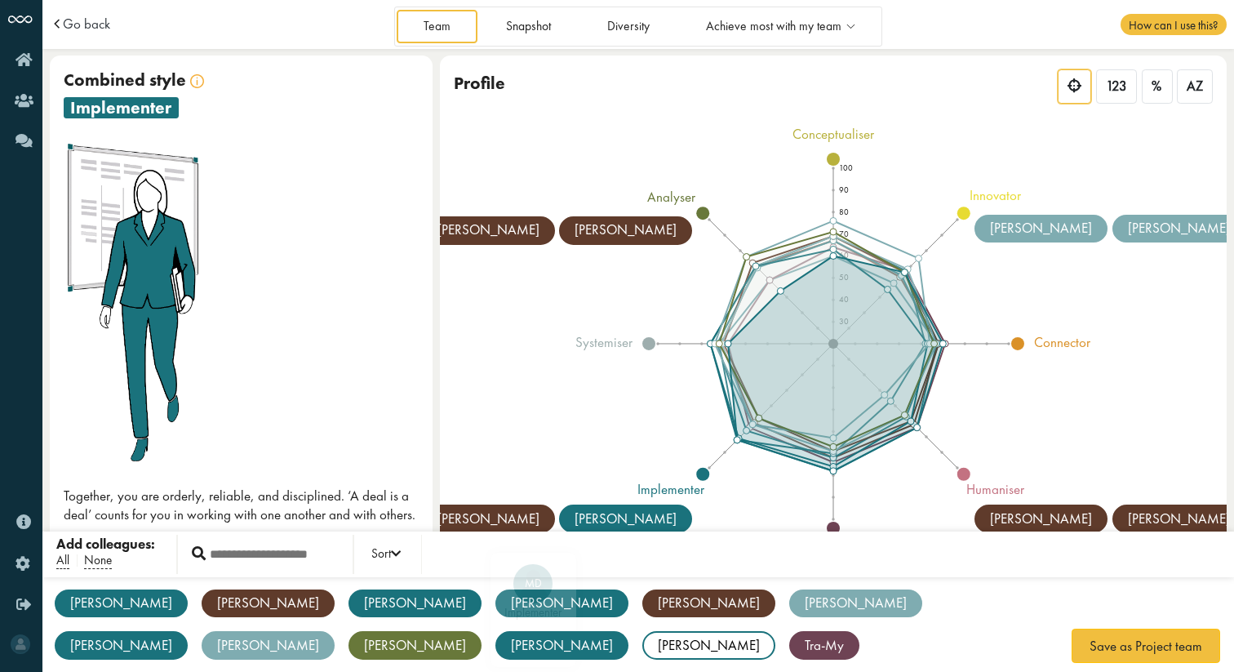
click at [629, 631] on div "[PERSON_NAME]" at bounding box center [562, 645] width 133 height 29
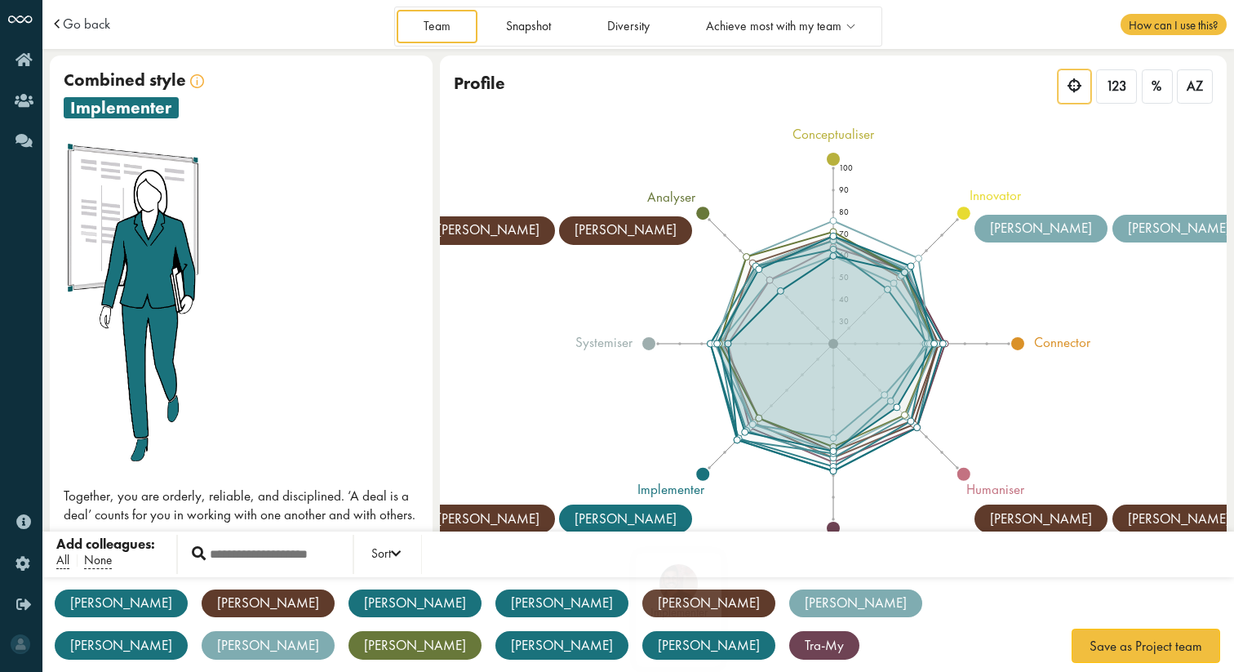
click at [776, 631] on div "[PERSON_NAME]" at bounding box center [709, 645] width 133 height 29
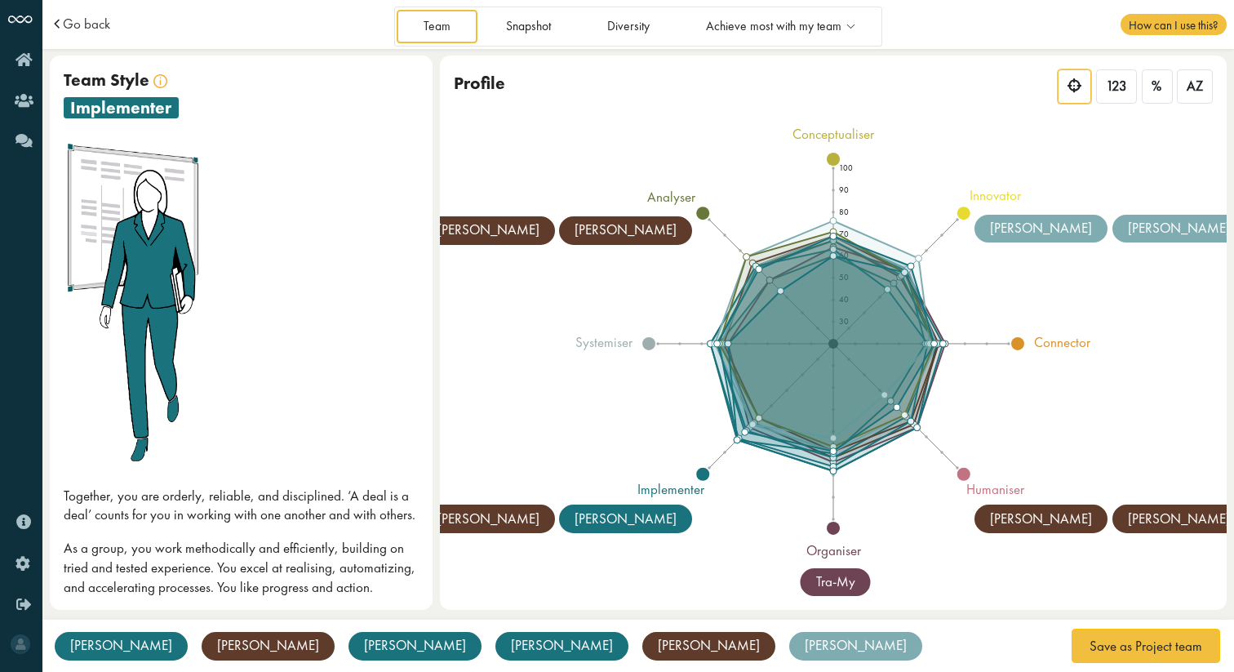
click at [496, 644] on div "[PERSON_NAME]" at bounding box center [562, 646] width 133 height 29
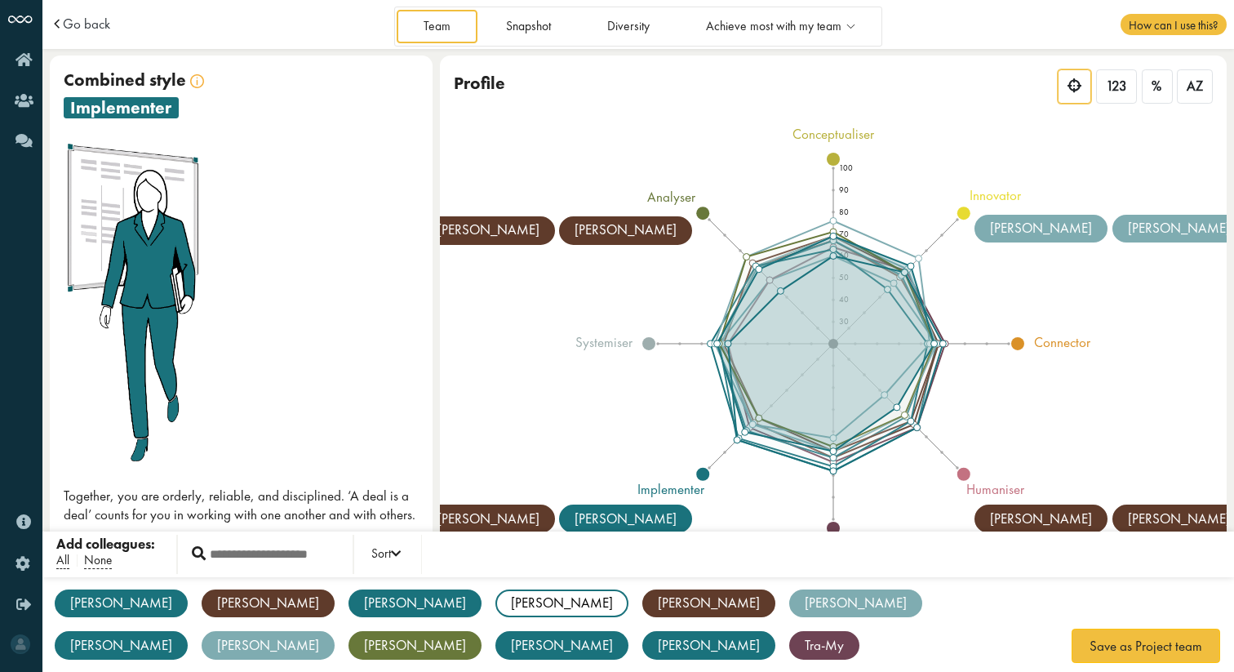
click at [417, 645] on div "Aleksandra AS implementer Anne AP realist Archit AK implementer Bruno BG implem…" at bounding box center [638, 625] width 1192 height 96
click at [422, 619] on div "Aleksandra AS implementer Anne AP realist Archit AK implementer Bruno BG implem…" at bounding box center [638, 625] width 1192 height 96
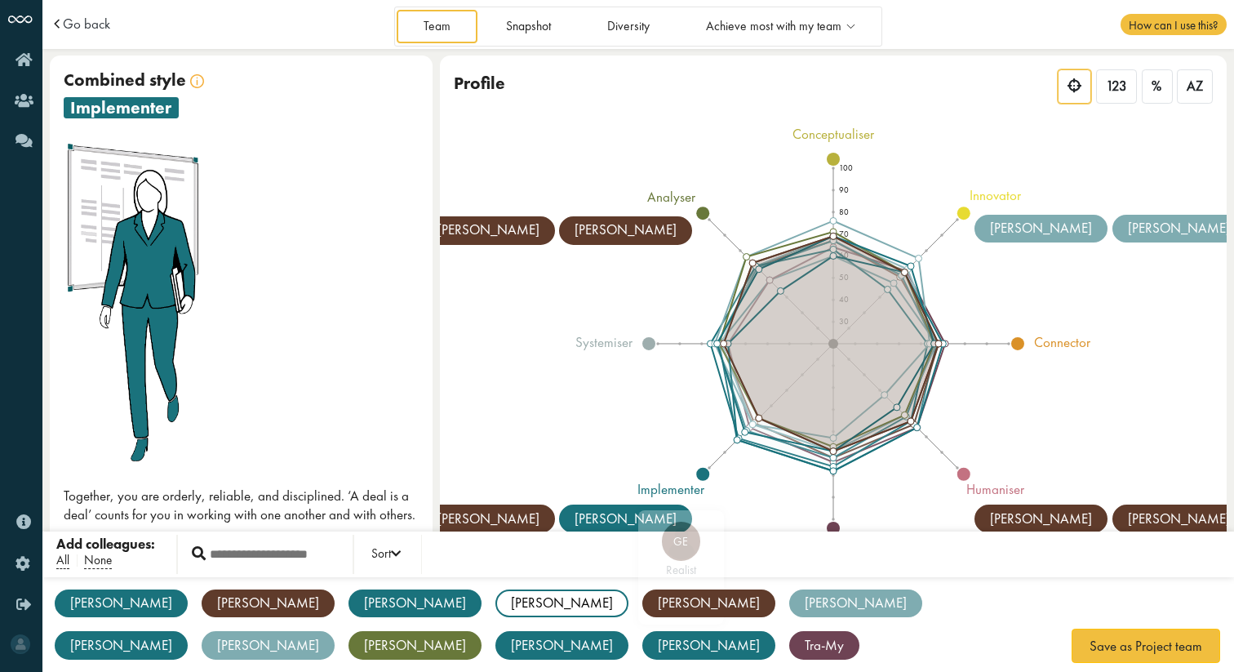
click at [643, 609] on div "[PERSON_NAME]" at bounding box center [709, 603] width 133 height 29
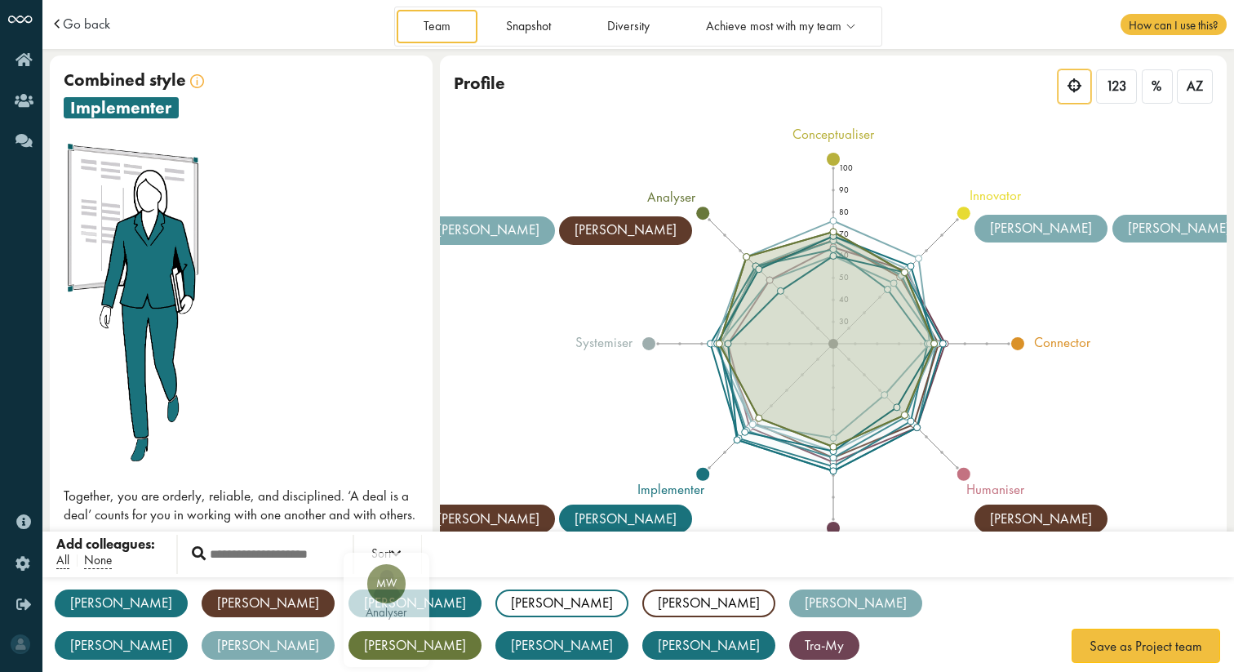
click at [482, 631] on div "[PERSON_NAME]" at bounding box center [415, 645] width 133 height 29
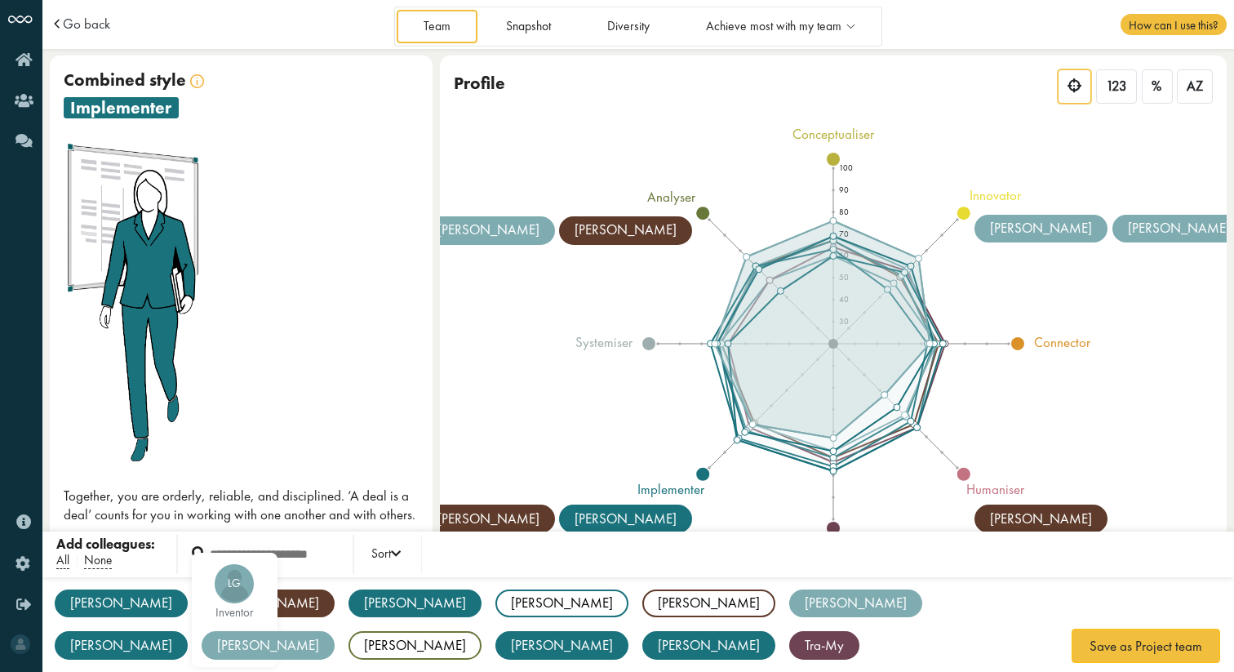
click at [335, 631] on div "[PERSON_NAME]" at bounding box center [268, 645] width 133 height 29
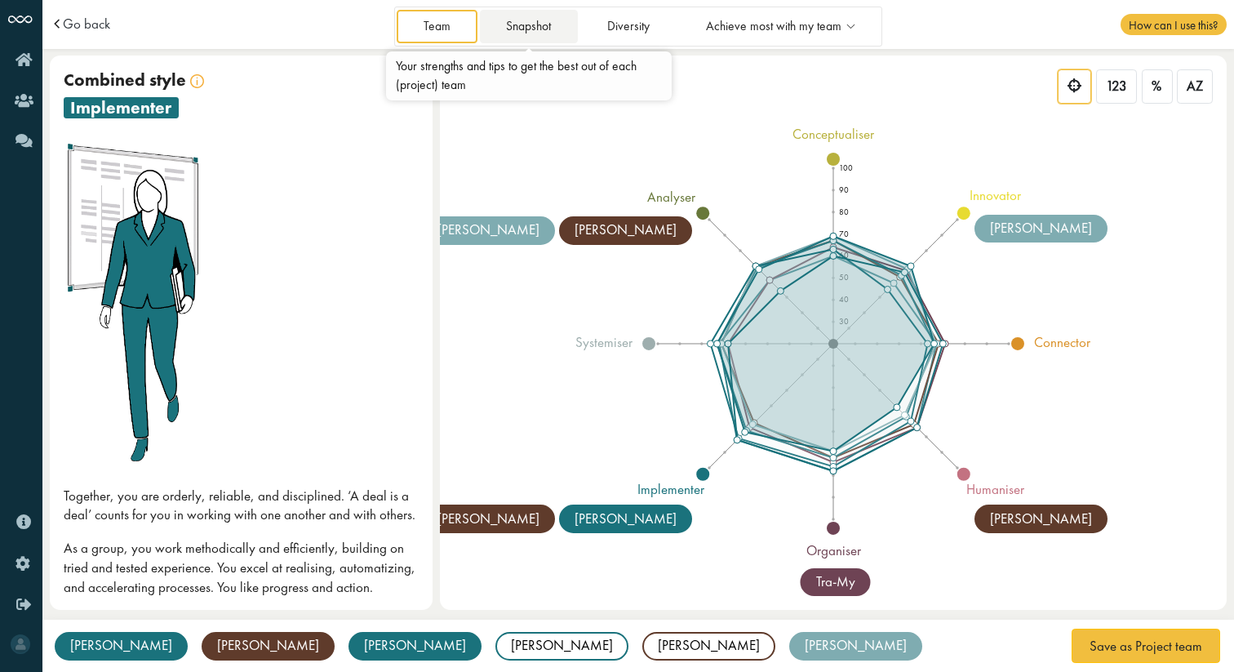
click at [554, 33] on link "Snapshot" at bounding box center [529, 26] width 98 height 33
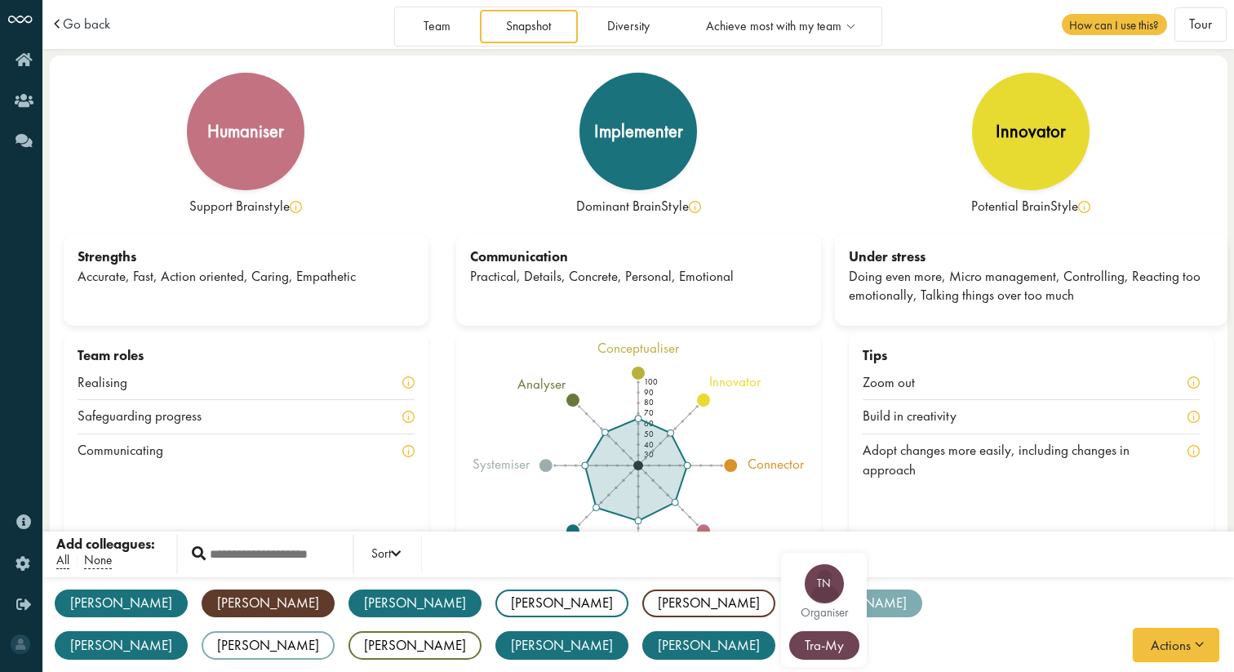
click at [789, 611] on div "organiser" at bounding box center [823, 613] width 69 height 12
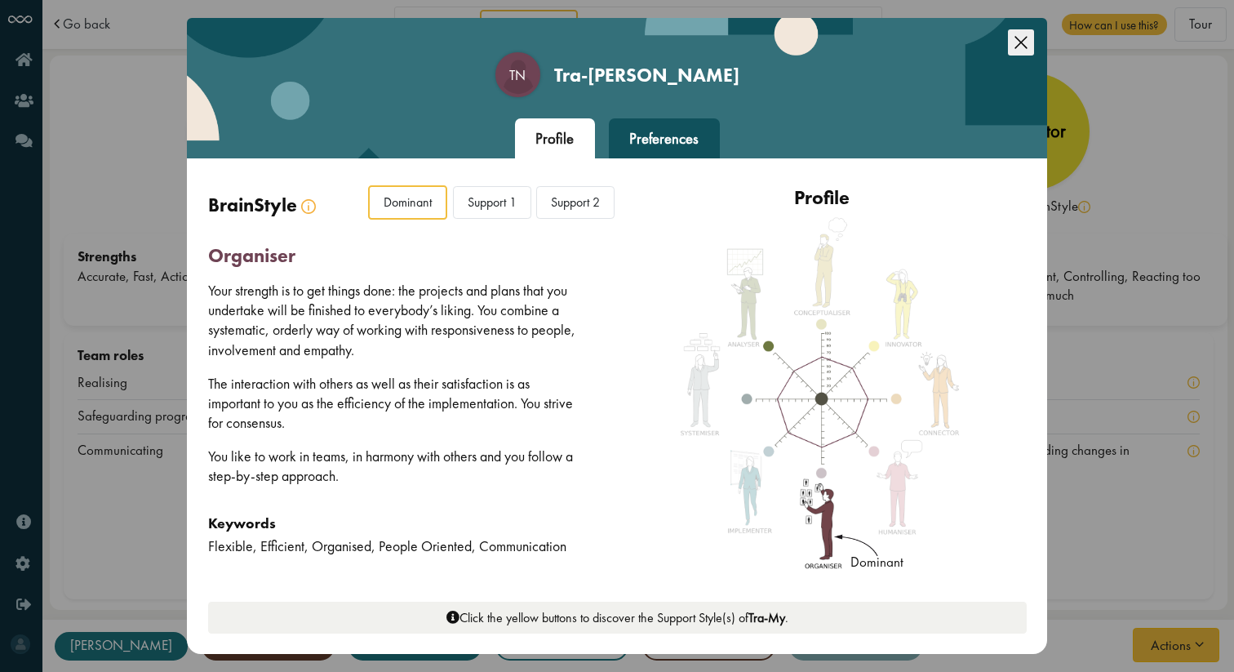
click at [1026, 42] on icon "Close this dialog" at bounding box center [1021, 42] width 26 height 26
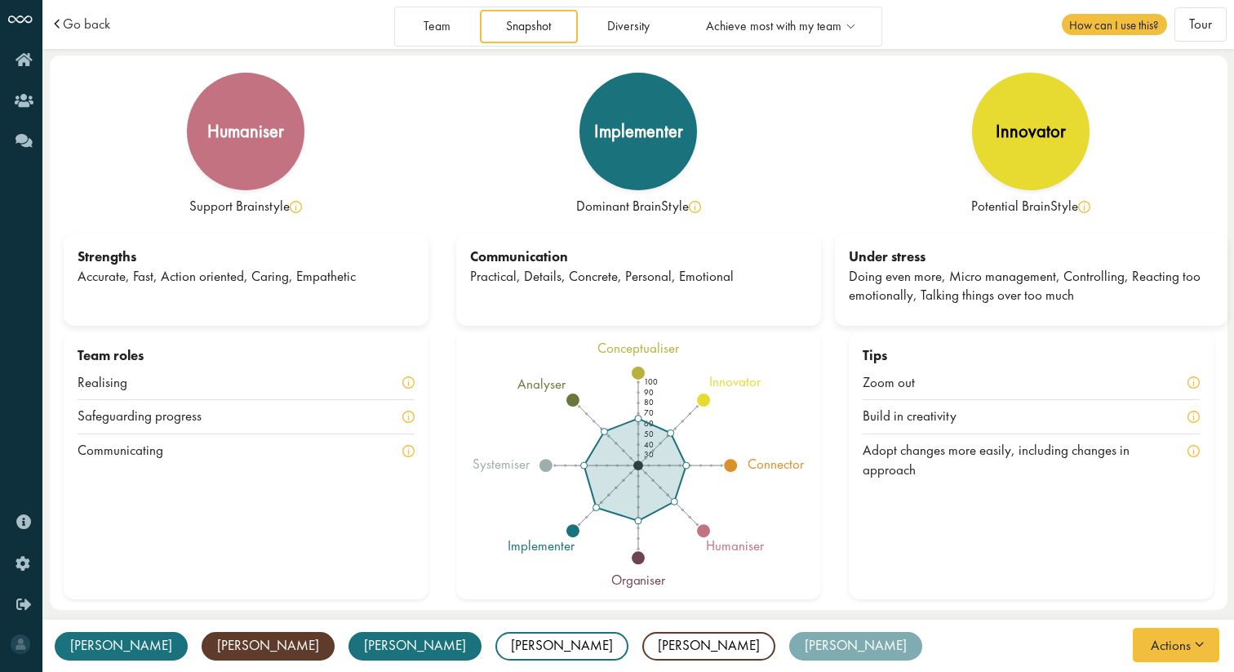
click at [127, 650] on div "[PERSON_NAME]" at bounding box center [121, 646] width 133 height 29
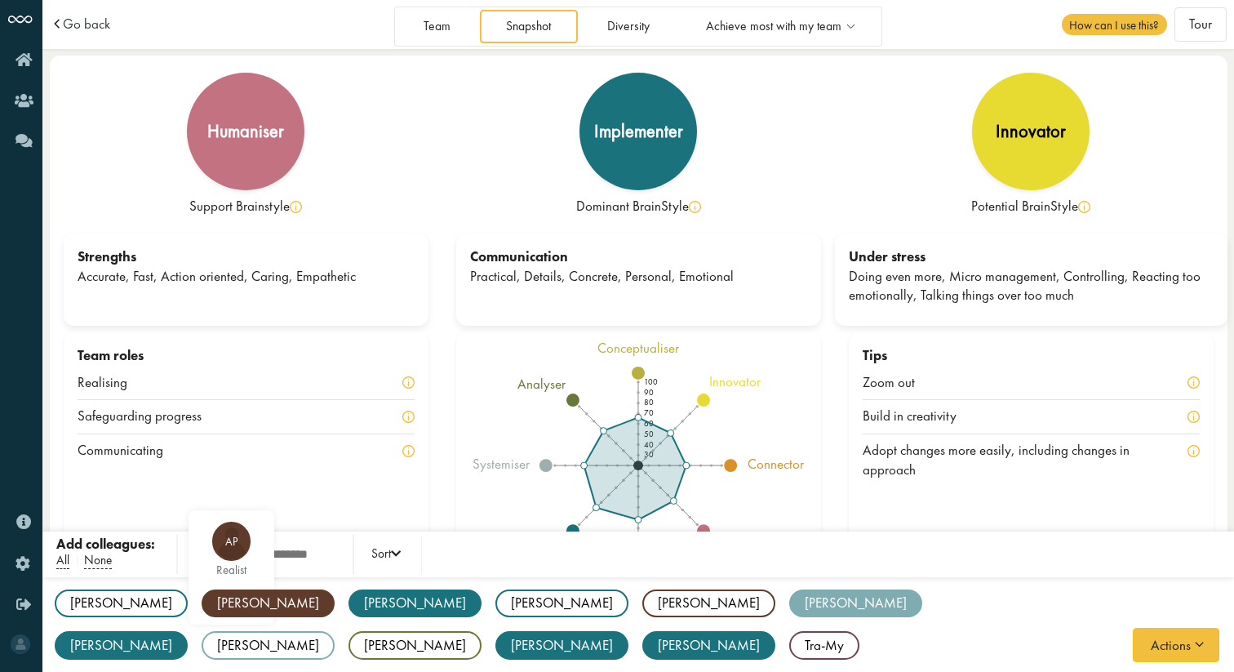
click at [202, 601] on div "[PERSON_NAME]" at bounding box center [268, 603] width 133 height 29
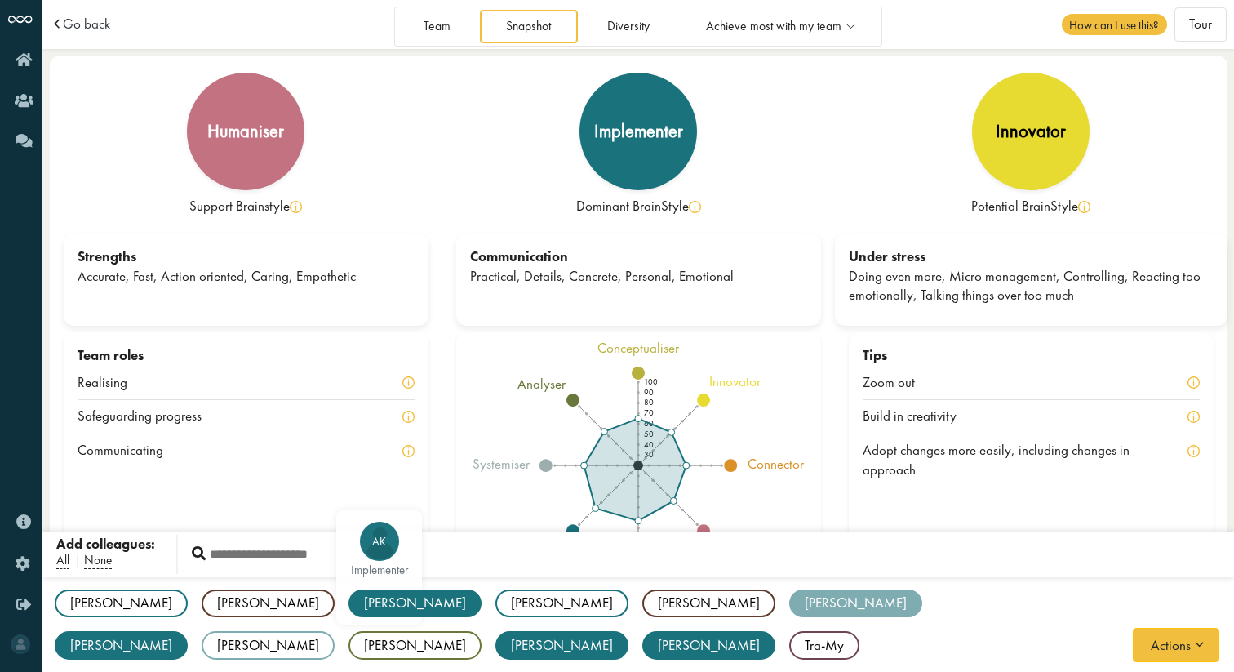
click at [349, 593] on div "[PERSON_NAME]" at bounding box center [415, 603] width 133 height 29
click at [789, 602] on div "[PERSON_NAME]" at bounding box center [855, 603] width 133 height 29
click at [775, 602] on div "KM inventor" at bounding box center [818, 567] width 86 height 114
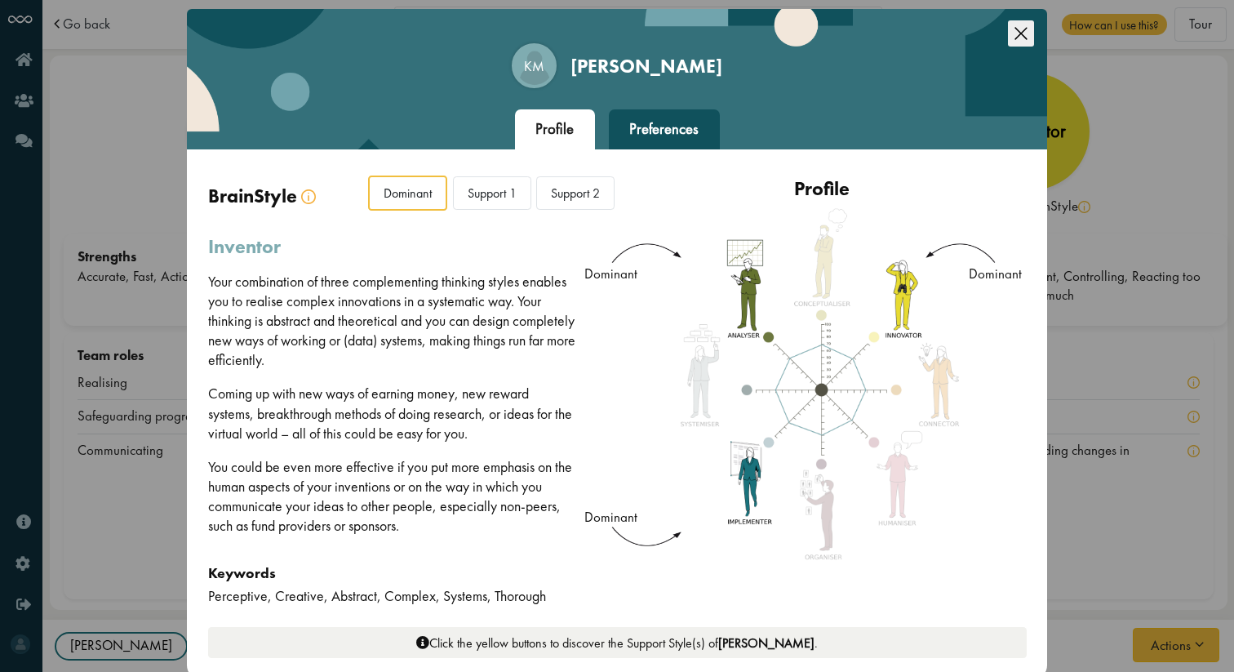
click at [1008, 30] on icon "Close this dialog" at bounding box center [1021, 33] width 26 height 26
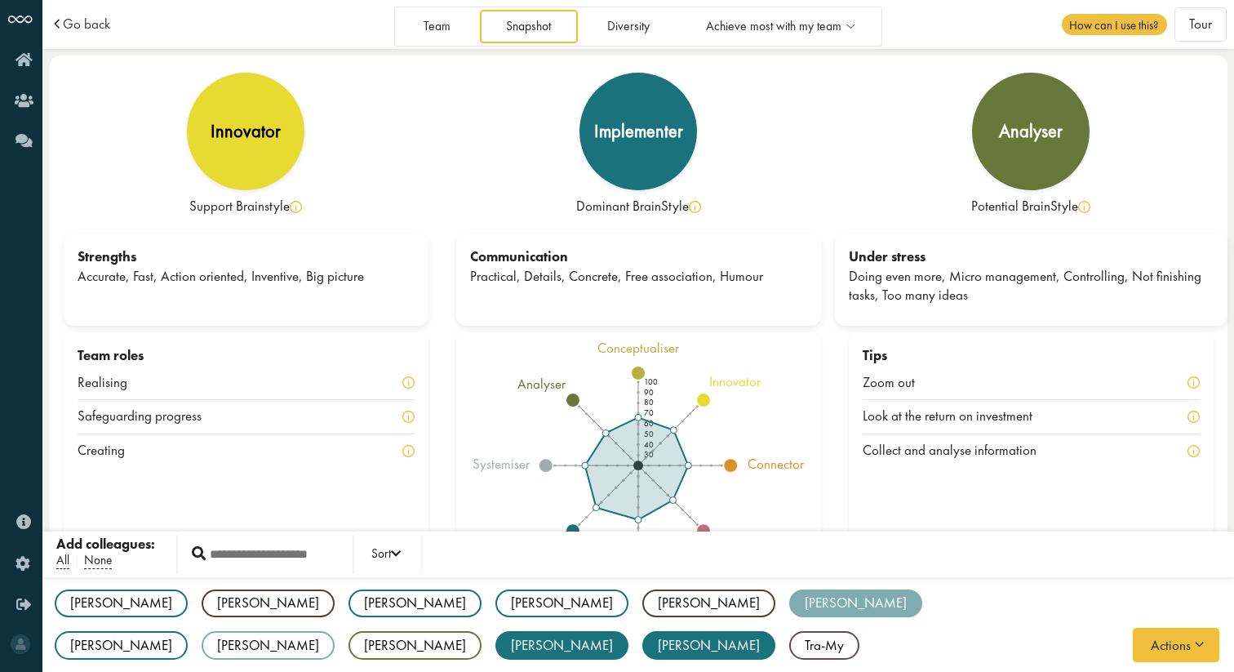
click at [789, 606] on div "[PERSON_NAME]" at bounding box center [855, 603] width 133 height 29
click at [629, 631] on div "[PERSON_NAME]" at bounding box center [562, 645] width 133 height 29
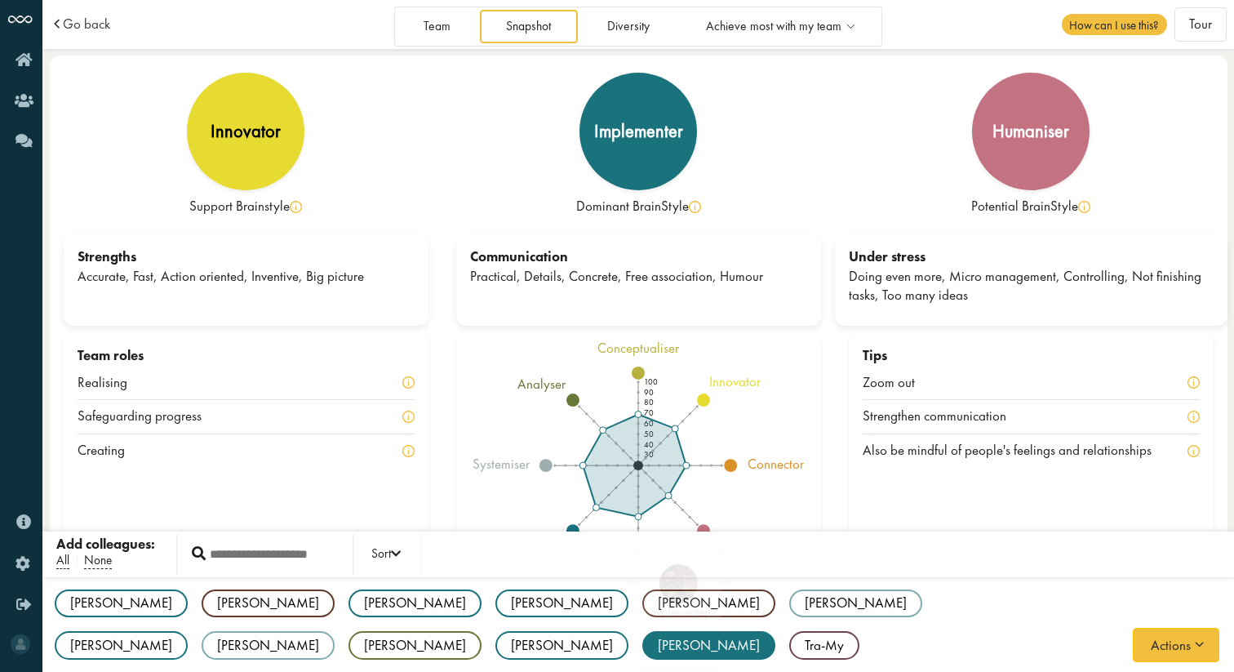
click at [776, 631] on div "[PERSON_NAME]" at bounding box center [709, 645] width 133 height 29
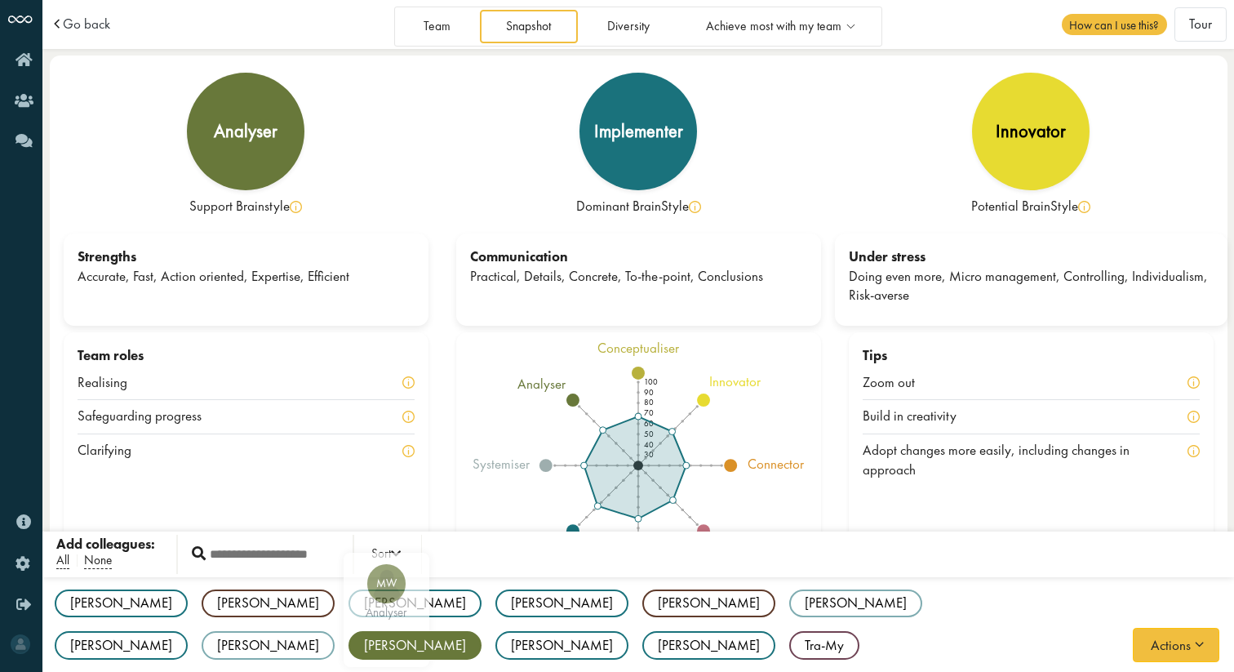
click at [482, 631] on div "[PERSON_NAME]" at bounding box center [415, 645] width 133 height 29
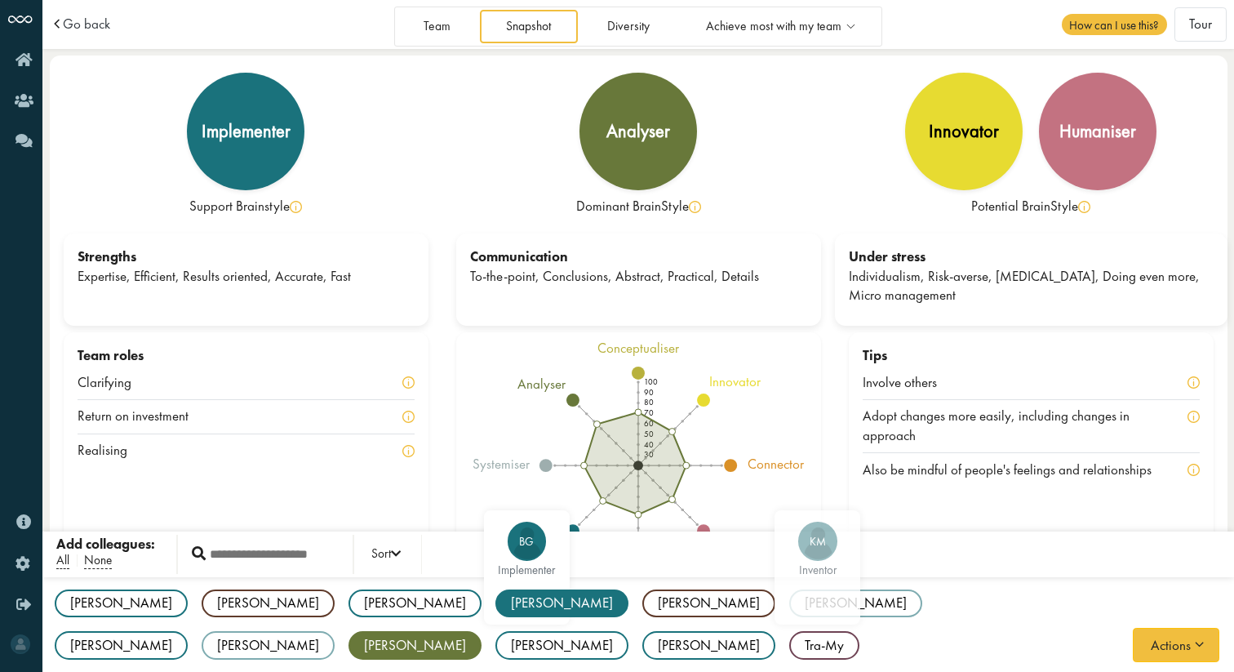
click at [496, 606] on div "[PERSON_NAME]" at bounding box center [562, 603] width 133 height 29
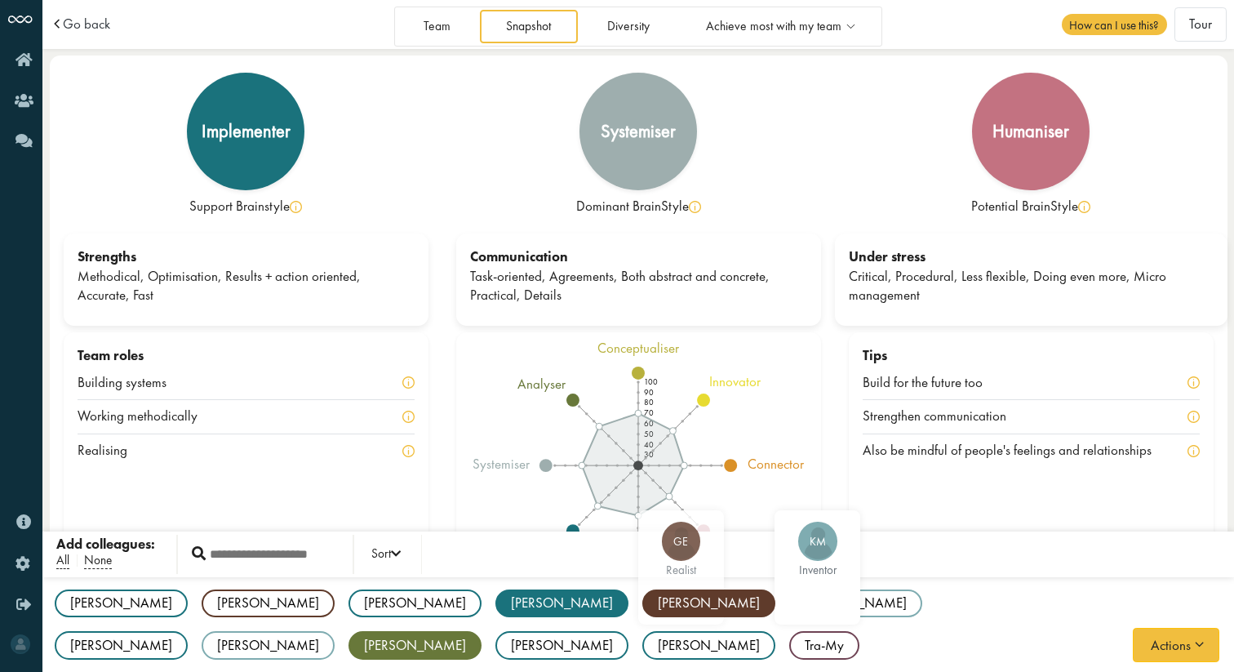
click at [643, 605] on div "[PERSON_NAME]" at bounding box center [709, 603] width 133 height 29
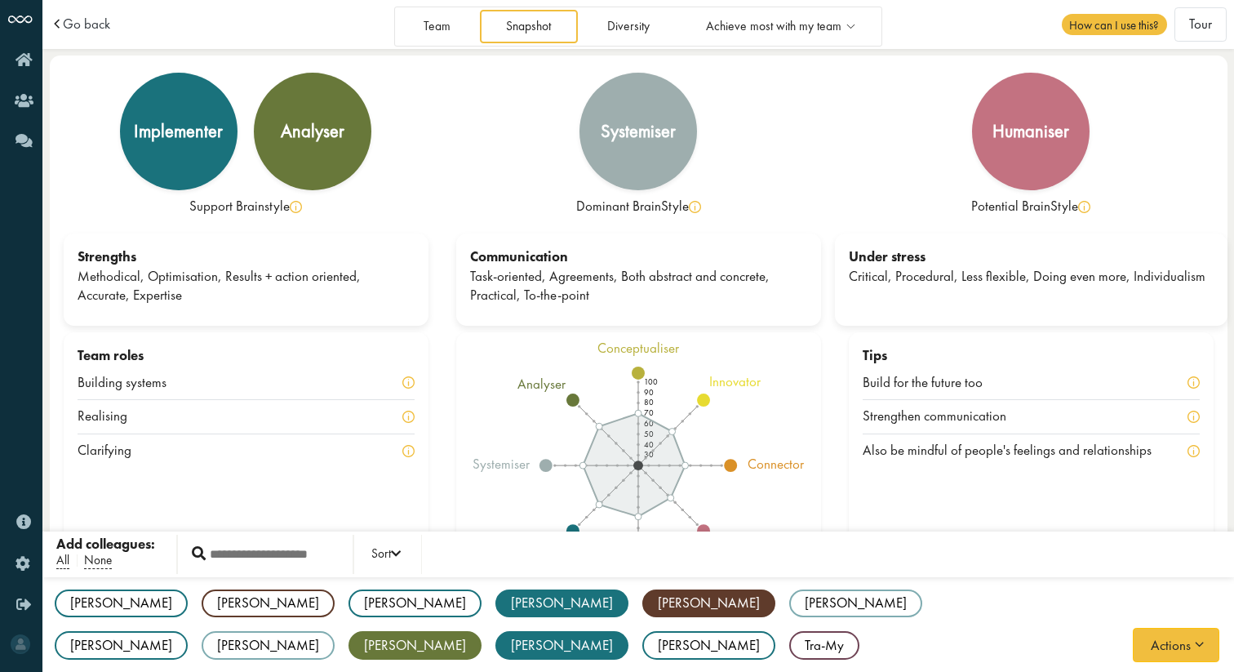
click at [629, 631] on div "[PERSON_NAME]" at bounding box center [562, 645] width 133 height 29
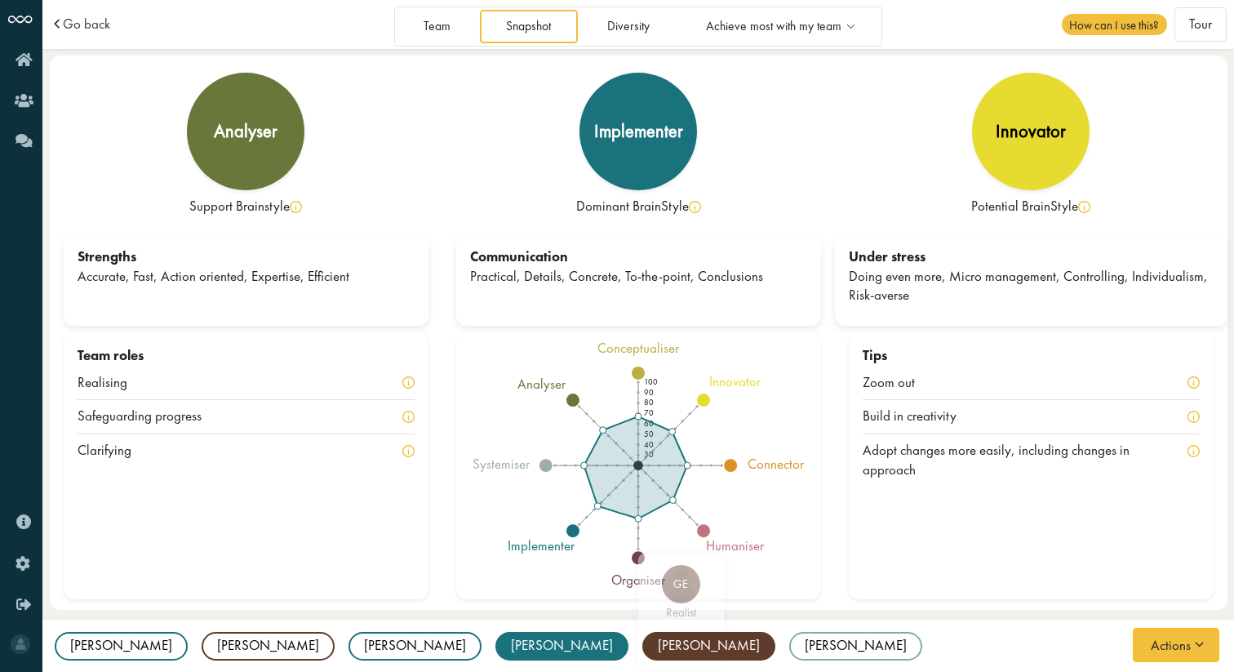
click at [643, 646] on div "[PERSON_NAME]" at bounding box center [709, 646] width 133 height 29
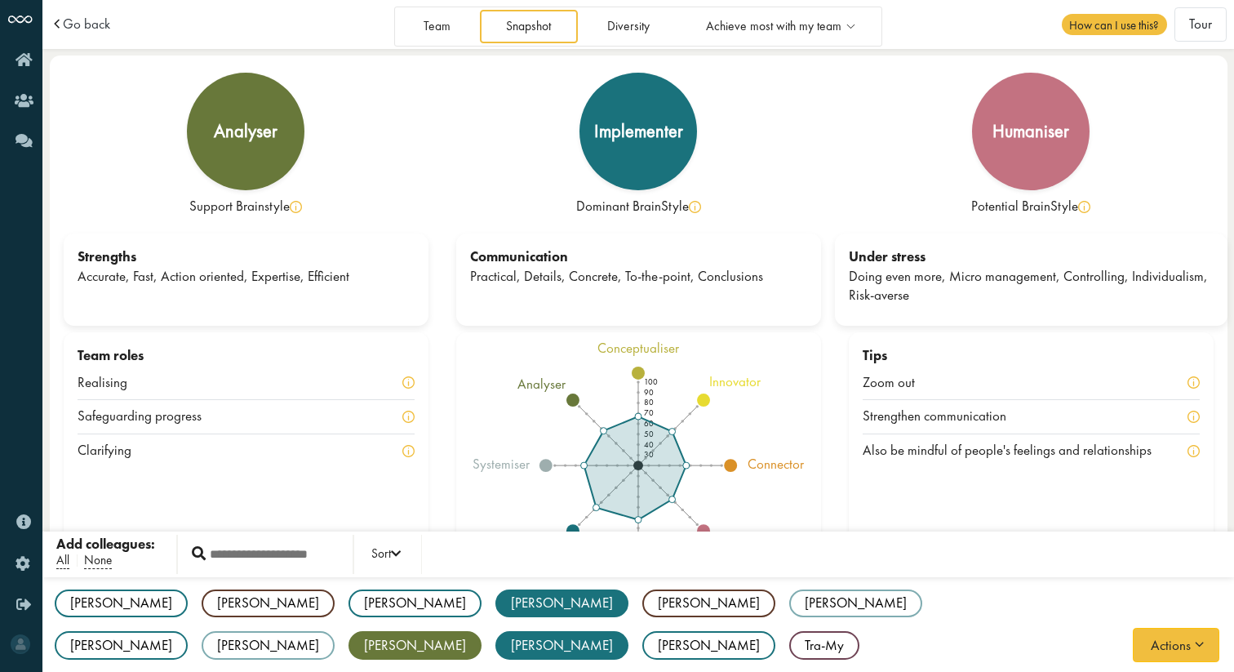
click at [411, 620] on div "[PERSON_NAME] AS implementer [PERSON_NAME] realist [PERSON_NAME] AK implementer…" at bounding box center [638, 625] width 1192 height 96
click at [643, 613] on div "[PERSON_NAME]" at bounding box center [709, 603] width 133 height 29
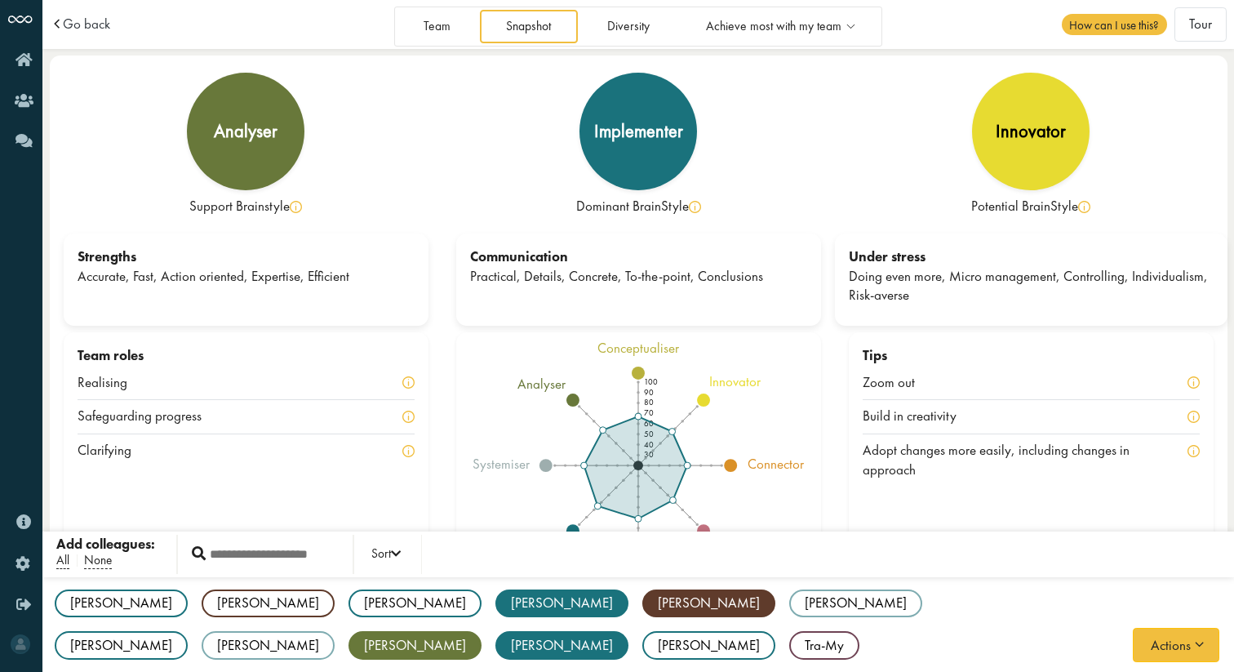
click at [496, 612] on div "[PERSON_NAME]" at bounding box center [562, 603] width 133 height 29
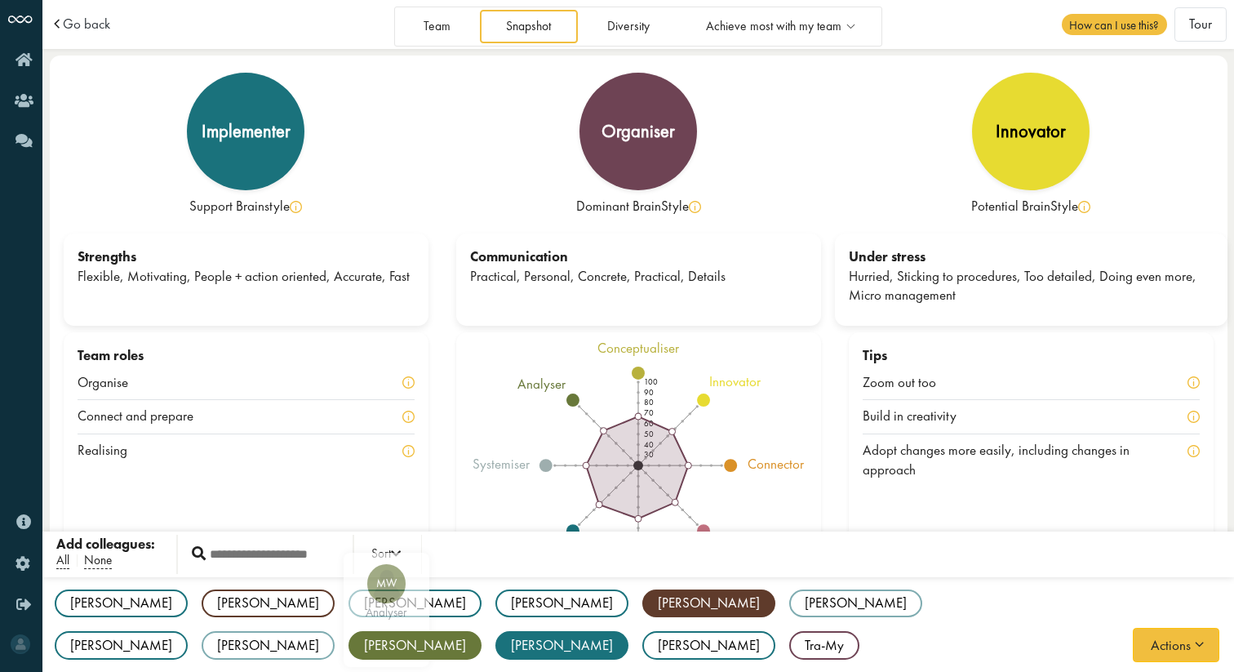
click at [482, 631] on div "[PERSON_NAME]" at bounding box center [415, 645] width 133 height 29
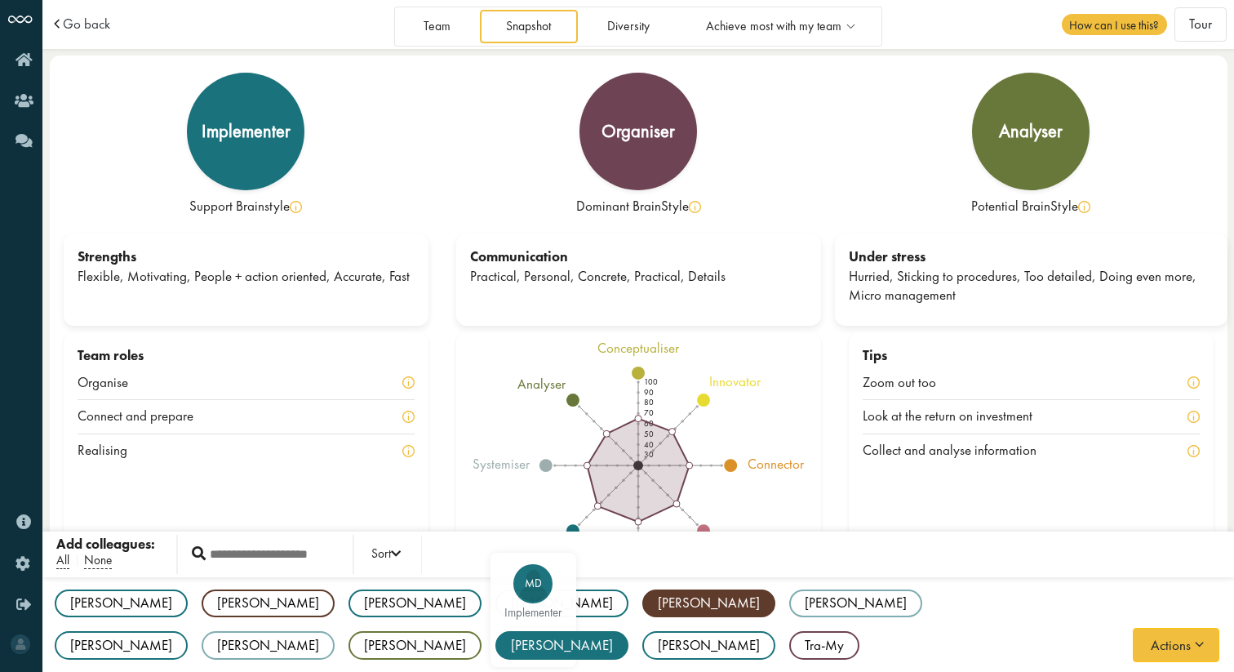
click at [629, 631] on div "[PERSON_NAME]" at bounding box center [562, 645] width 133 height 29
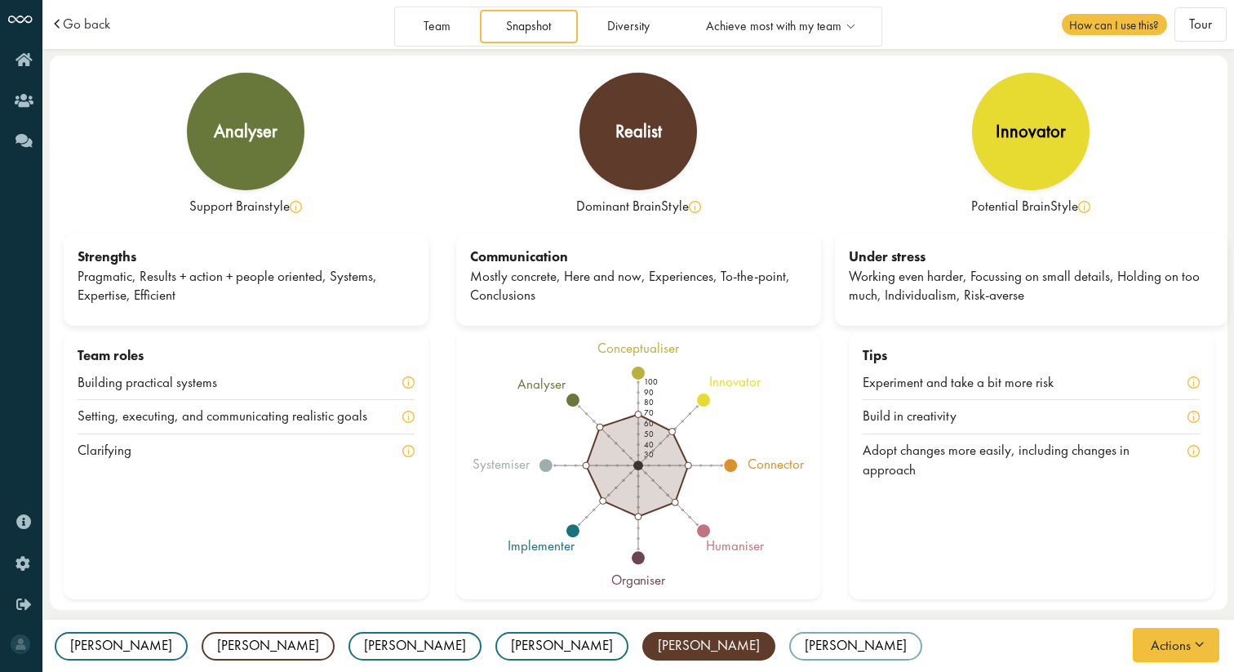
click at [643, 653] on div "[PERSON_NAME]" at bounding box center [709, 646] width 133 height 29
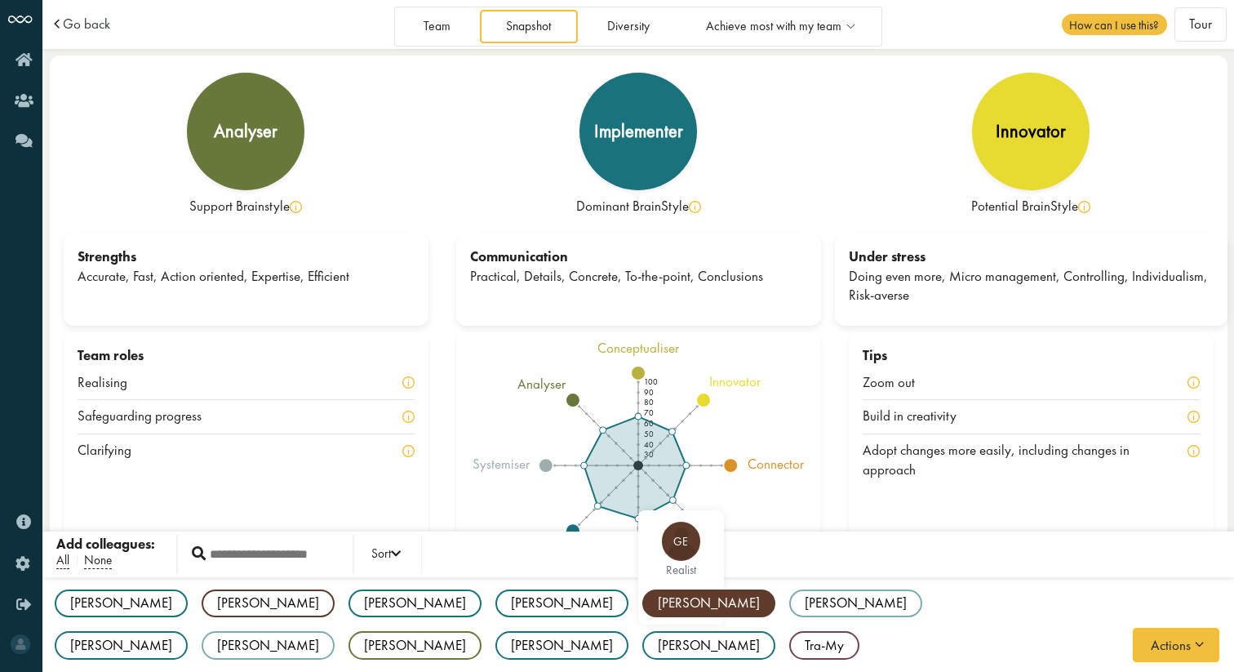
click at [643, 613] on div "[PERSON_NAME]" at bounding box center [709, 603] width 133 height 29
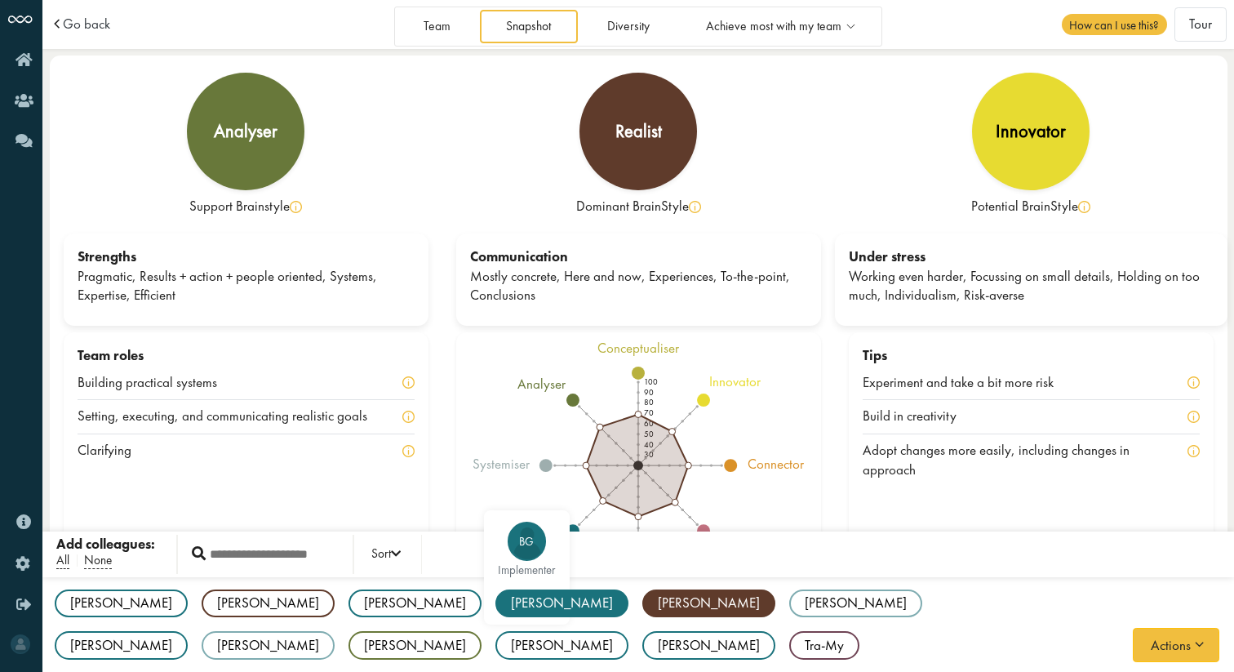
click at [496, 611] on div "[PERSON_NAME]" at bounding box center [562, 603] width 133 height 29
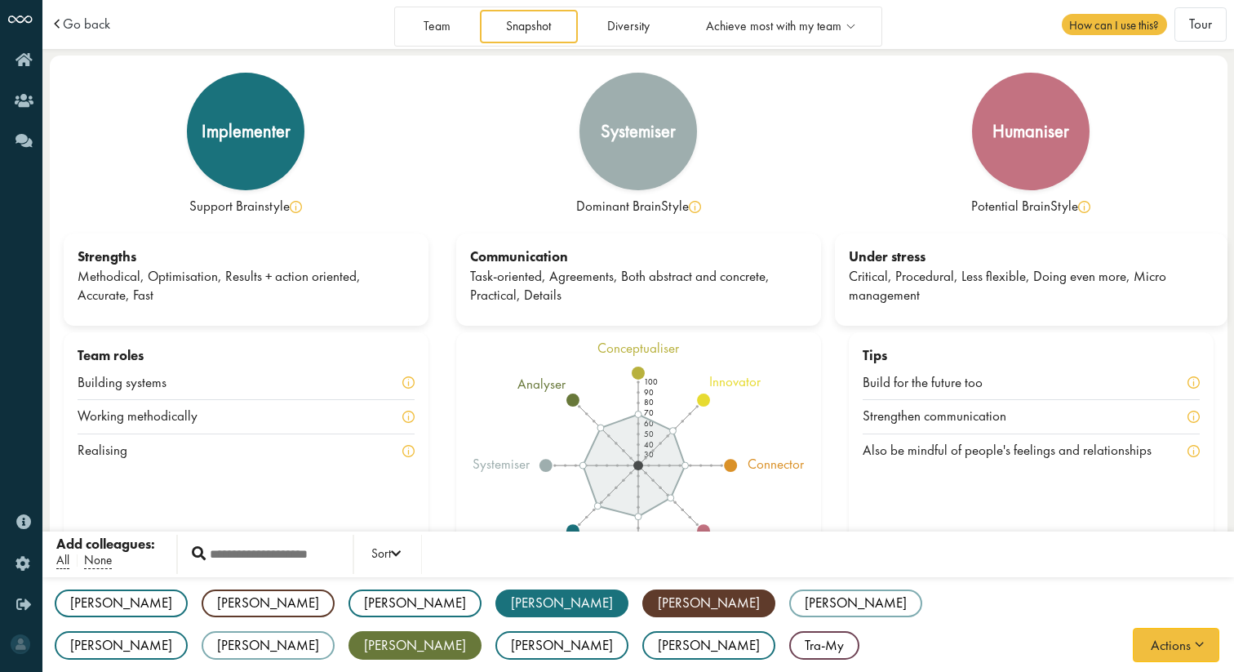
click at [482, 631] on div "[PERSON_NAME]" at bounding box center [415, 645] width 133 height 29
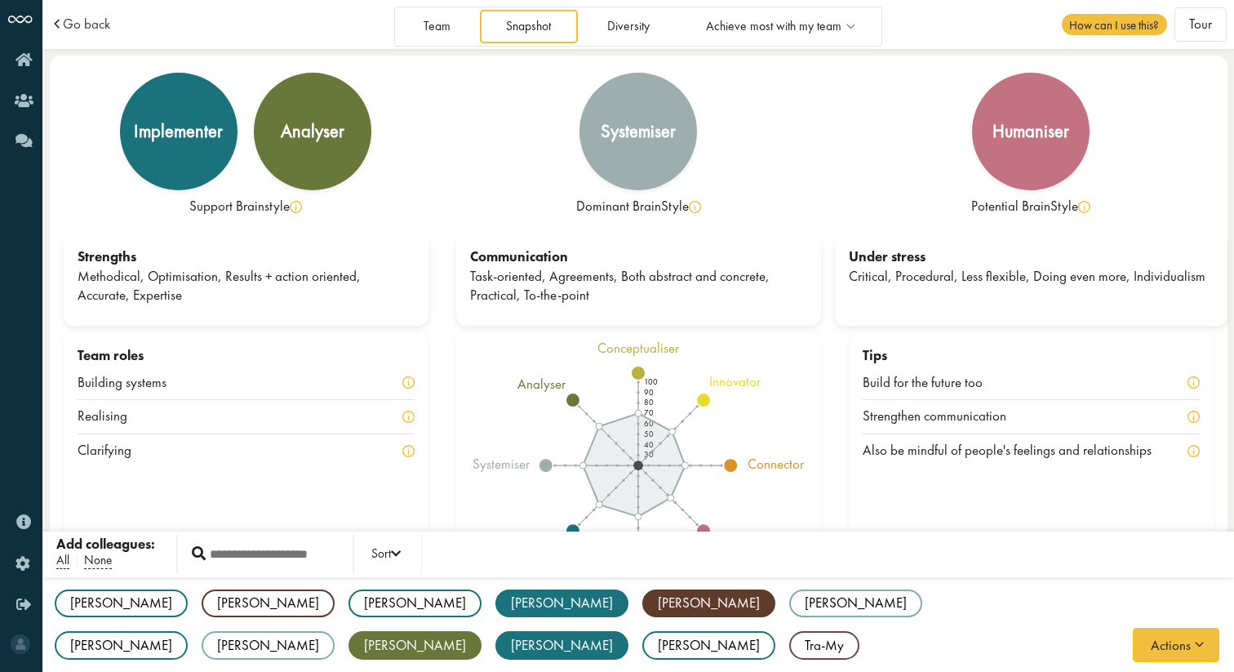
click at [629, 631] on div "[PERSON_NAME]" at bounding box center [562, 645] width 133 height 29
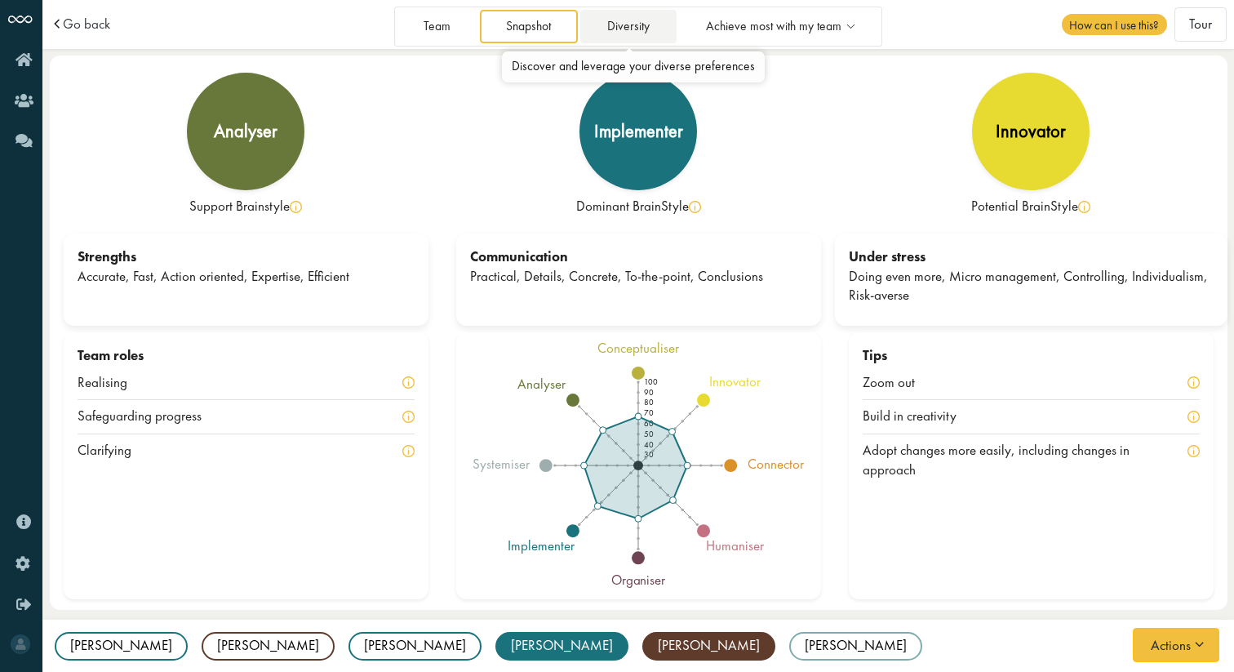
click at [607, 38] on link "Diversity" at bounding box center [628, 26] width 96 height 33
